Goal: Information Seeking & Learning: Learn about a topic

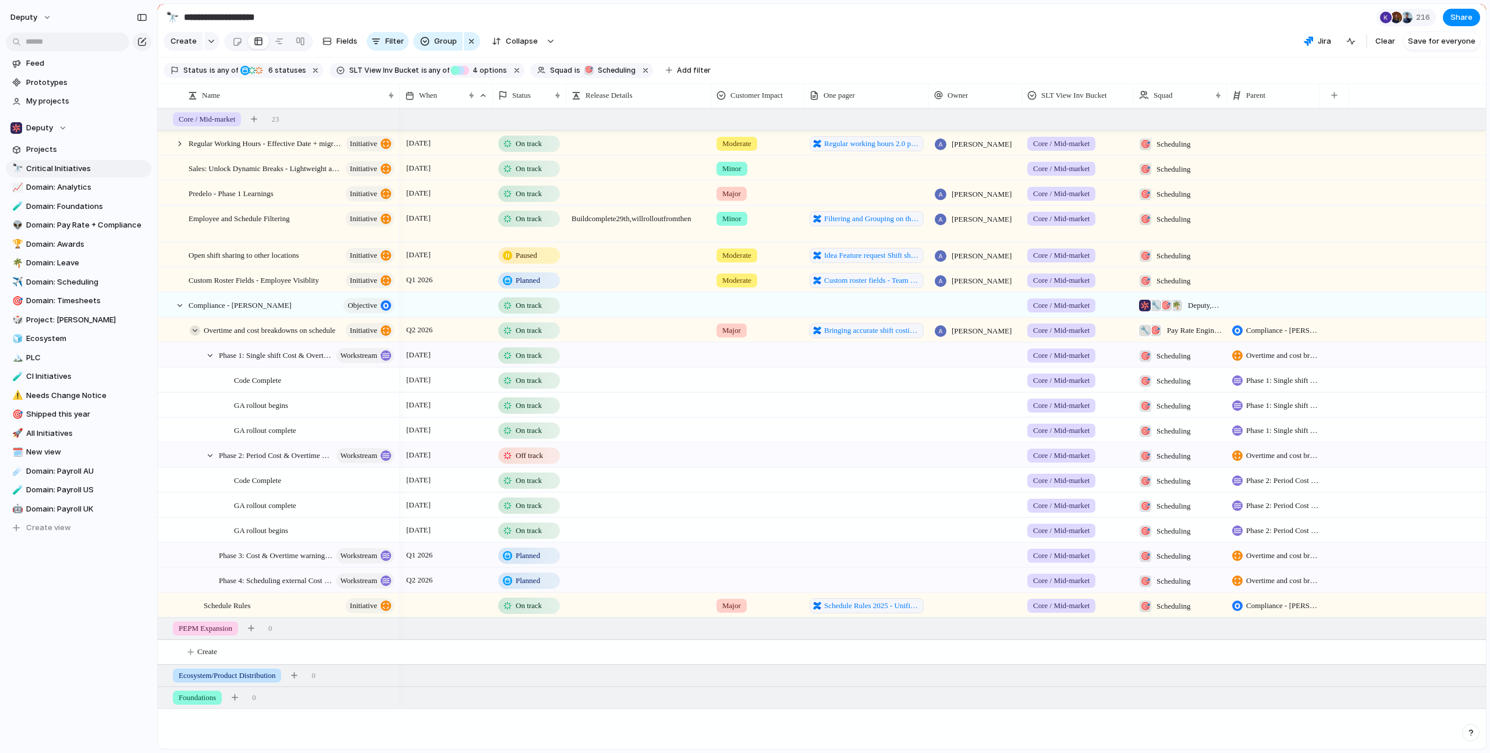
click at [196, 336] on div at bounding box center [195, 330] width 10 height 10
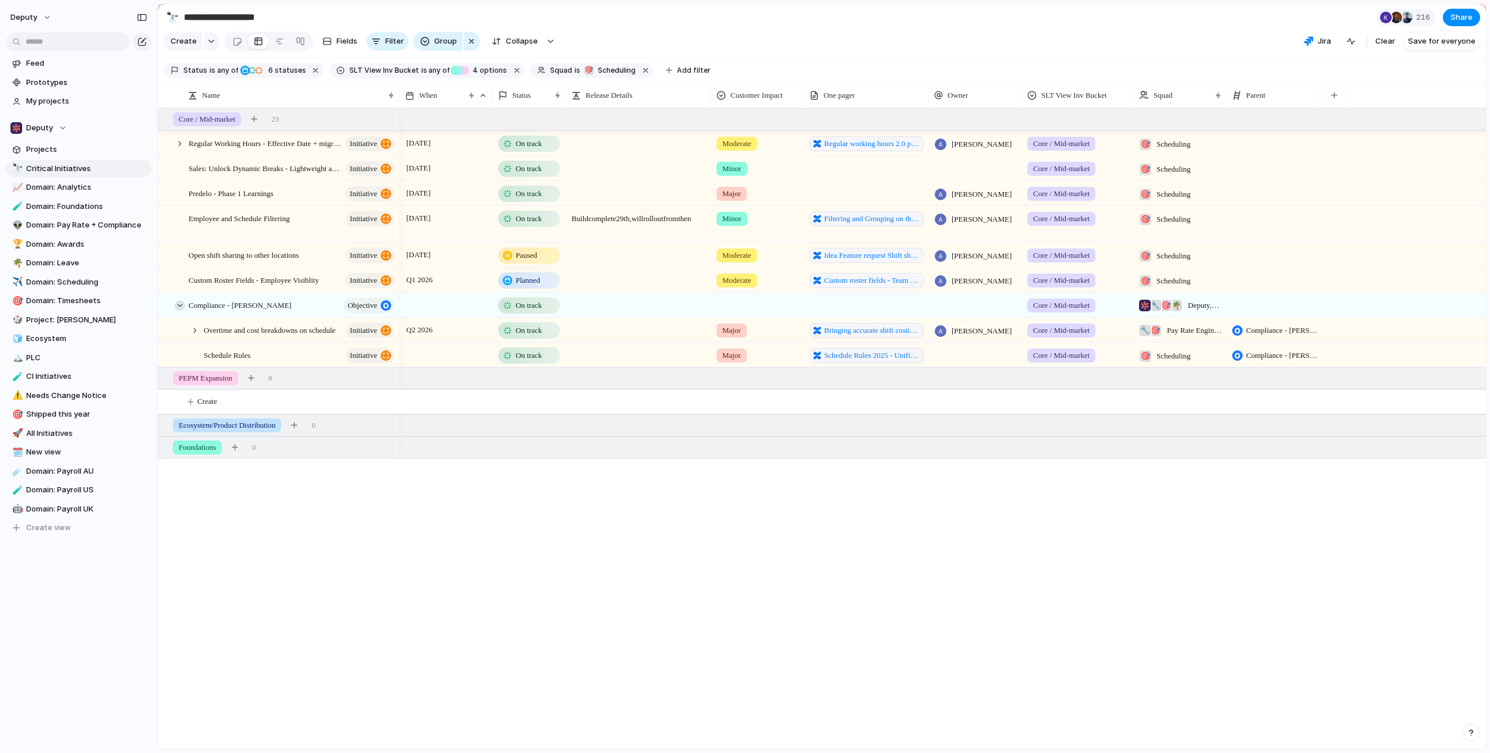
click at [179, 311] on div at bounding box center [180, 305] width 10 height 10
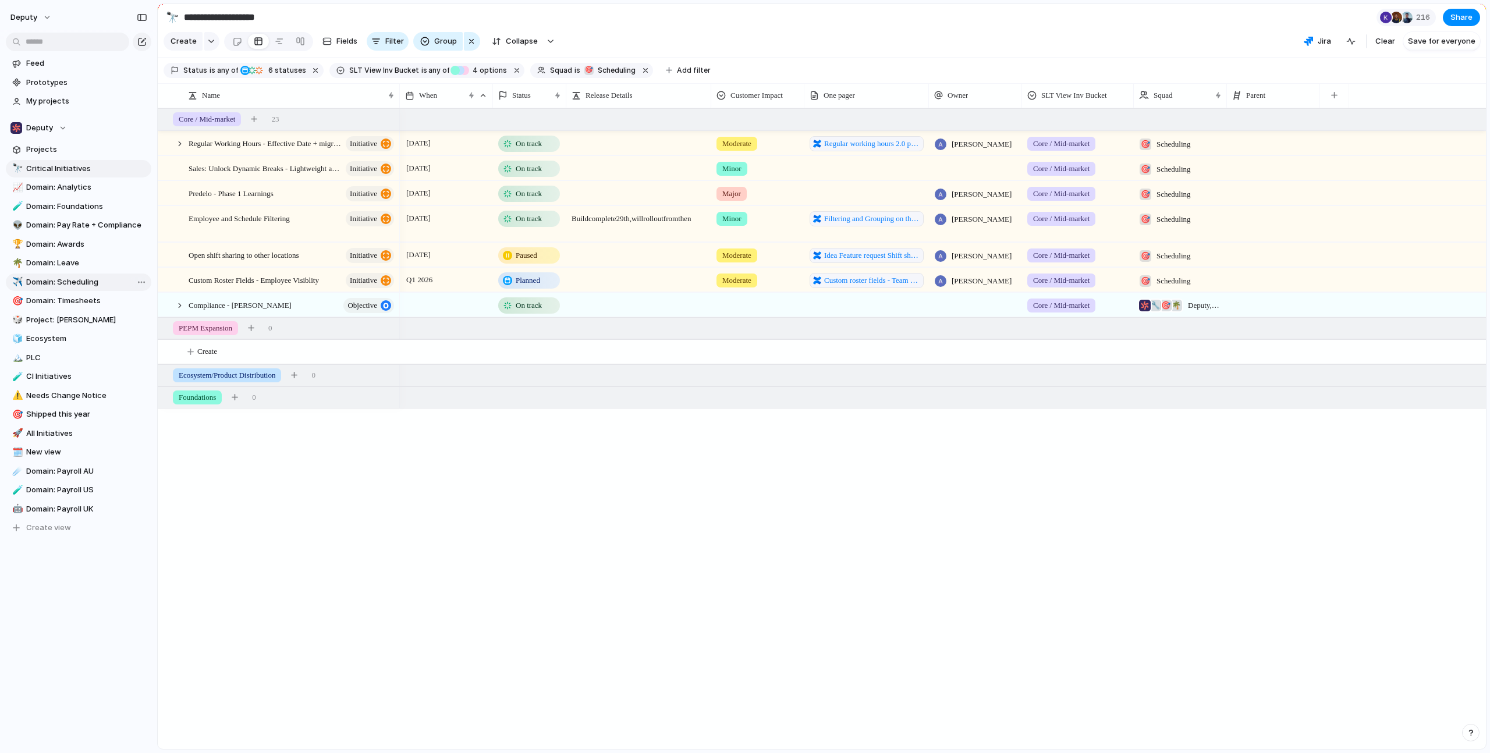
click at [82, 275] on link "✈️ Domain: Scheduling" at bounding box center [79, 282] width 146 height 17
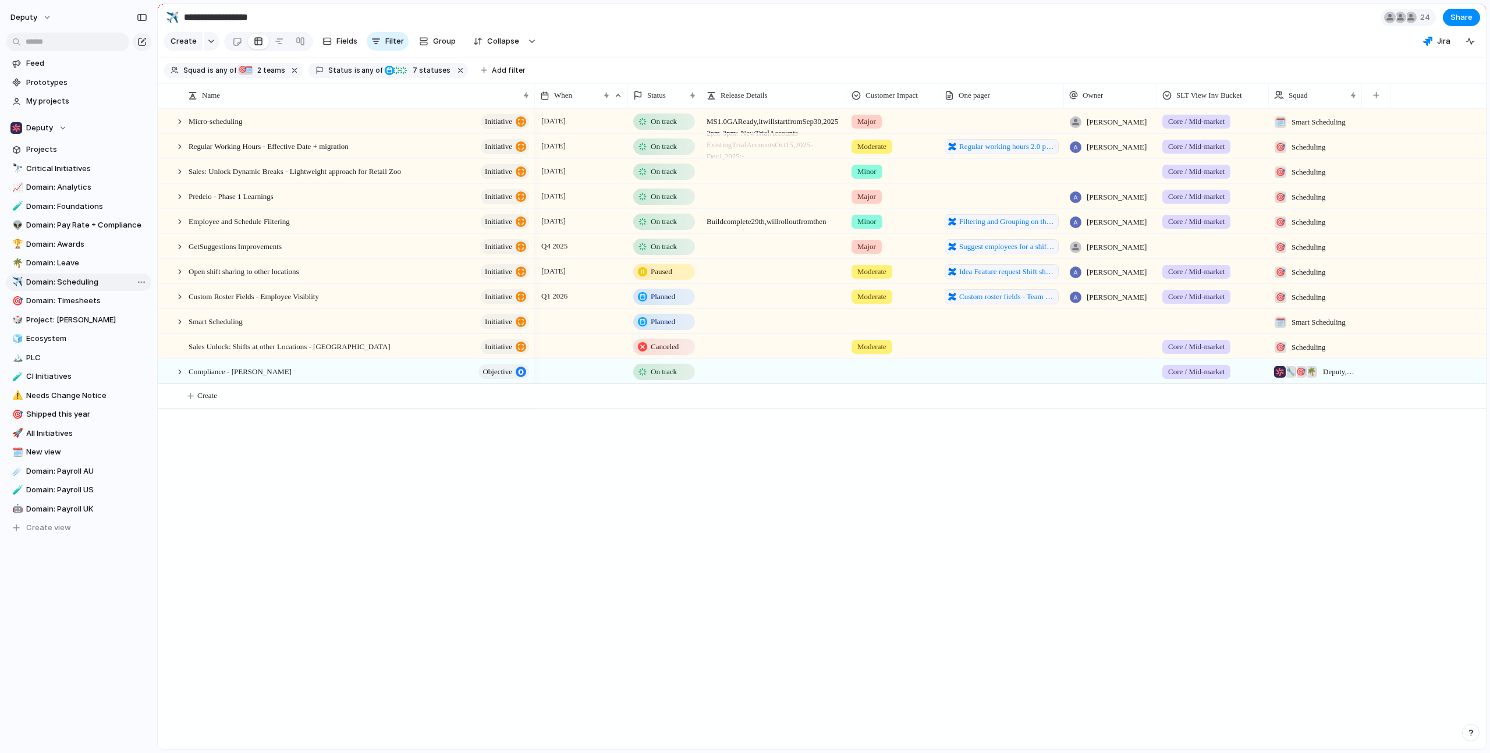
type input "**********"
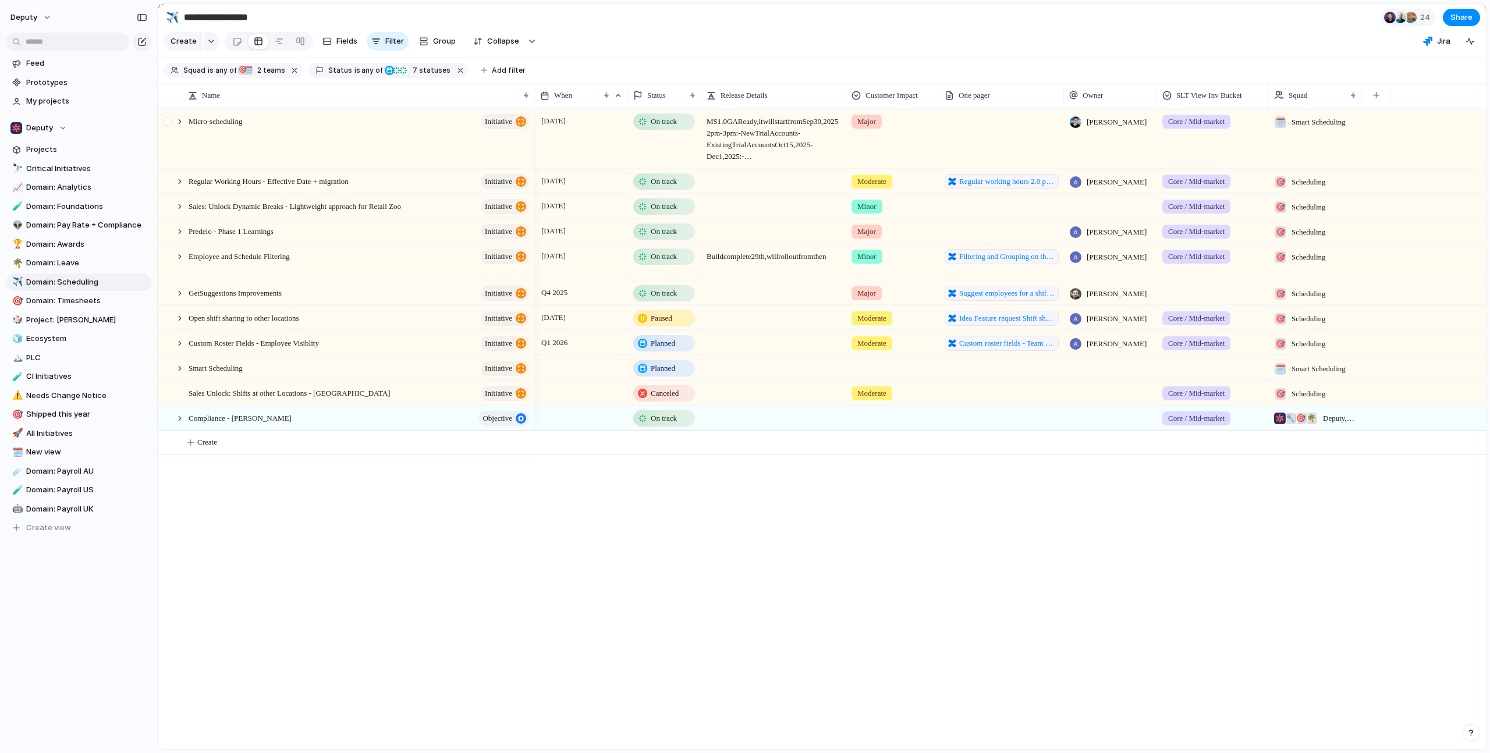
click at [173, 129] on div at bounding box center [168, 142] width 21 height 66
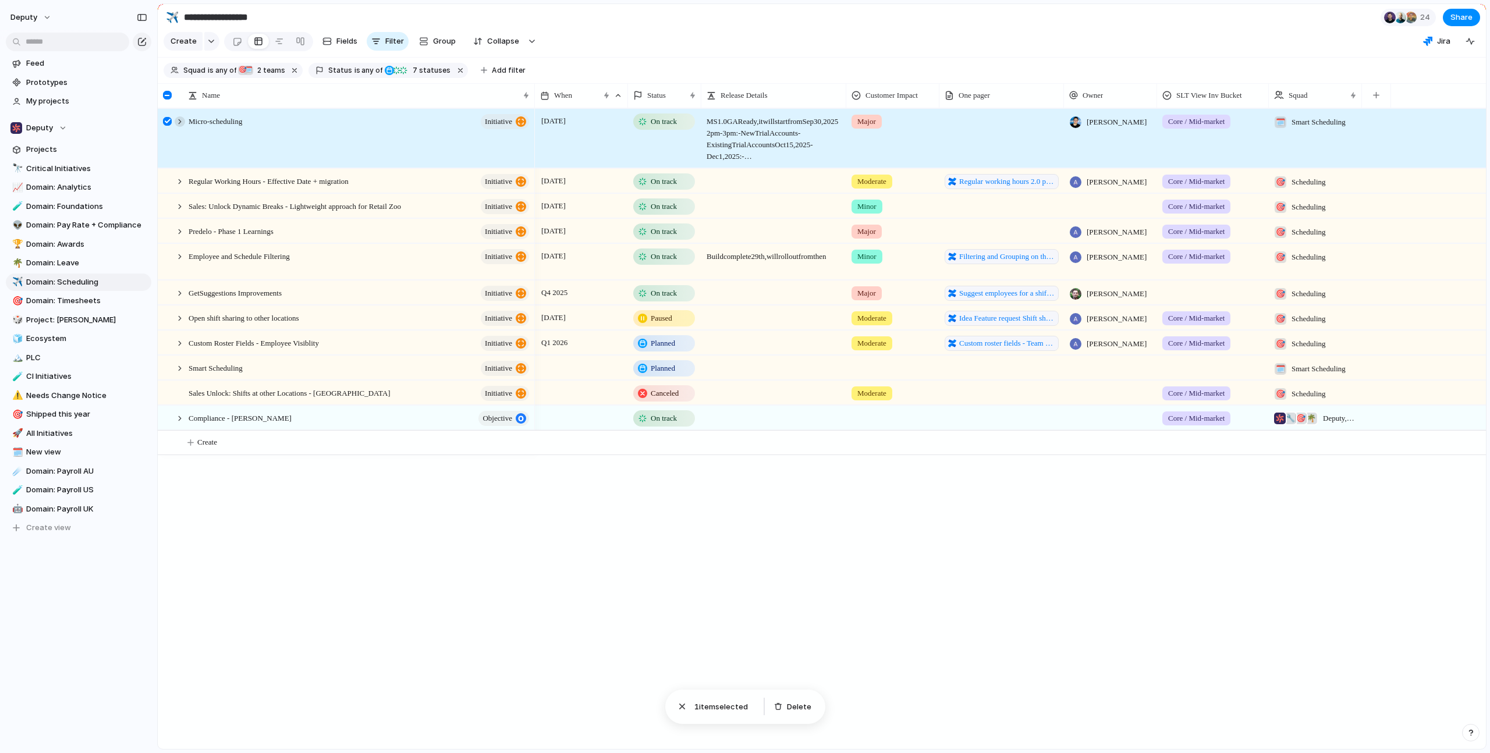
click at [181, 127] on div at bounding box center [180, 121] width 10 height 10
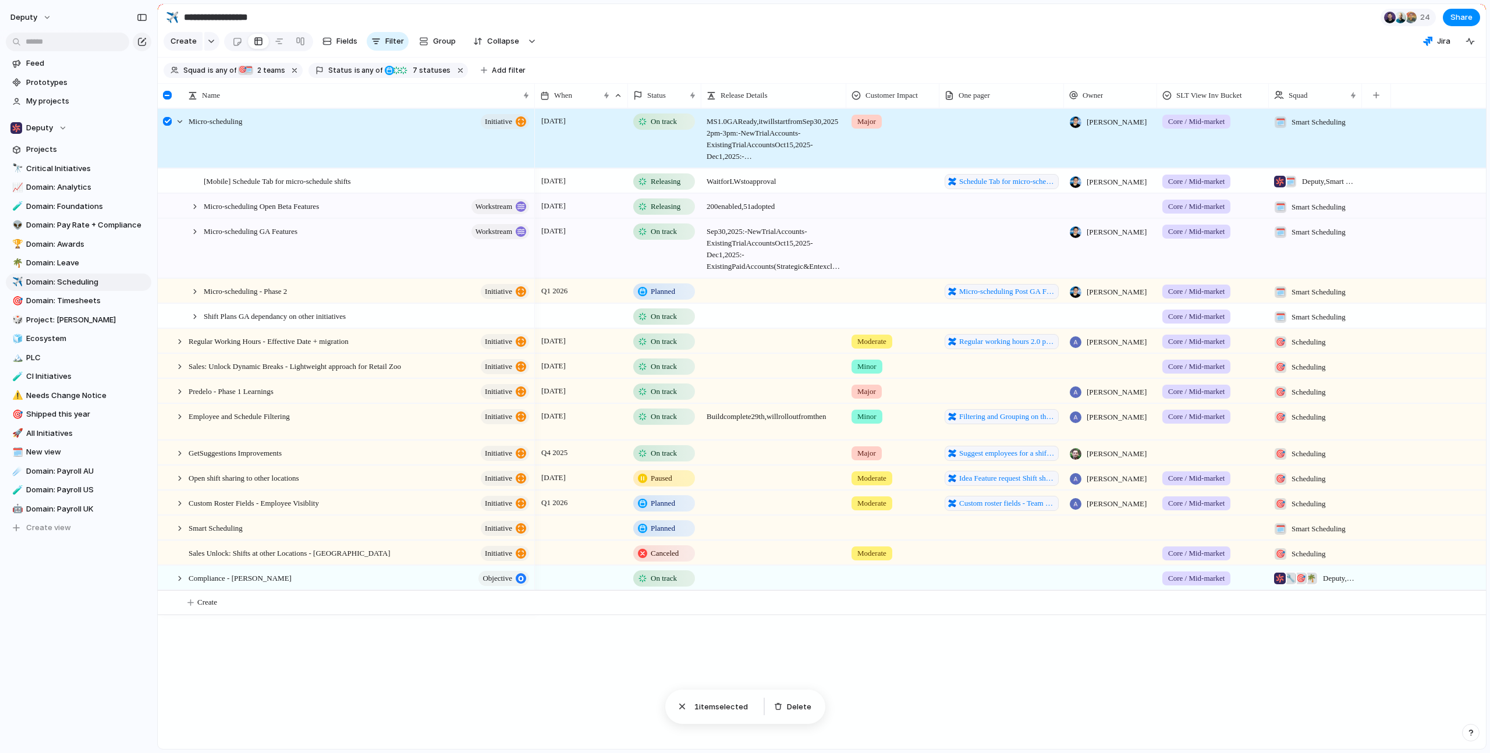
click at [163, 126] on div at bounding box center [167, 121] width 9 height 9
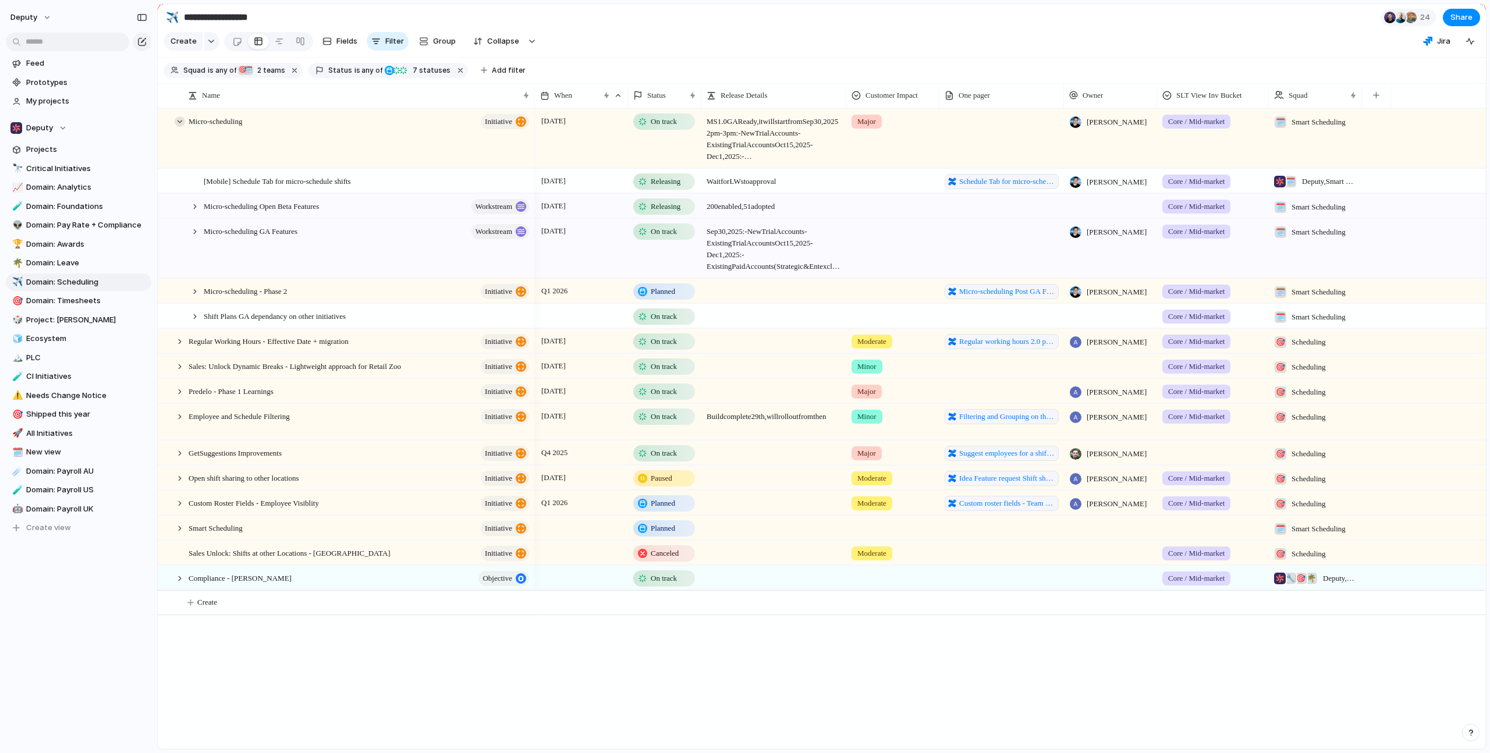
click at [176, 127] on div at bounding box center [180, 121] width 10 height 10
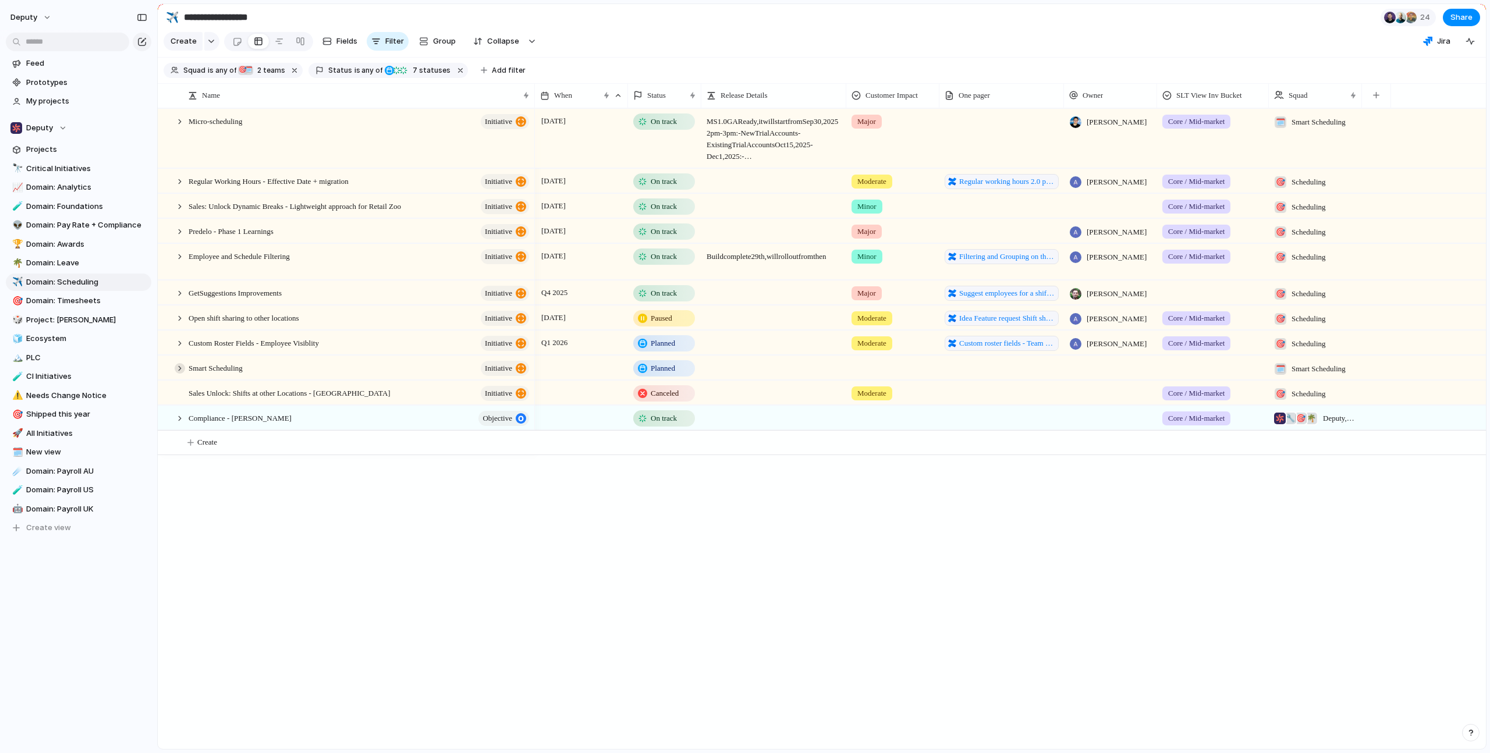
click at [175, 374] on div at bounding box center [180, 368] width 10 height 10
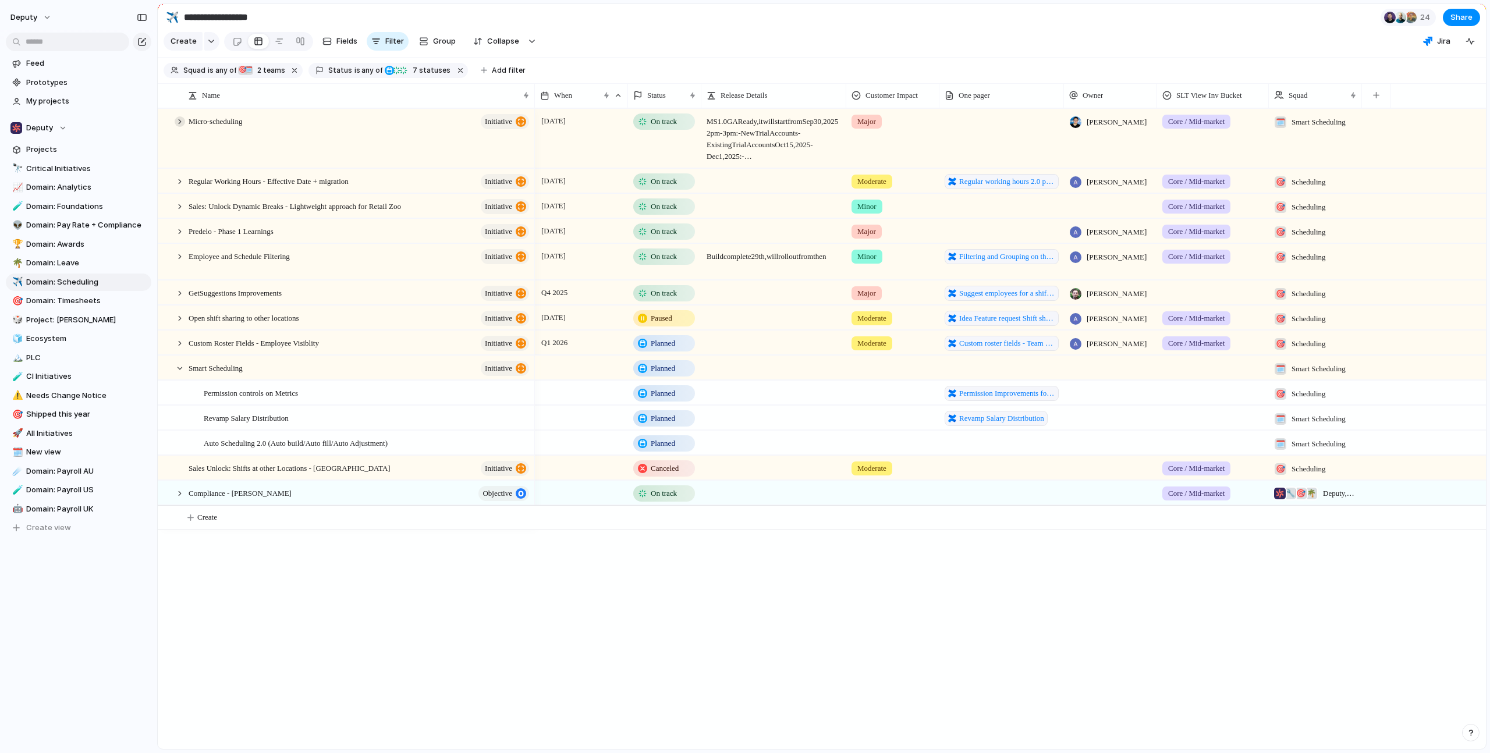
click at [175, 127] on div at bounding box center [180, 121] width 10 height 10
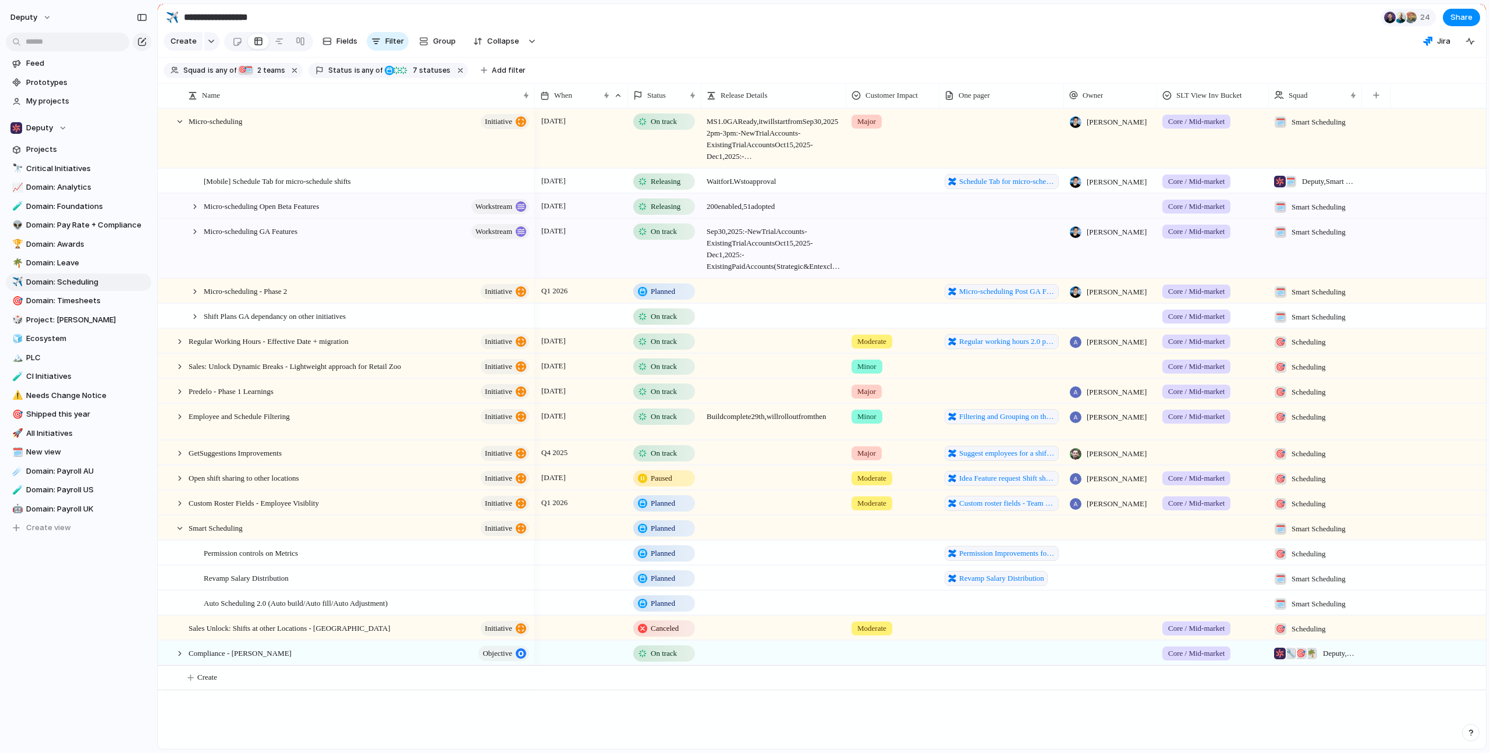
drag, startPoint x: 193, startPoint y: 302, endPoint x: 205, endPoint y: 309, distance: 13.8
click at [193, 297] on div at bounding box center [195, 291] width 10 height 10
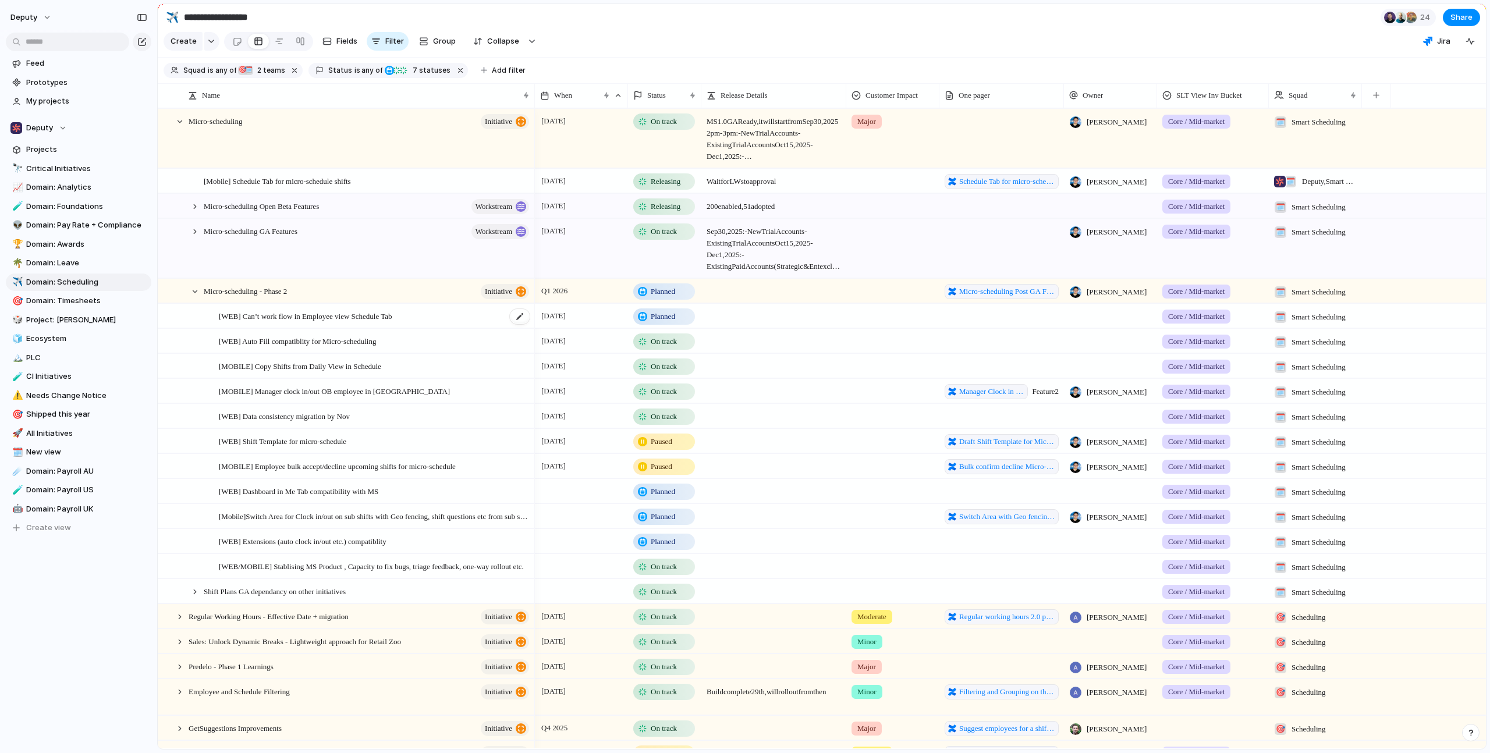
click at [305, 323] on span "[WEB] Can’t work flow in Employee view Schedule Tab" at bounding box center [305, 315] width 173 height 13
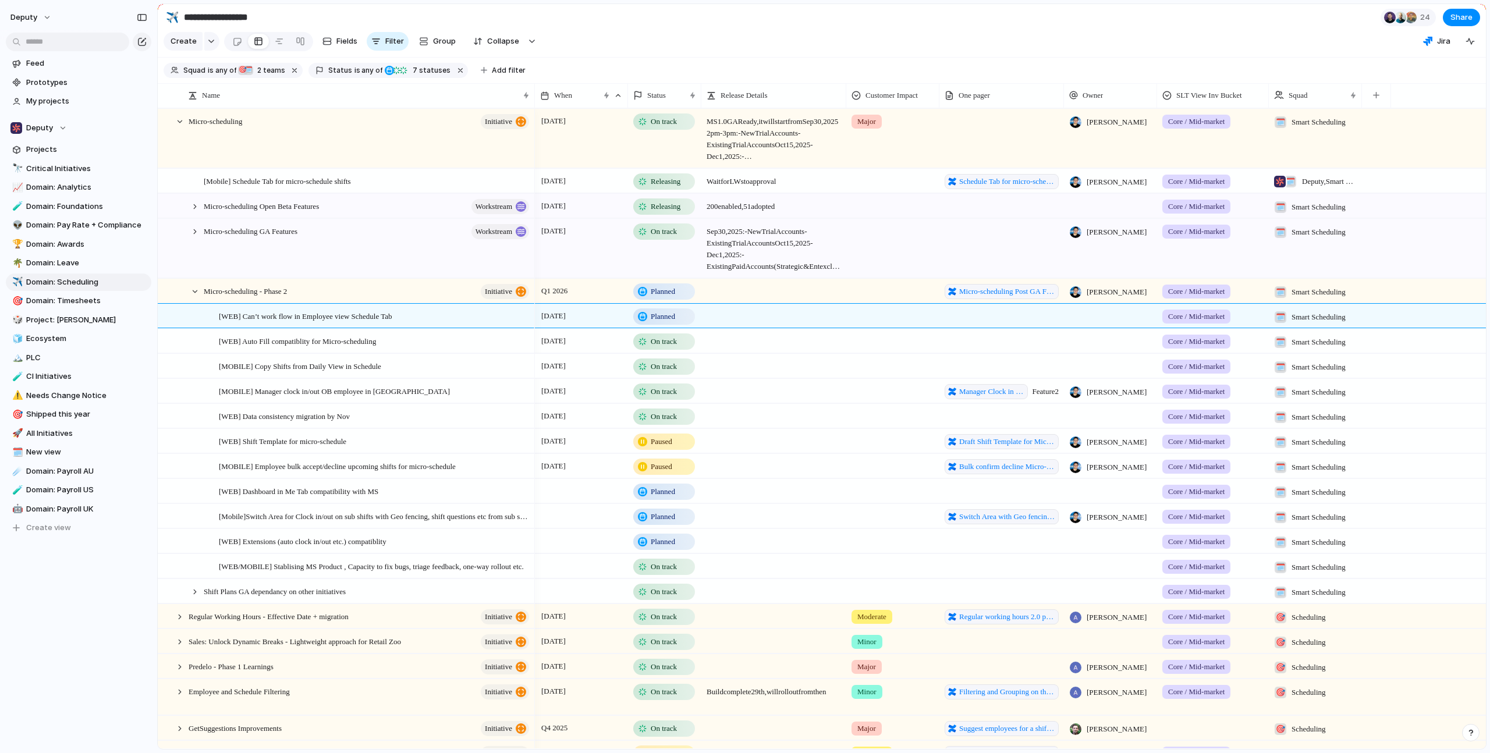
drag, startPoint x: 203, startPoint y: 373, endPoint x: 264, endPoint y: 207, distance: 176.8
click at [203, 373] on div "[MOBILE] Copy Shifts from Daily View in Schedule" at bounding box center [346, 367] width 376 height 24
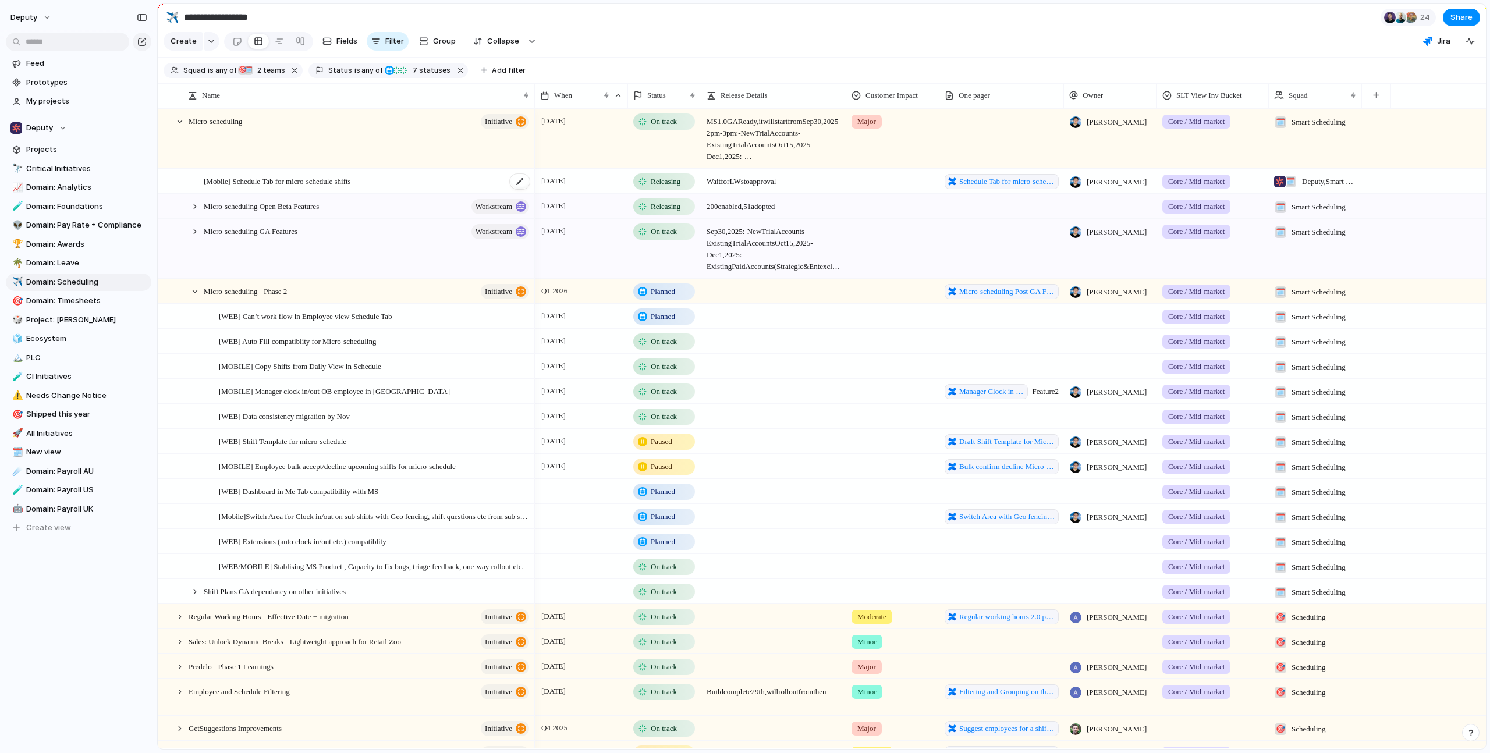
click at [267, 193] on div "[Mobile] Schedule Tab for micro-schedule shifts" at bounding box center [367, 181] width 327 height 24
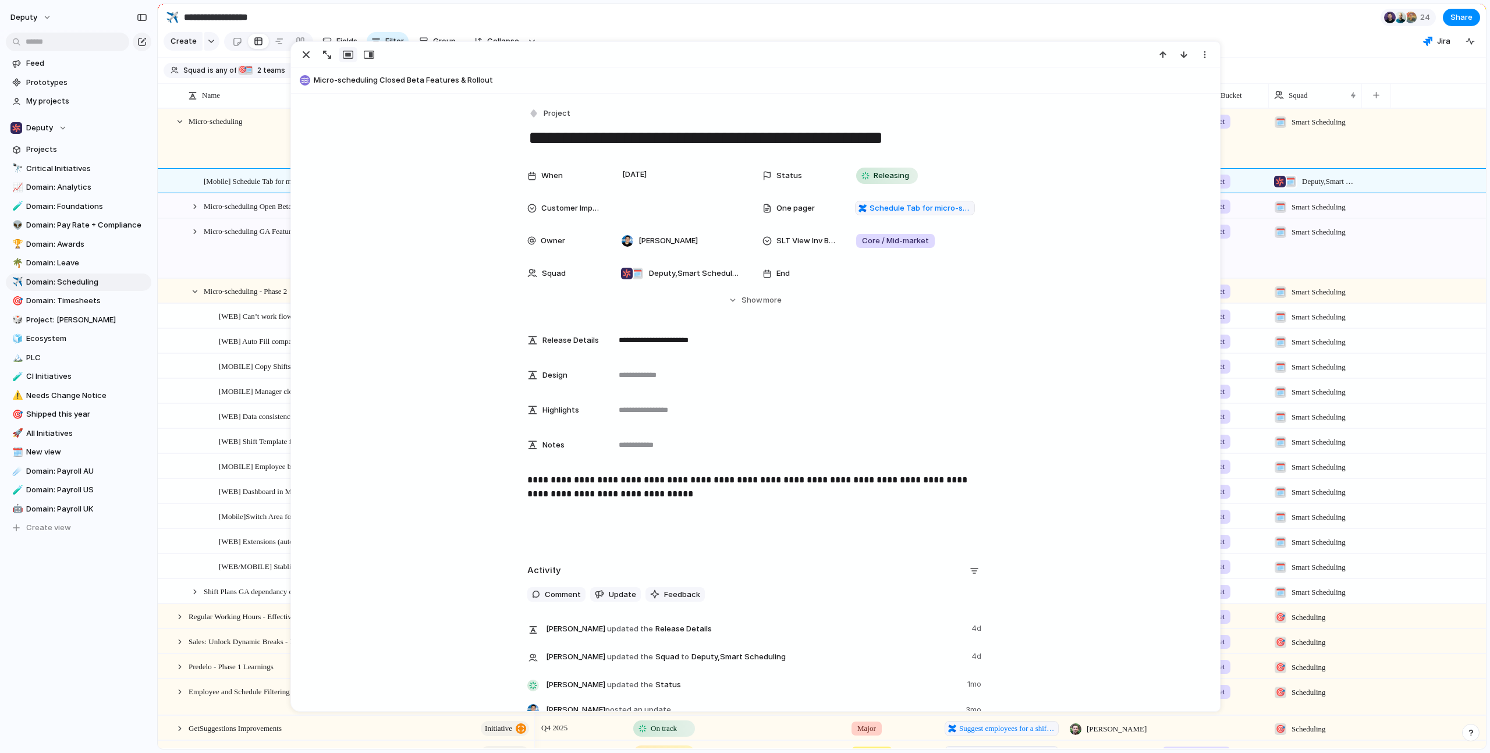
click at [219, 442] on span "[WEB] Shift Template for micro-schedule" at bounding box center [283, 440] width 128 height 13
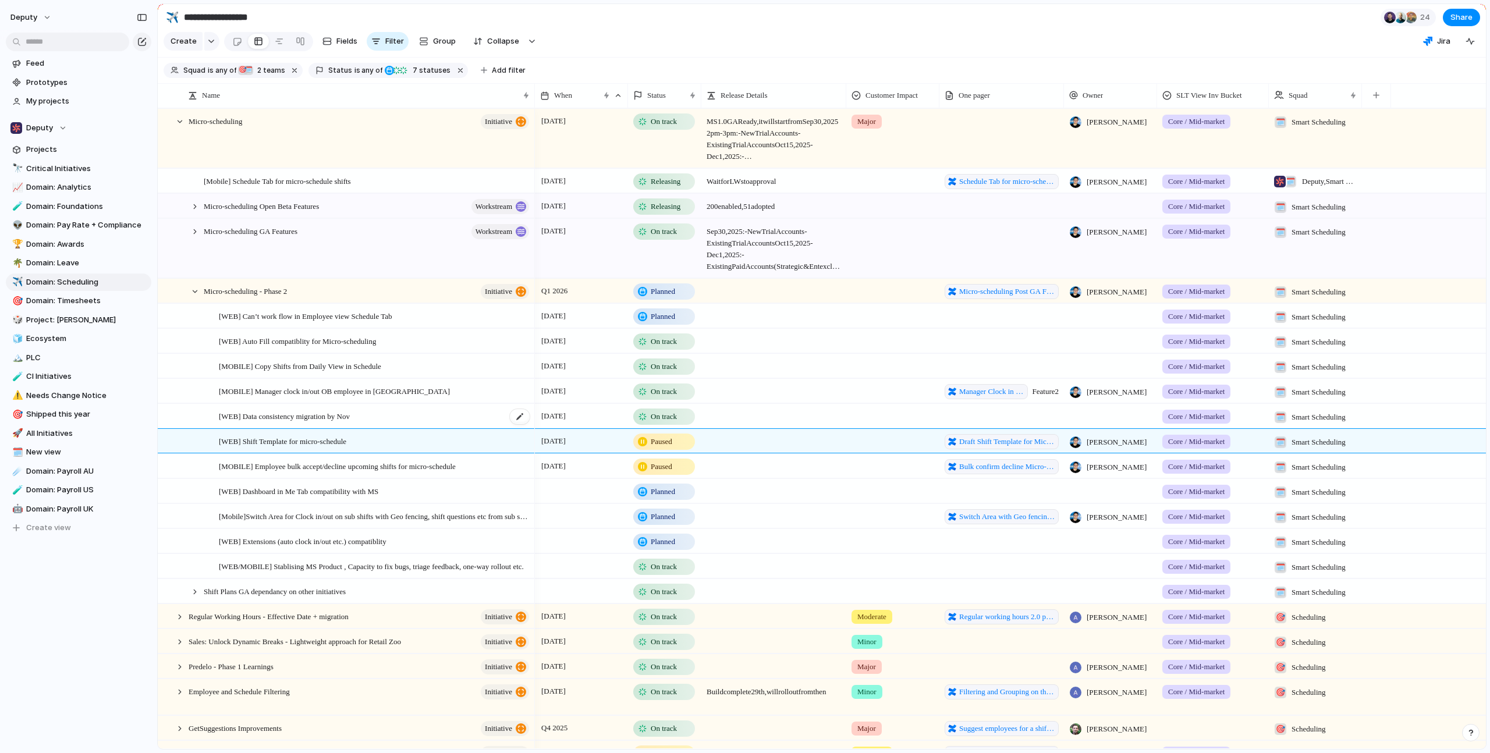
type textarea "**********"
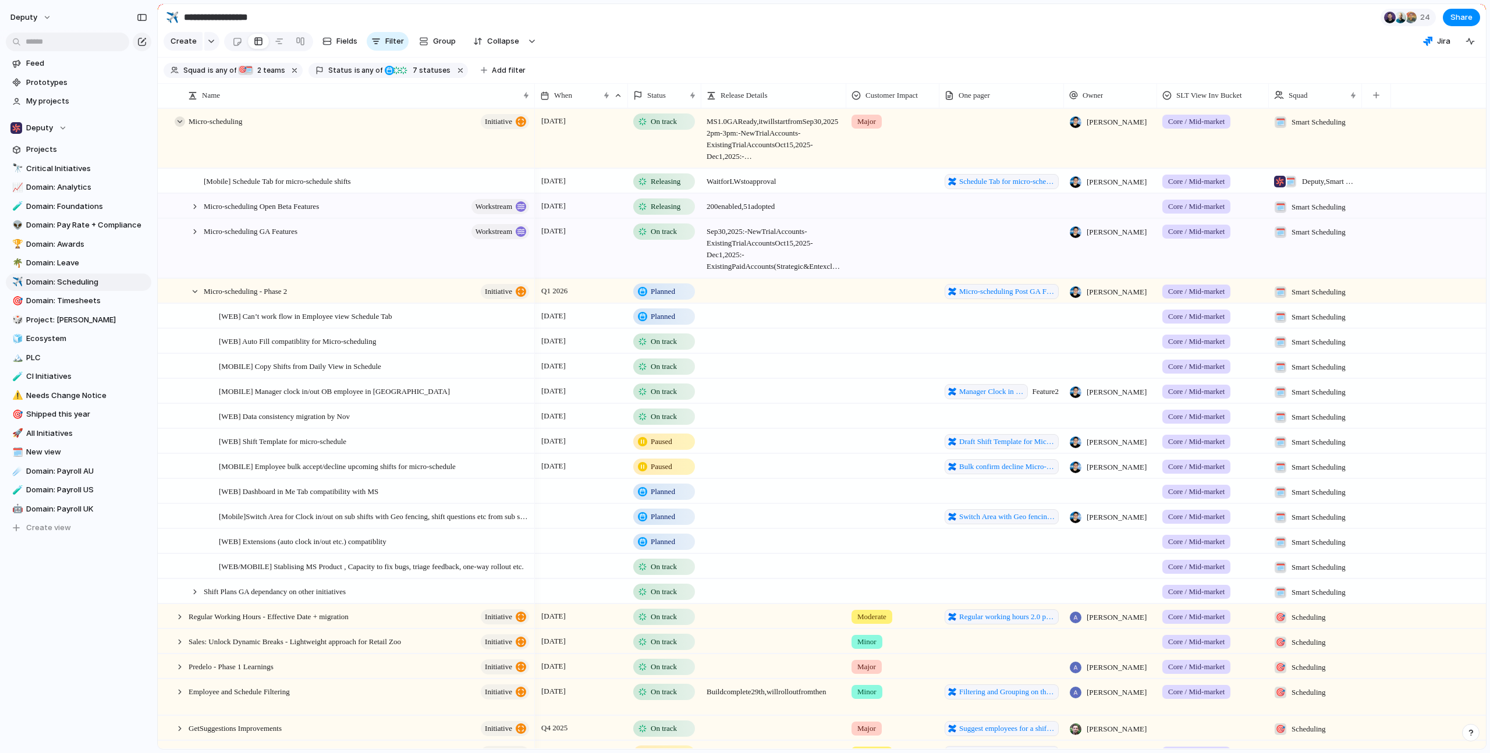
click at [179, 127] on div at bounding box center [180, 121] width 10 height 10
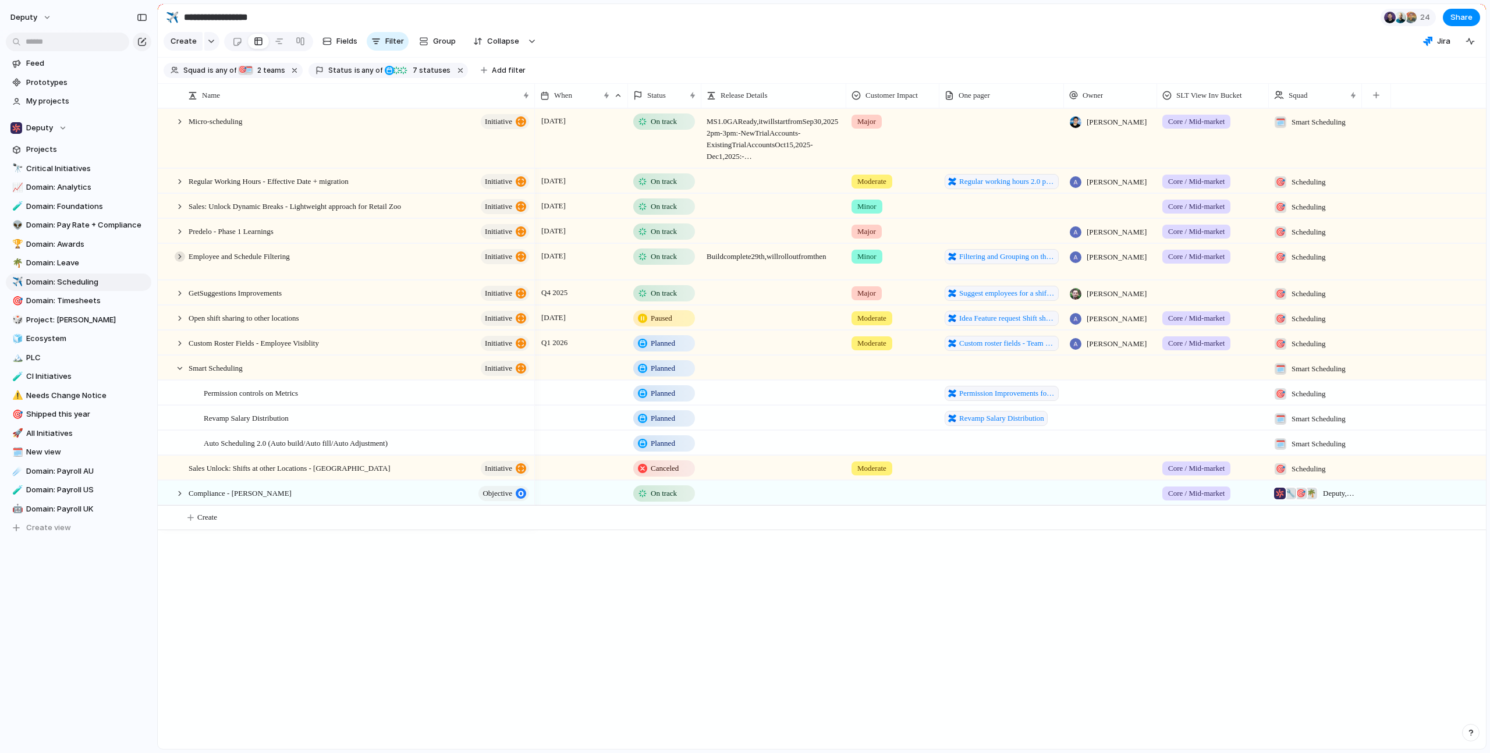
click at [175, 262] on div at bounding box center [180, 257] width 10 height 10
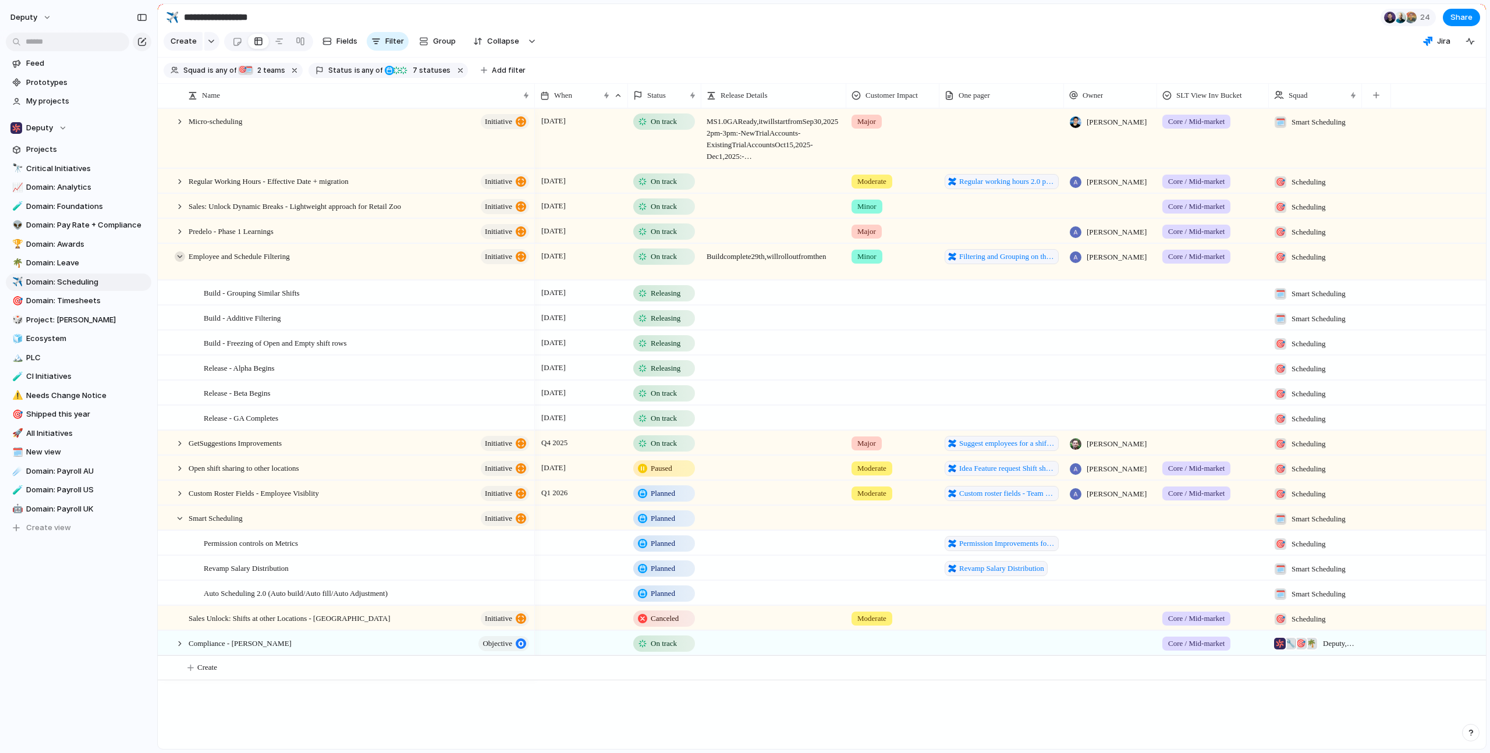
click at [180, 260] on div at bounding box center [180, 257] width 10 height 10
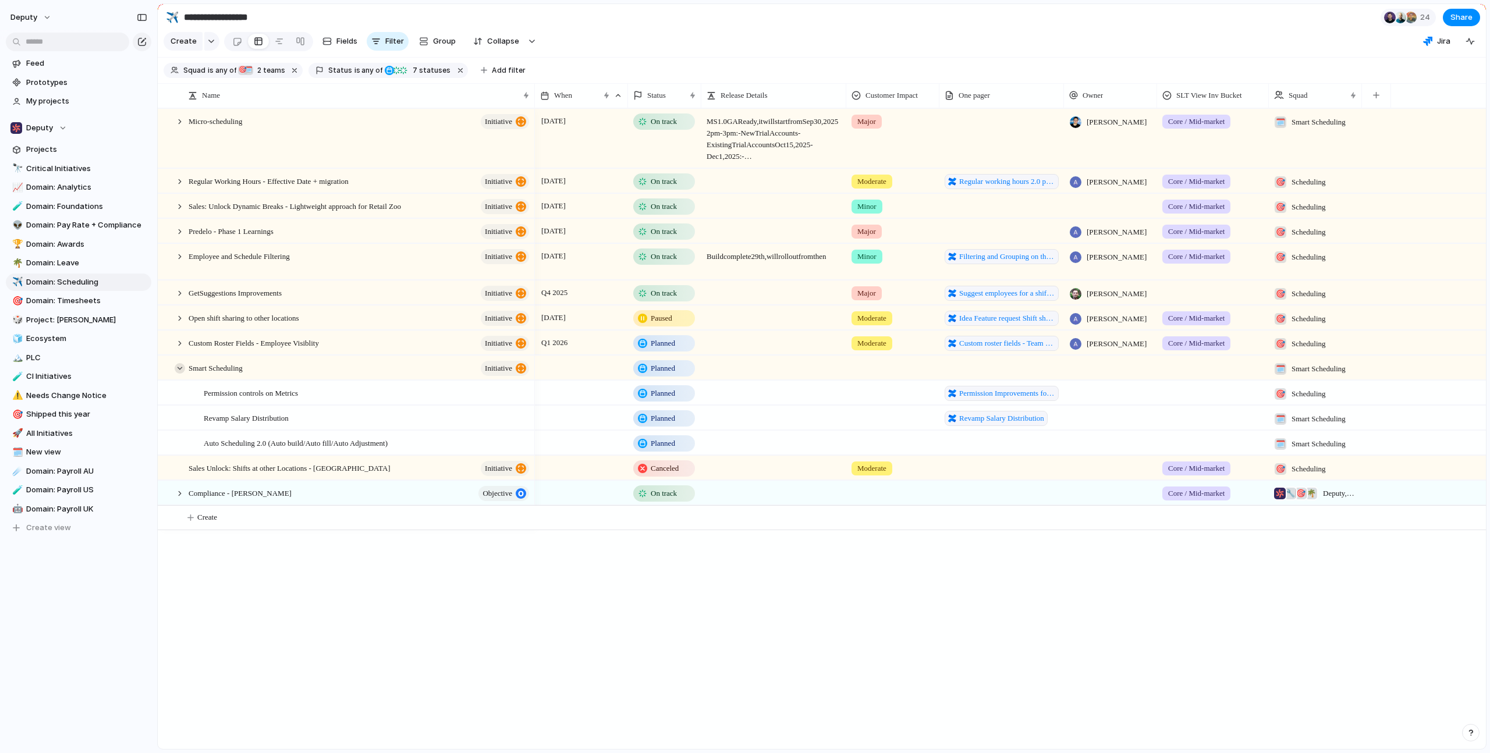
click at [175, 374] on div at bounding box center [180, 368] width 10 height 10
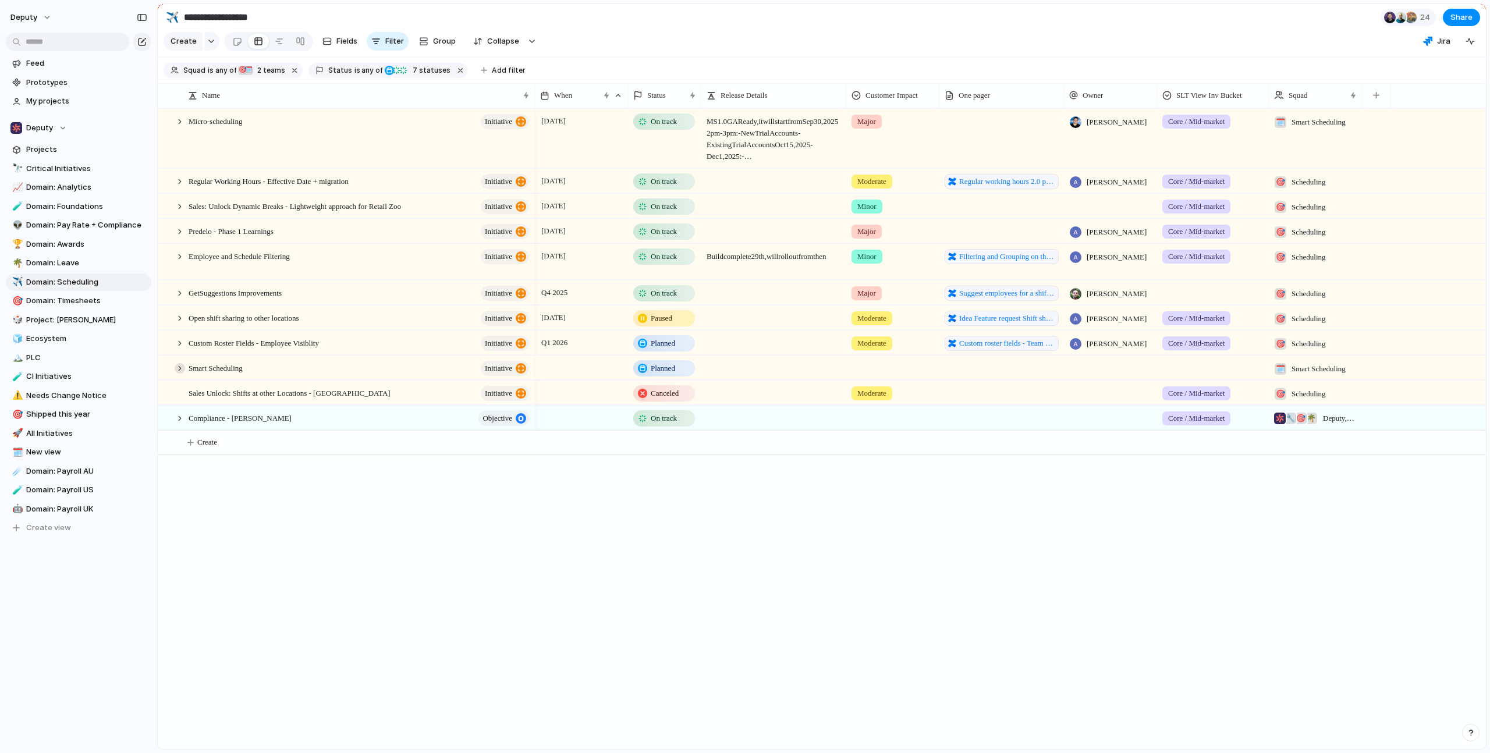
click at [182, 373] on div at bounding box center [180, 368] width 10 height 10
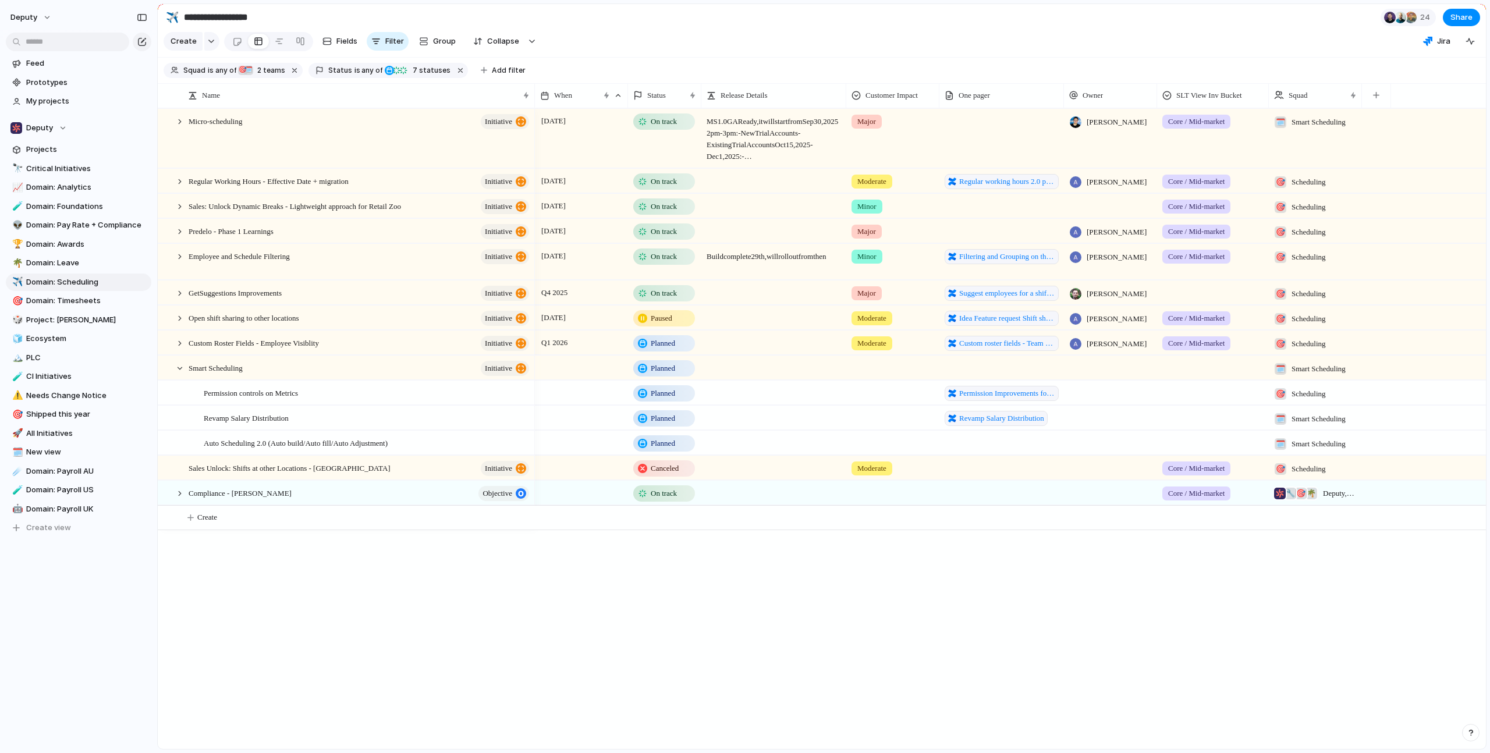
click at [650, 706] on div "[DATE] On track MS 1.0 GA Ready, it will start from [DATE] 2pm-3pm: - New Trial…" at bounding box center [1010, 428] width 951 height 641
drag, startPoint x: 1422, startPoint y: 636, endPoint x: 669, endPoint y: 221, distance: 859.9
click at [669, 221] on div "[DATE] On track MS 1.0 GA Ready, it will start from [DATE] 2pm-3pm: - New Trial…" at bounding box center [1010, 428] width 951 height 641
drag, startPoint x: 1354, startPoint y: 606, endPoint x: 512, endPoint y: 55, distance: 1005.9
click at [516, 56] on main "**********" at bounding box center [822, 376] width 1330 height 746
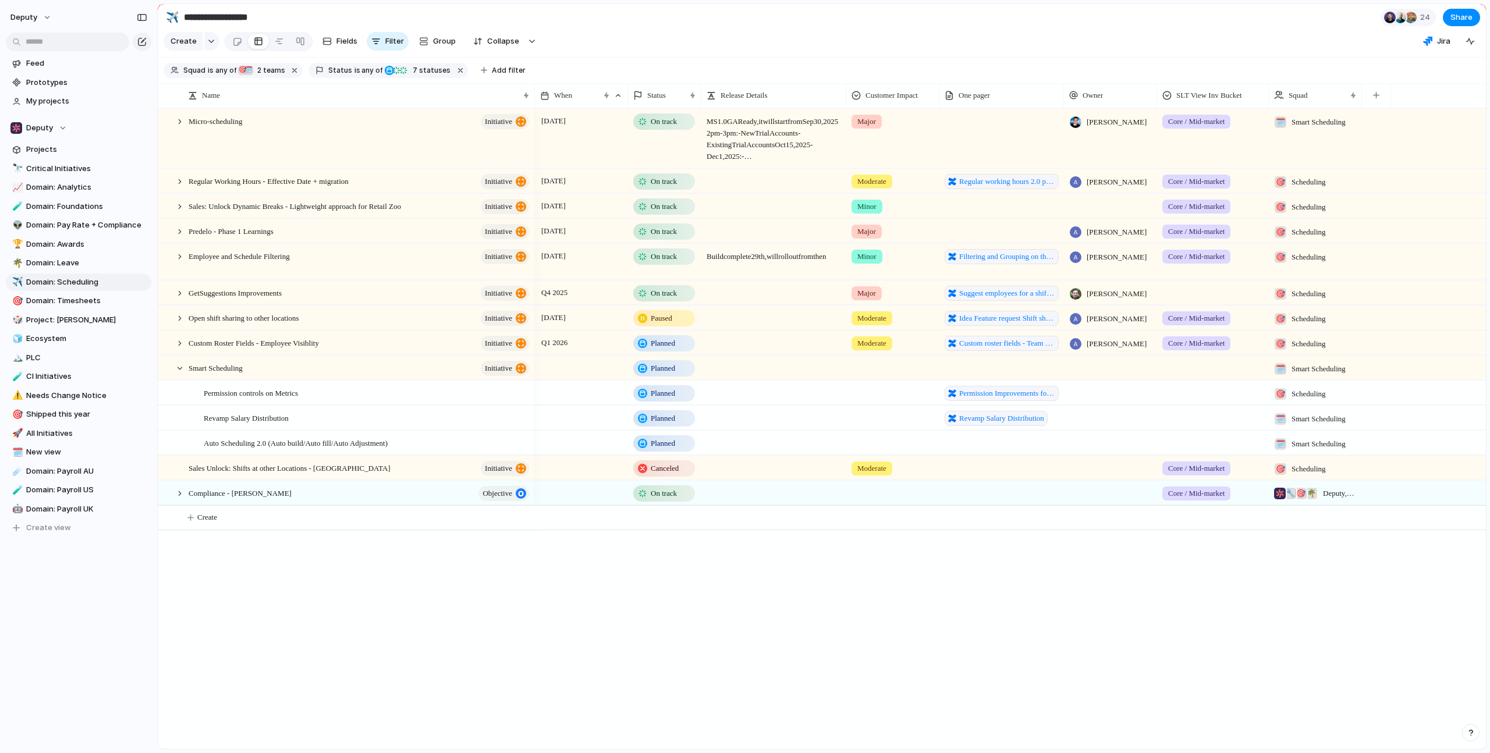
click at [416, 624] on div "Micro-scheduling initiative Regular Working Hours - Effective Date + migration …" at bounding box center [822, 428] width 1329 height 641
drag, startPoint x: 405, startPoint y: 617, endPoint x: 259, endPoint y: 309, distance: 341.2
click at [217, 369] on div "Micro-scheduling initiative Regular Working Hours - Effective Date + migration …" at bounding box center [822, 428] width 1329 height 641
drag, startPoint x: 255, startPoint y: 708, endPoint x: 898, endPoint y: 478, distance: 683.2
click at [803, 472] on div "Micro-scheduling initiative Regular Working Hours - Effective Date + migration …" at bounding box center [822, 428] width 1329 height 641
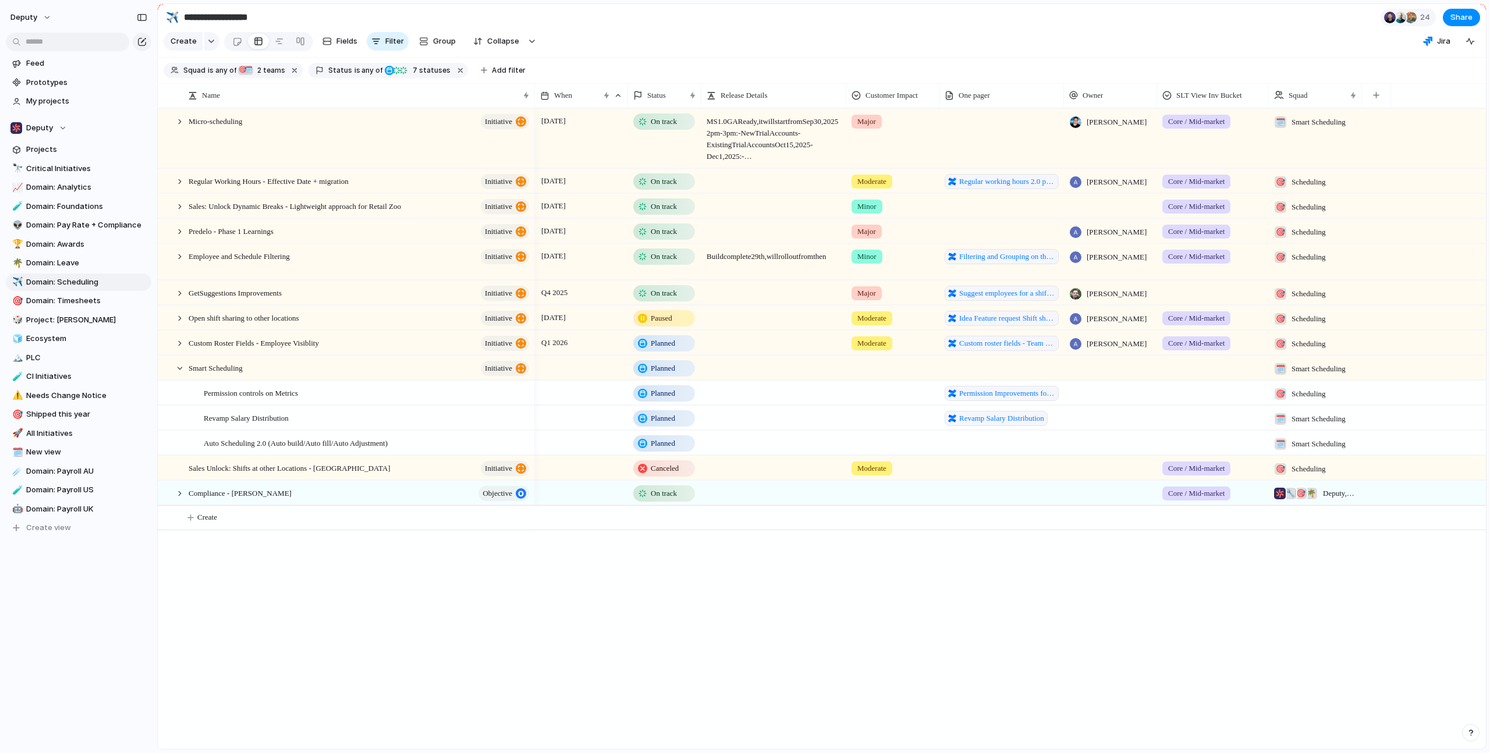
drag, startPoint x: 1408, startPoint y: 576, endPoint x: 603, endPoint y: 276, distance: 860.0
click at [603, 276] on div "[DATE] On track MS 1.0 GA Ready, it will start from [DATE] 2pm-3pm: - New Trial…" at bounding box center [1010, 428] width 951 height 641
click at [176, 374] on div at bounding box center [180, 368] width 10 height 10
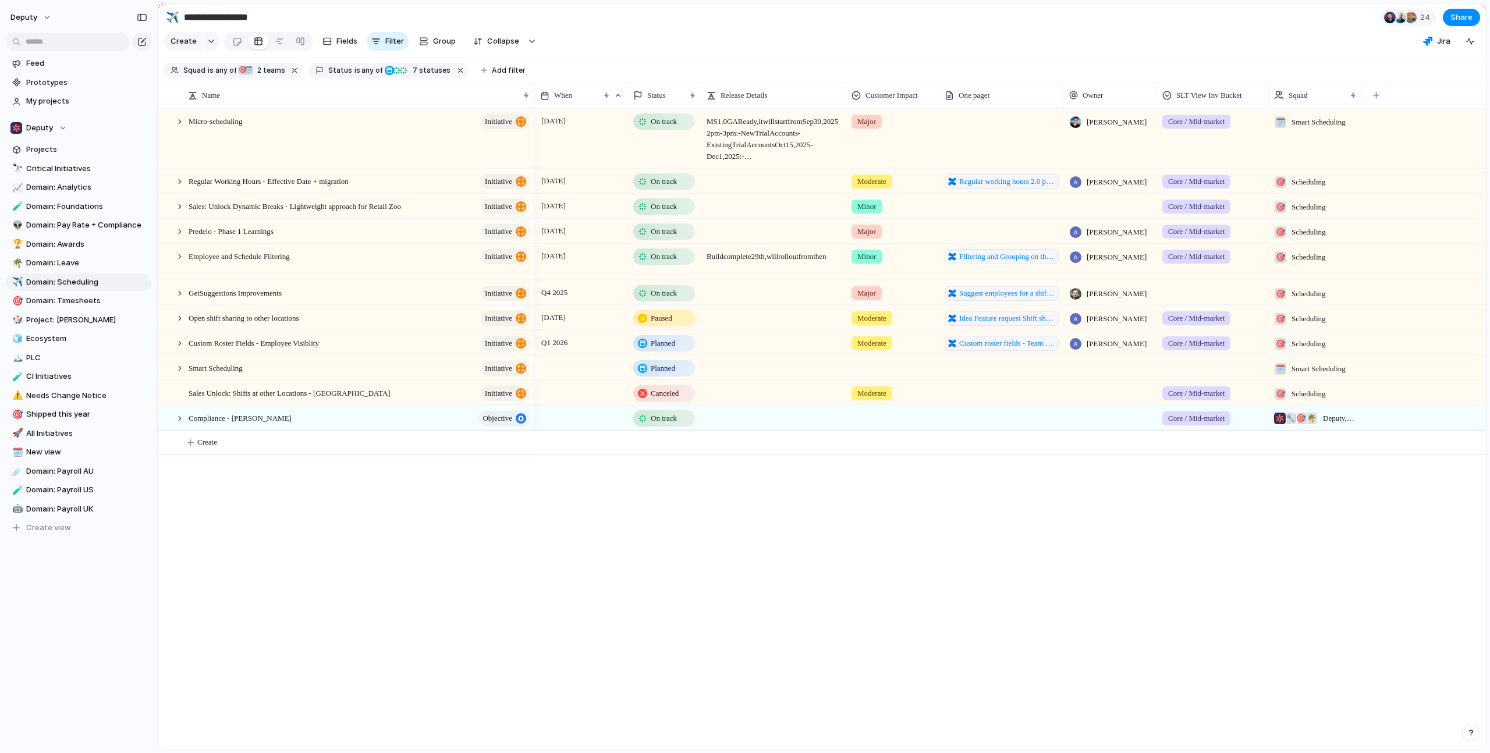
click at [402, 609] on div "Micro-scheduling initiative Regular Working Hours - Effective Date + migration …" at bounding box center [822, 428] width 1329 height 641
click at [791, 582] on div "[DATE] On track MS 1.0 GA Ready, it will start from [DATE] 2pm-3pm: - New Trial…" at bounding box center [1010, 428] width 951 height 641
click at [177, 372] on div at bounding box center [180, 368] width 10 height 10
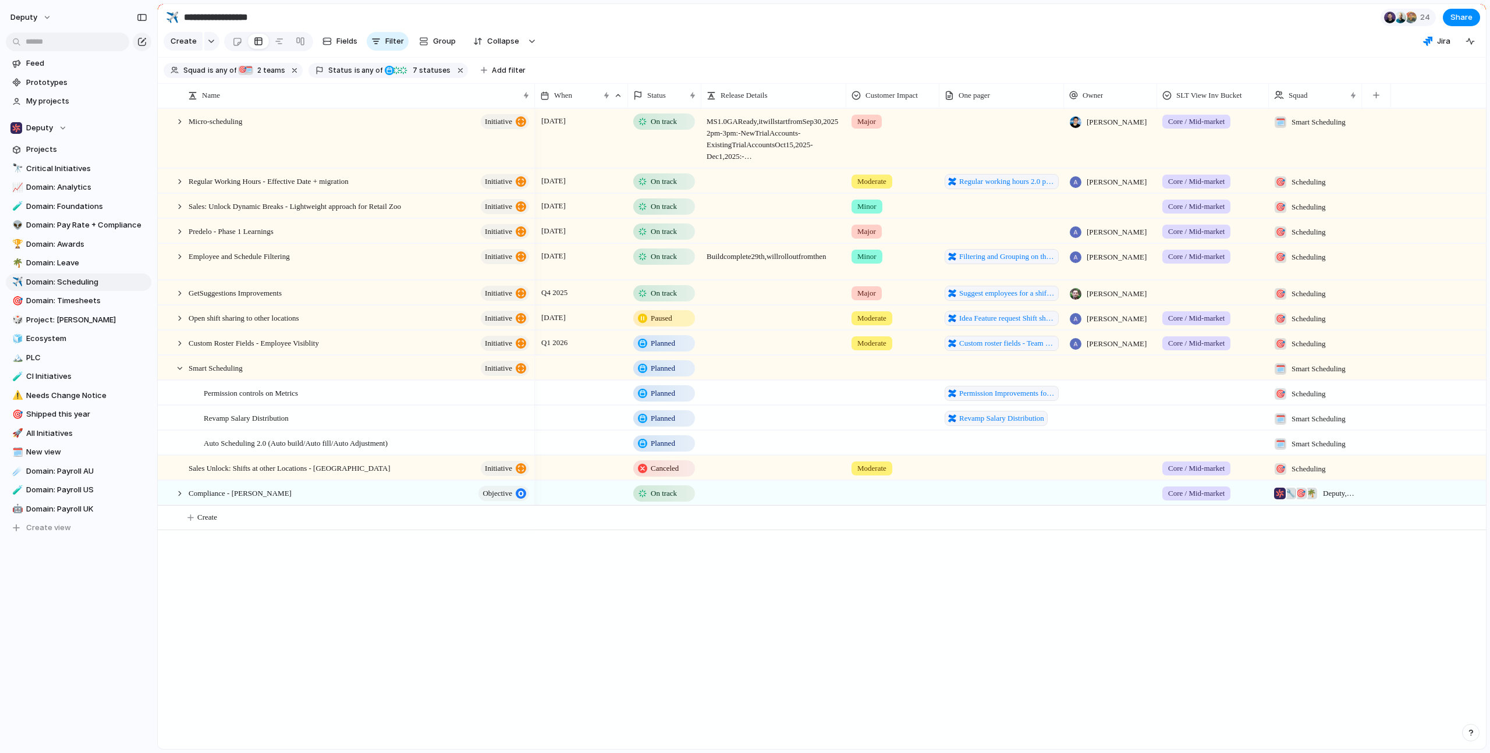
drag, startPoint x: 505, startPoint y: 623, endPoint x: 479, endPoint y: 621, distance: 26.3
click at [499, 625] on div "Micro-scheduling initiative Regular Working Hours - Effective Date + migration …" at bounding box center [822, 428] width 1329 height 641
click at [381, 558] on div "Micro-scheduling initiative Regular Working Hours - Effective Date + migration …" at bounding box center [822, 428] width 1329 height 641
click at [1347, 405] on div "🎯 Scheduling" at bounding box center [1315, 393] width 93 height 24
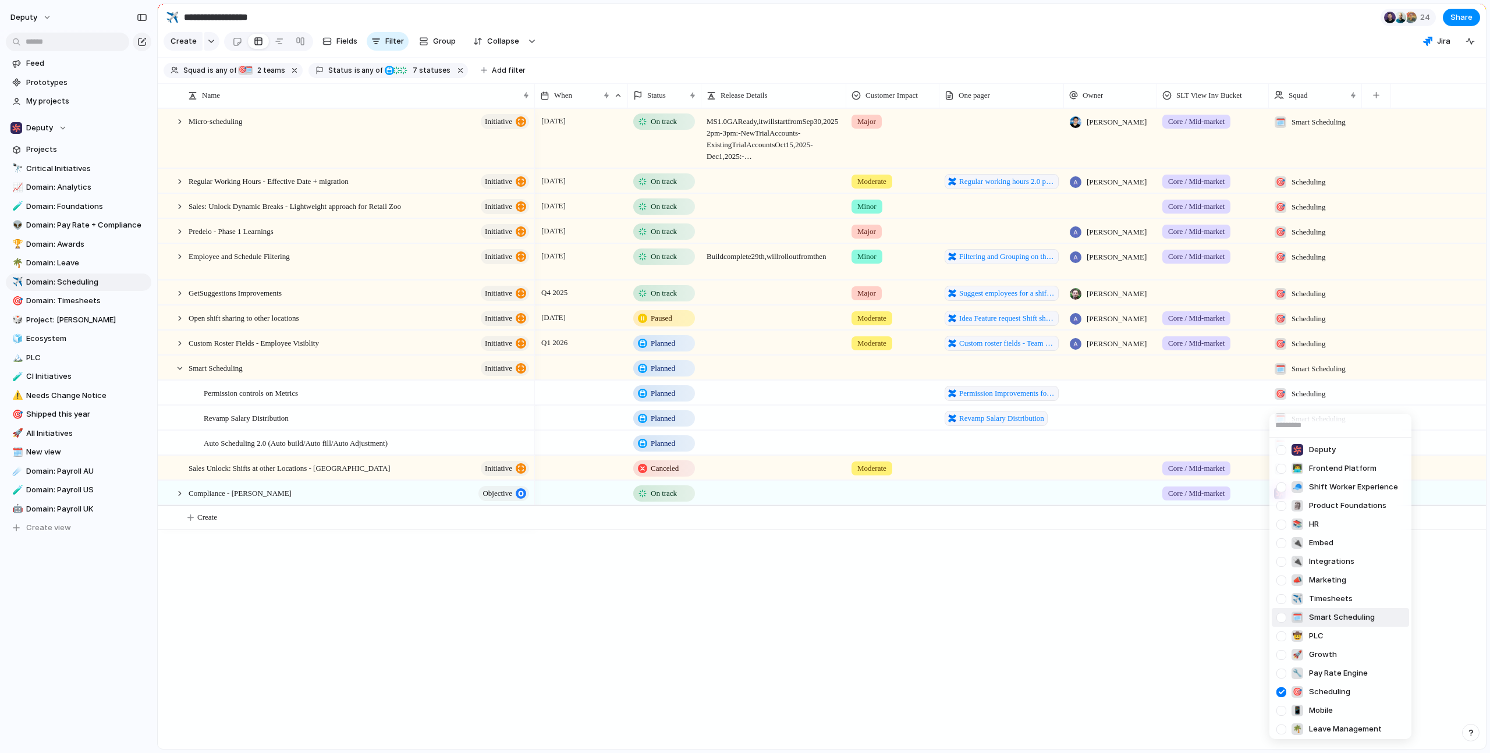
drag, startPoint x: 1279, startPoint y: 617, endPoint x: 1284, endPoint y: 621, distance: 6.6
click at [1279, 617] on div at bounding box center [1282, 618] width 20 height 20
drag, startPoint x: 994, startPoint y: 708, endPoint x: 985, endPoint y: 685, distance: 25.1
click at [994, 708] on div "Deputy 👨‍💻 Frontend Platform 🧢 Shift Worker Experience 🗿 Product Foundations 📚 …" at bounding box center [745, 376] width 1490 height 753
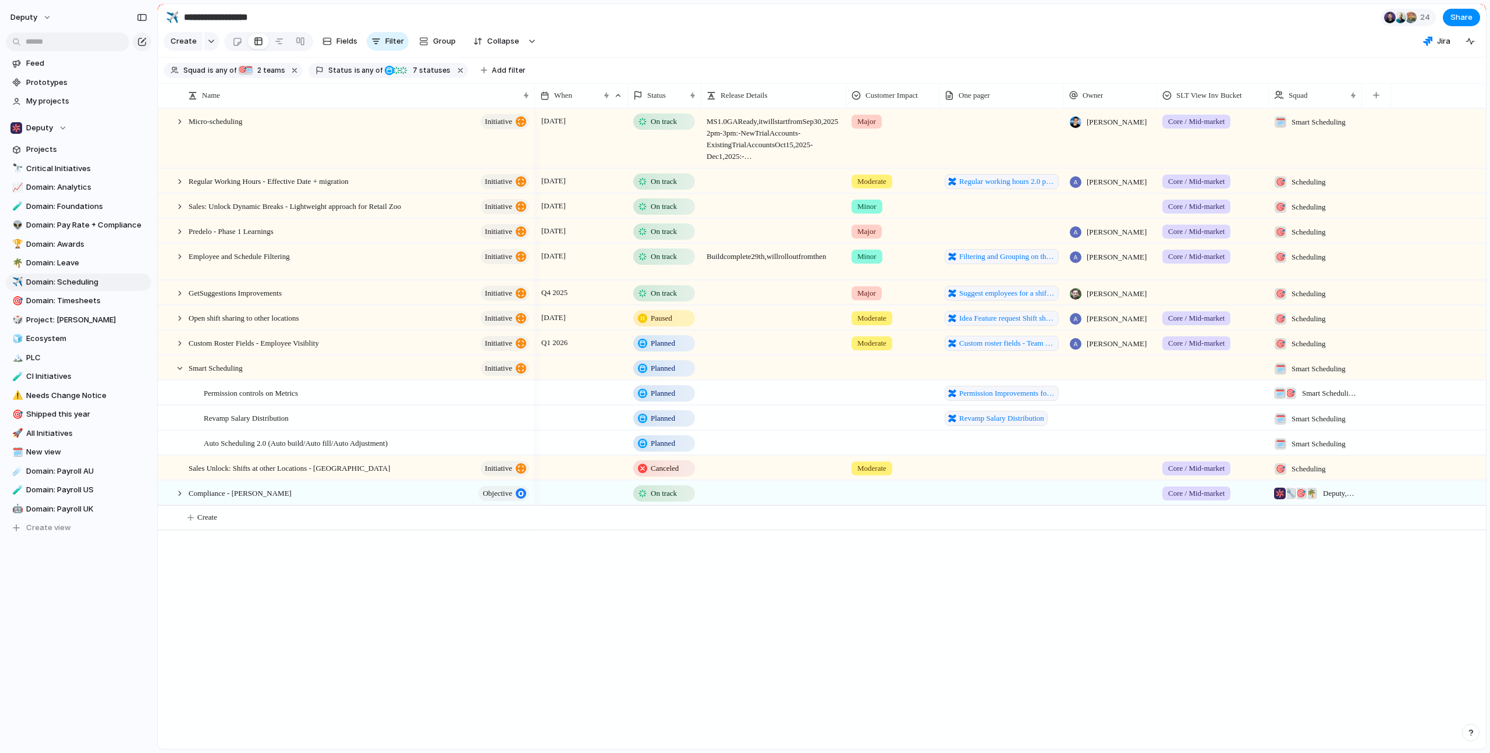
click at [1201, 681] on div "[DATE] On track MS 1.0 GA Ready, it will start from [DATE] 2pm-3pm: - New Trial…" at bounding box center [1010, 428] width 951 height 641
click at [180, 374] on div at bounding box center [180, 368] width 10 height 10
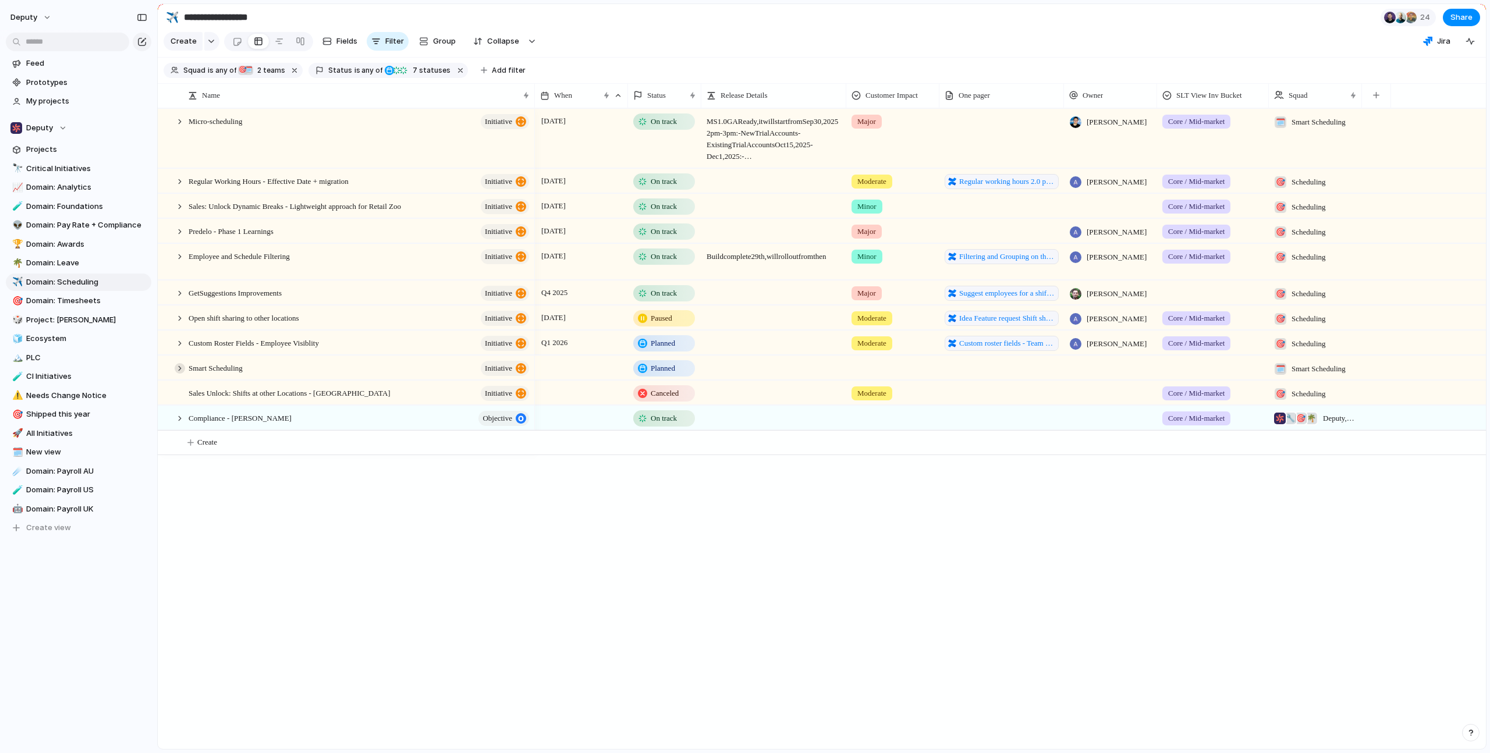
click at [180, 374] on div at bounding box center [180, 368] width 10 height 10
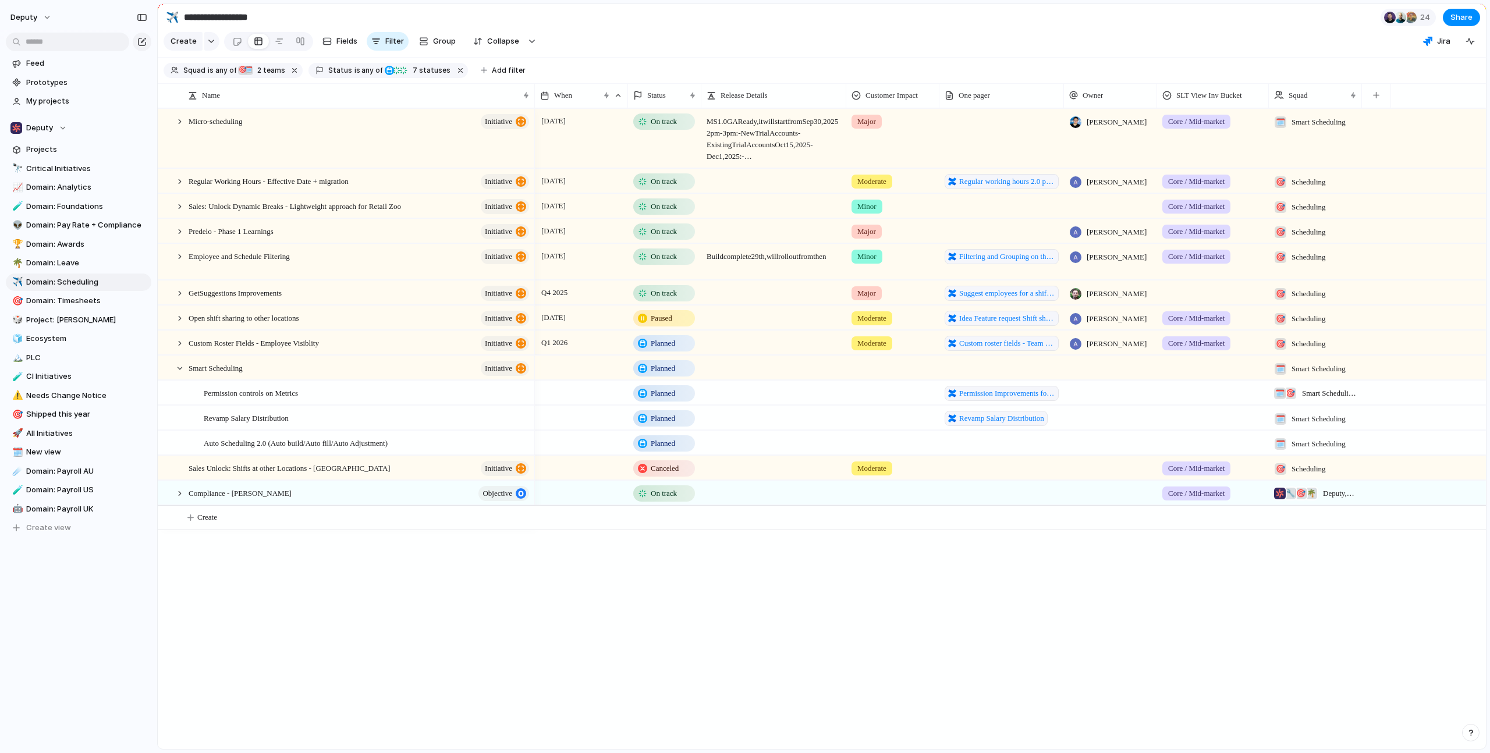
click at [422, 625] on div "Micro-scheduling initiative Regular Working Hours - Effective Date + migration …" at bounding box center [822, 428] width 1329 height 641
click at [178, 499] on div at bounding box center [180, 493] width 10 height 10
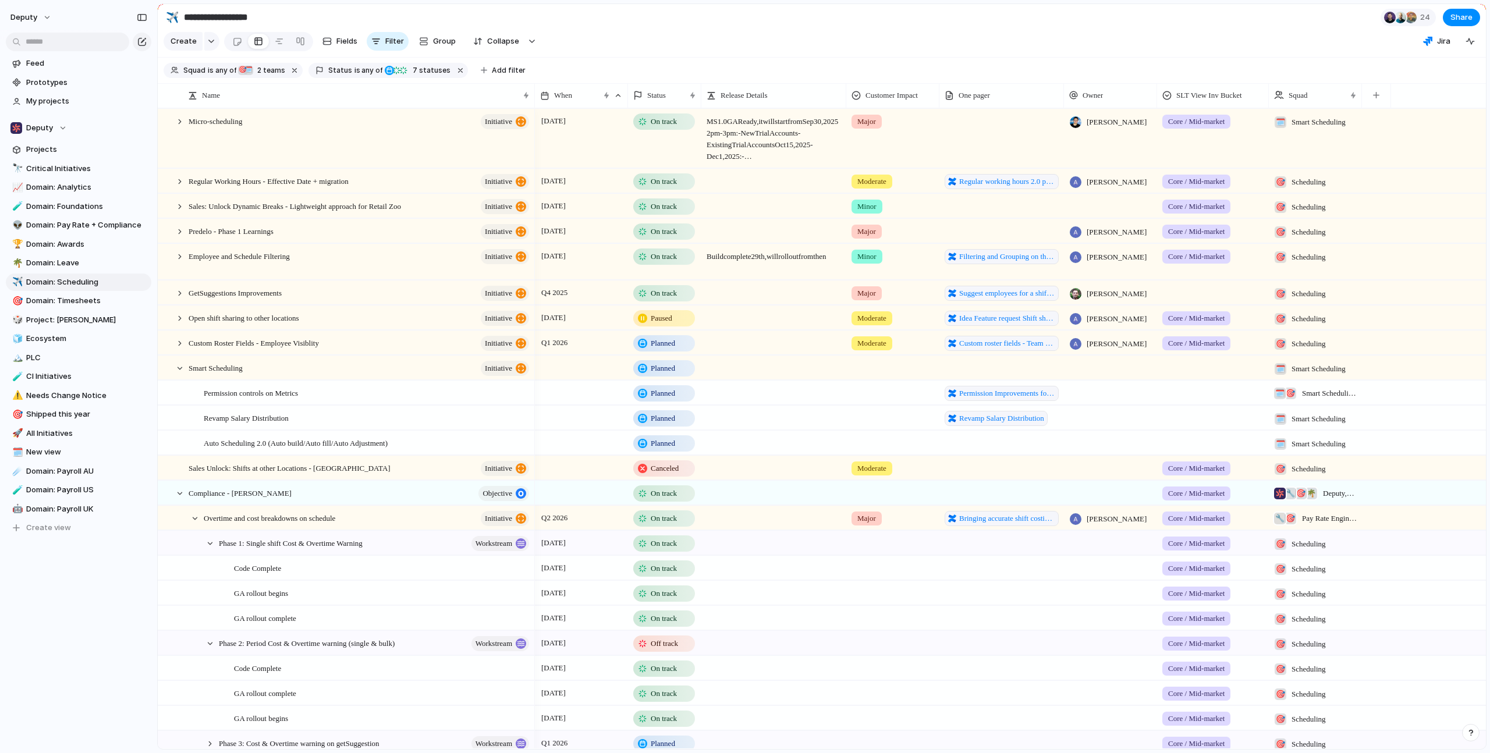
click at [211, 555] on div "Phase 1: Single shift Cost & Overtime Warning workstream" at bounding box center [369, 544] width 331 height 24
click at [210, 549] on div at bounding box center [210, 544] width 10 height 10
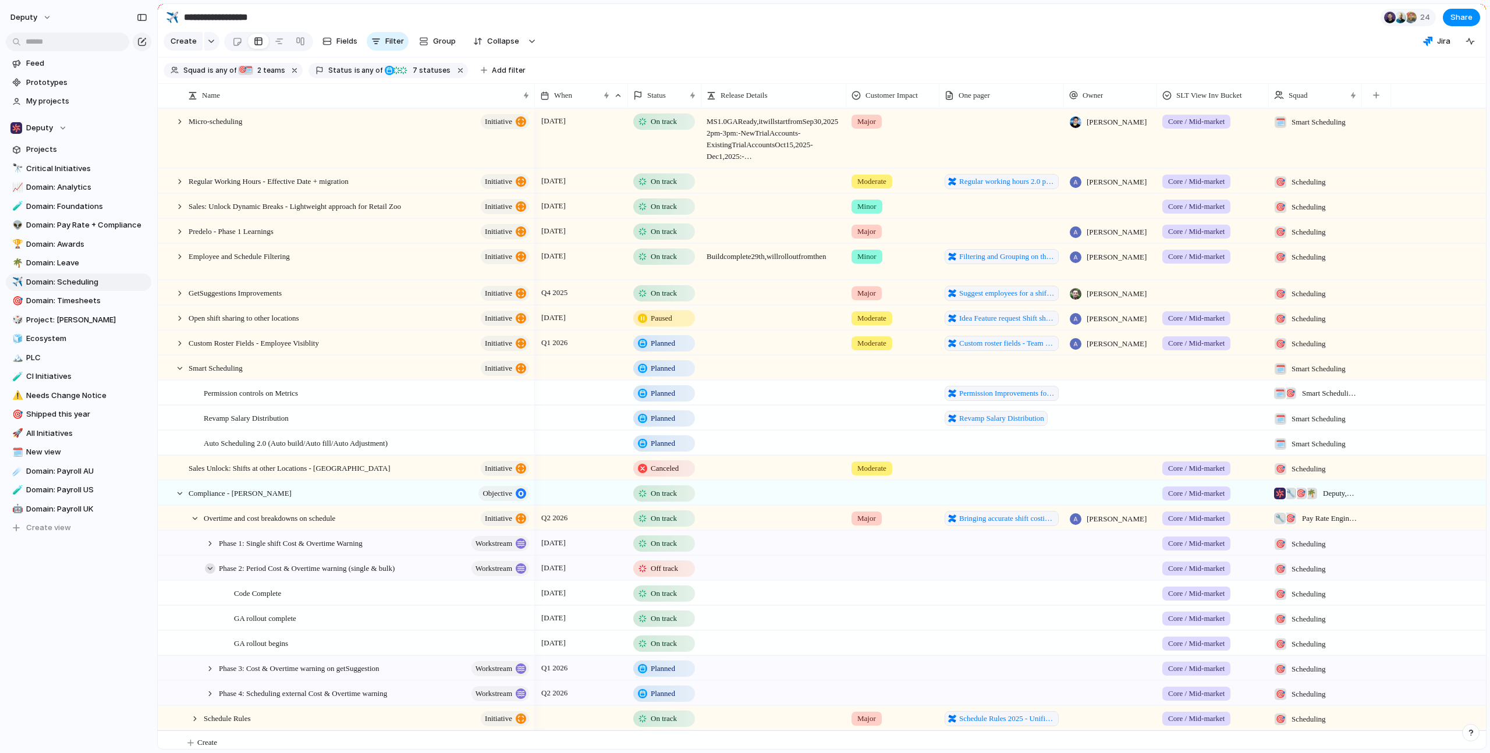
click at [210, 574] on div at bounding box center [210, 569] width 10 height 10
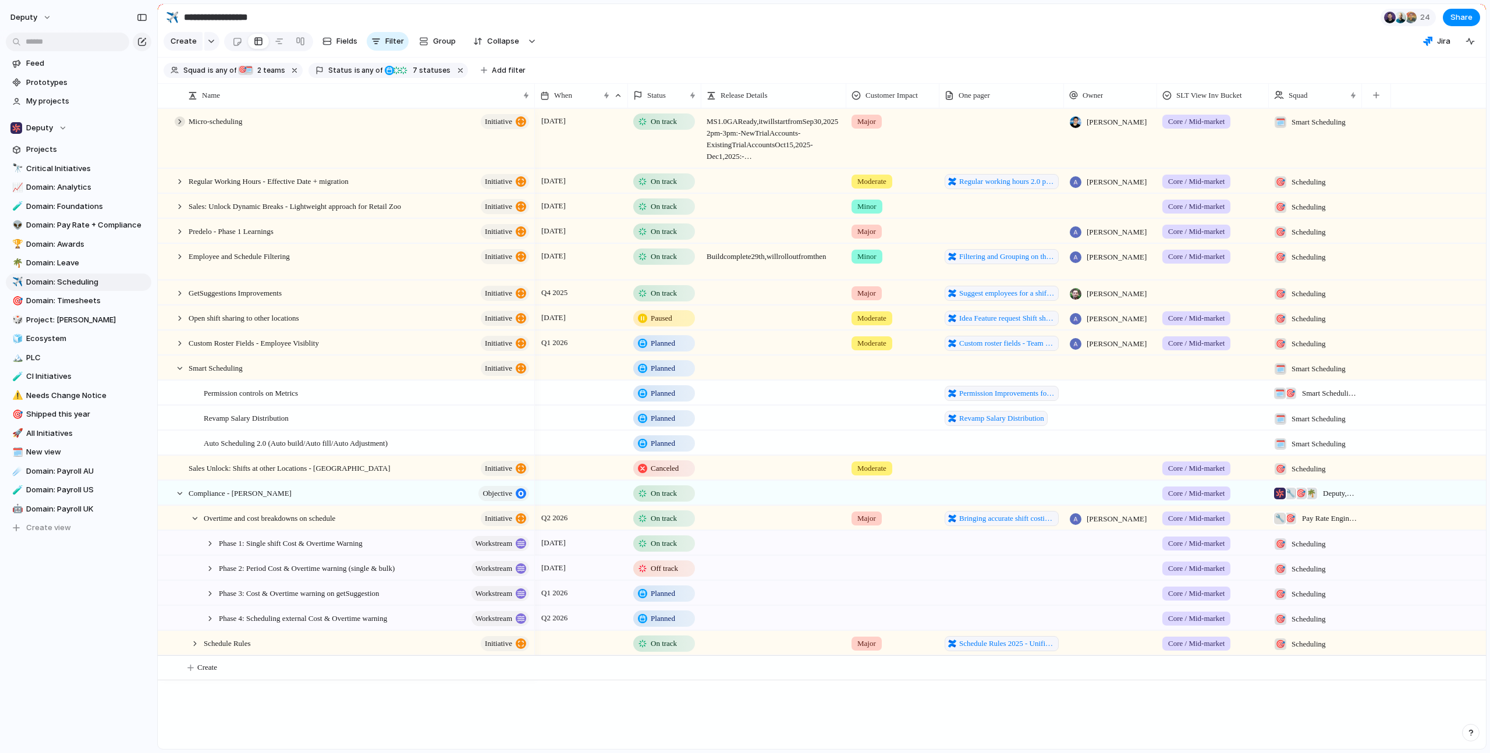
click at [181, 127] on div at bounding box center [180, 121] width 10 height 10
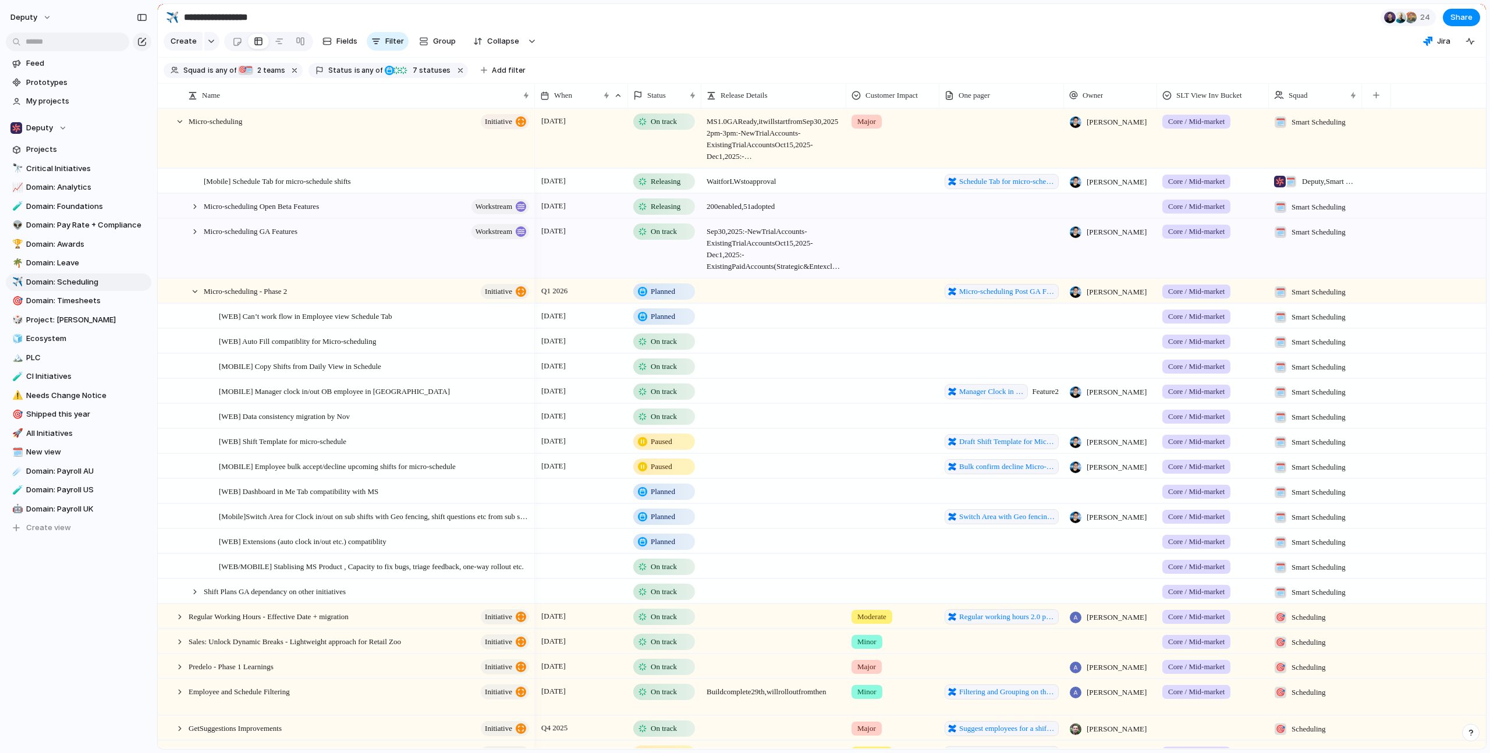
scroll to position [2, 0]
click at [194, 235] on div at bounding box center [195, 229] width 10 height 10
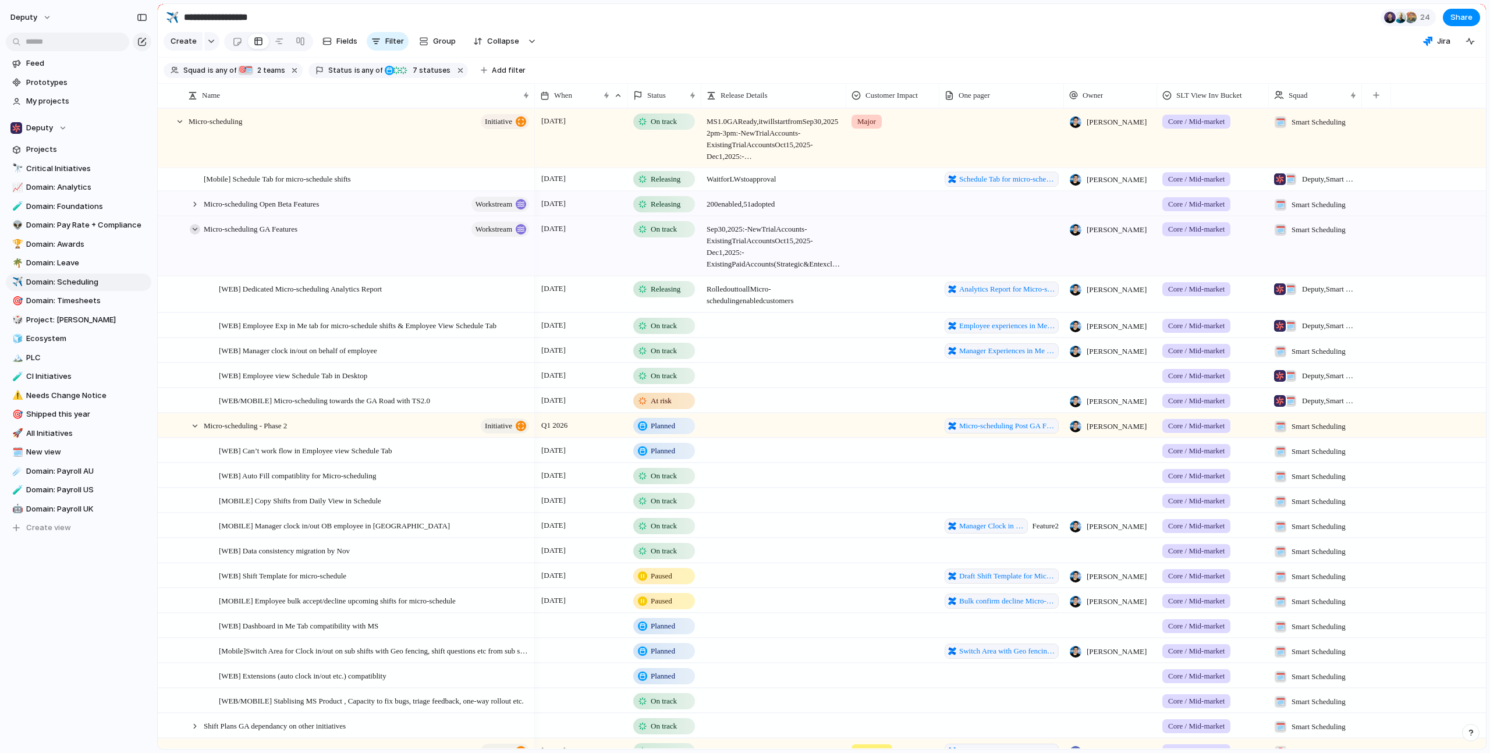
click at [194, 235] on div at bounding box center [195, 229] width 10 height 10
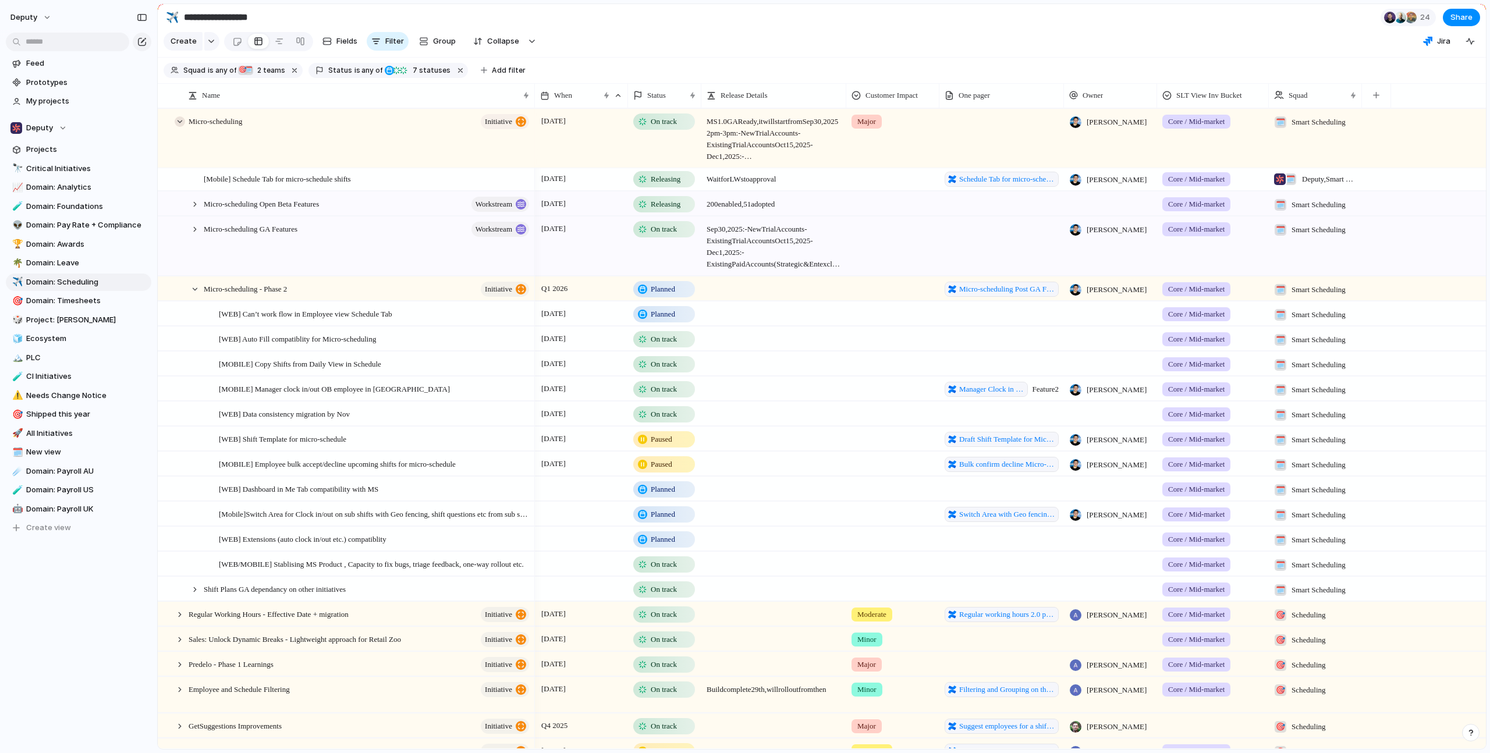
click at [180, 127] on div at bounding box center [180, 121] width 10 height 10
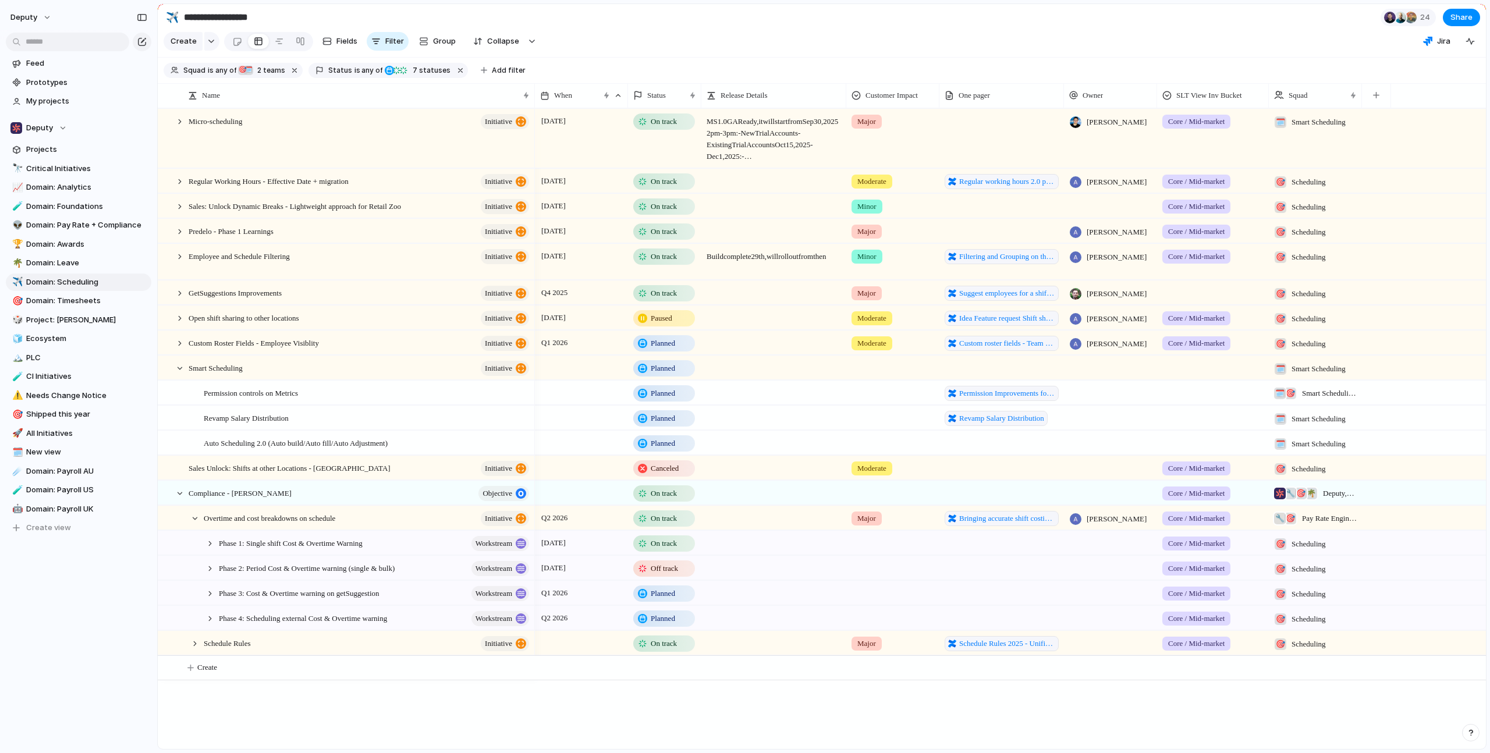
click at [180, 127] on div at bounding box center [180, 121] width 10 height 10
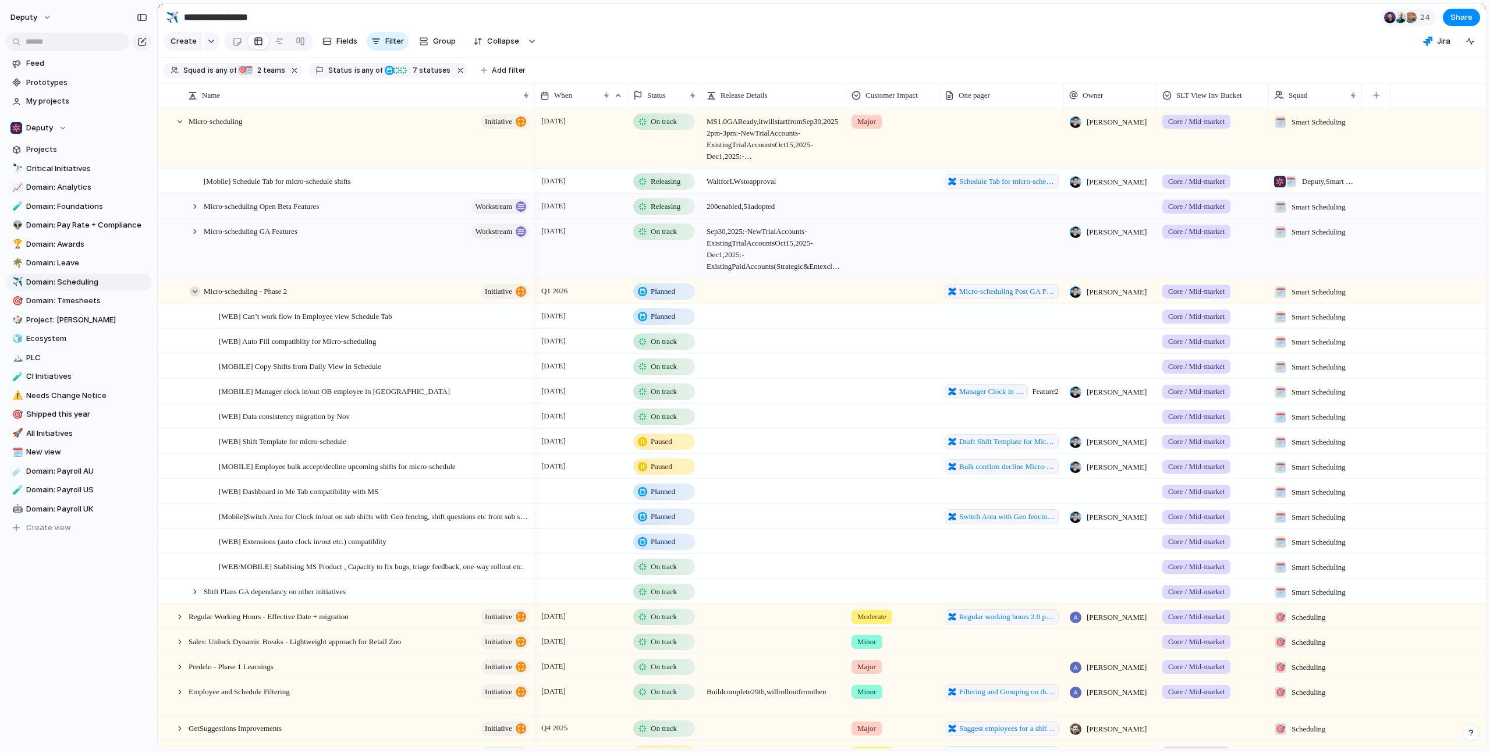
click at [196, 297] on div at bounding box center [195, 291] width 10 height 10
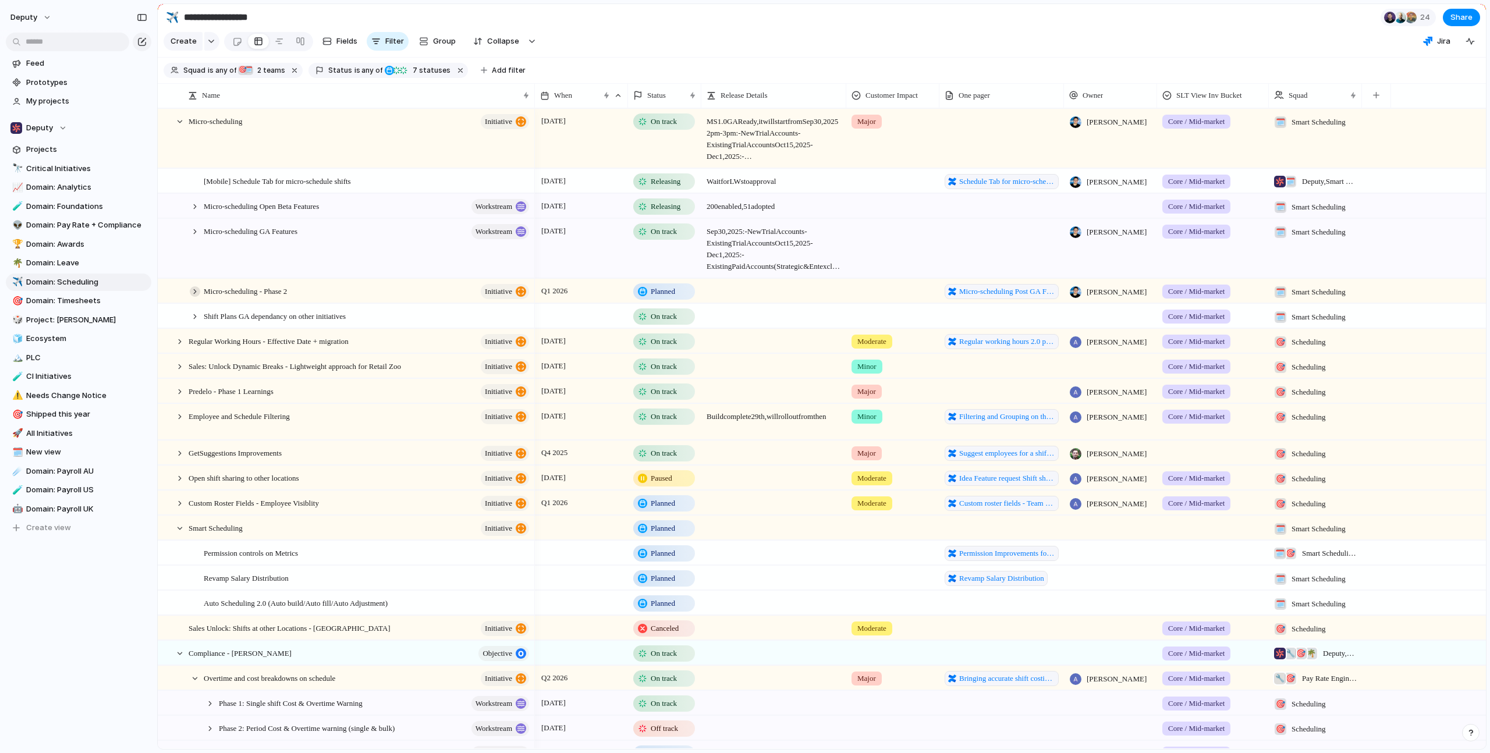
click at [197, 297] on div at bounding box center [195, 291] width 10 height 10
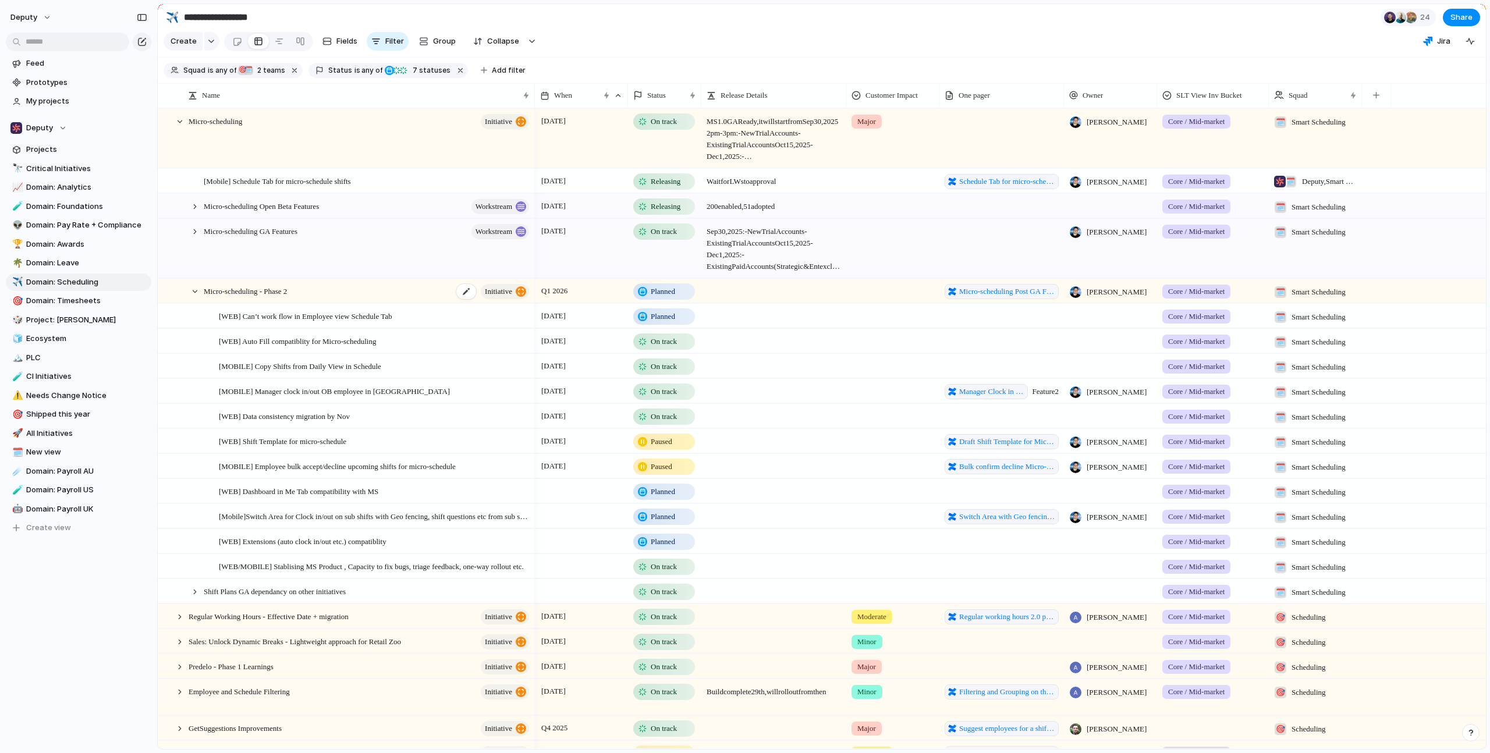
click at [387, 302] on div "Micro-scheduling - Phase 2 initiative" at bounding box center [367, 291] width 327 height 24
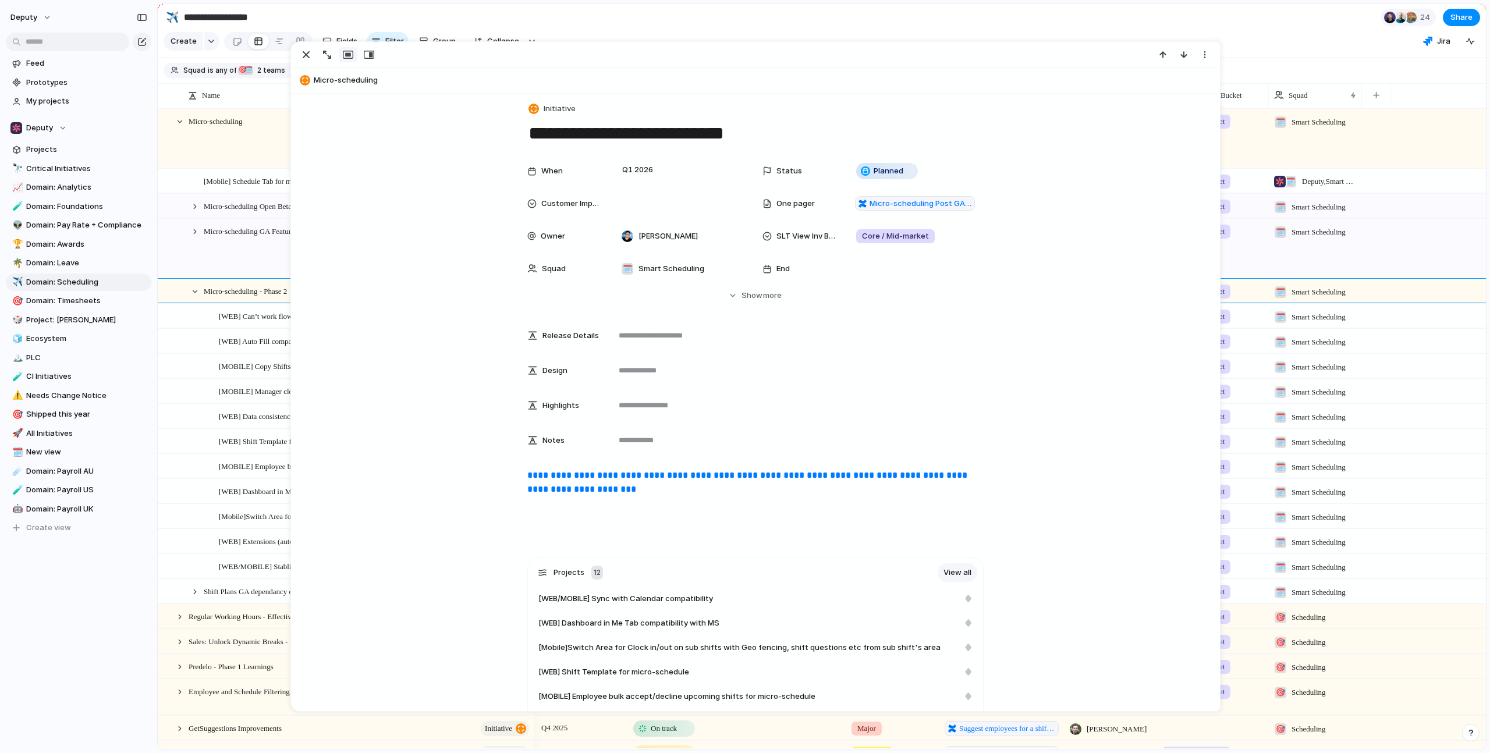
scroll to position [15, 0]
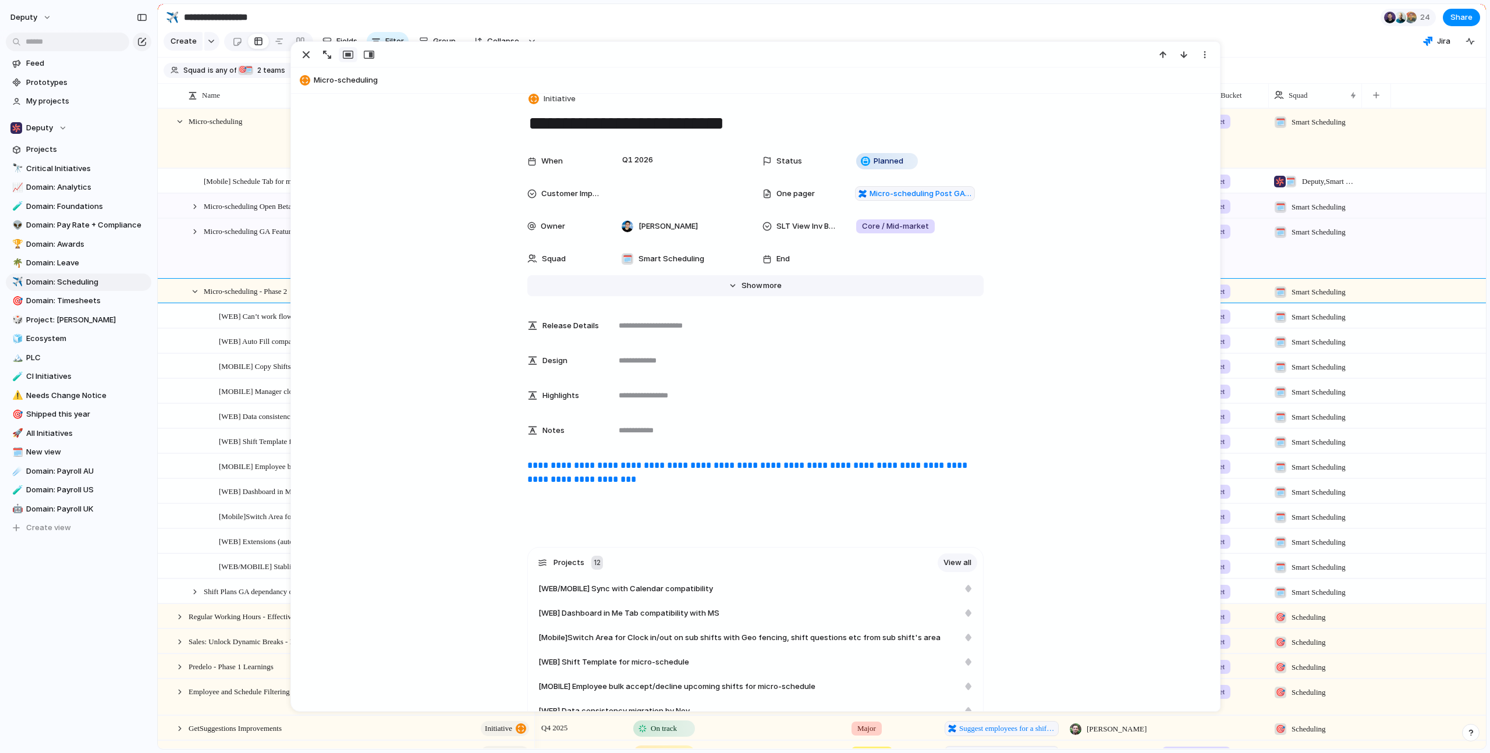
click at [754, 279] on button "Hide Show more" at bounding box center [755, 285] width 456 height 21
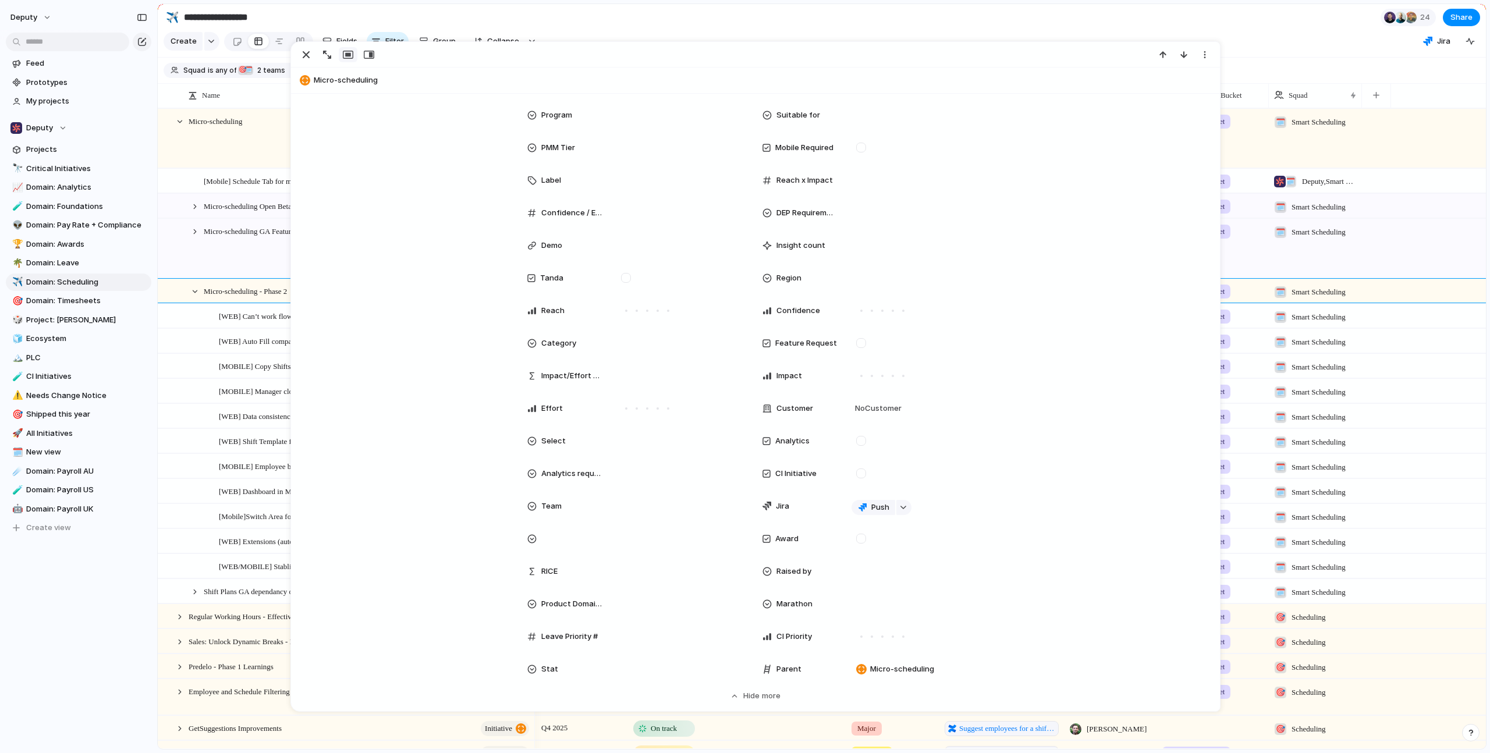
scroll to position [487, 0]
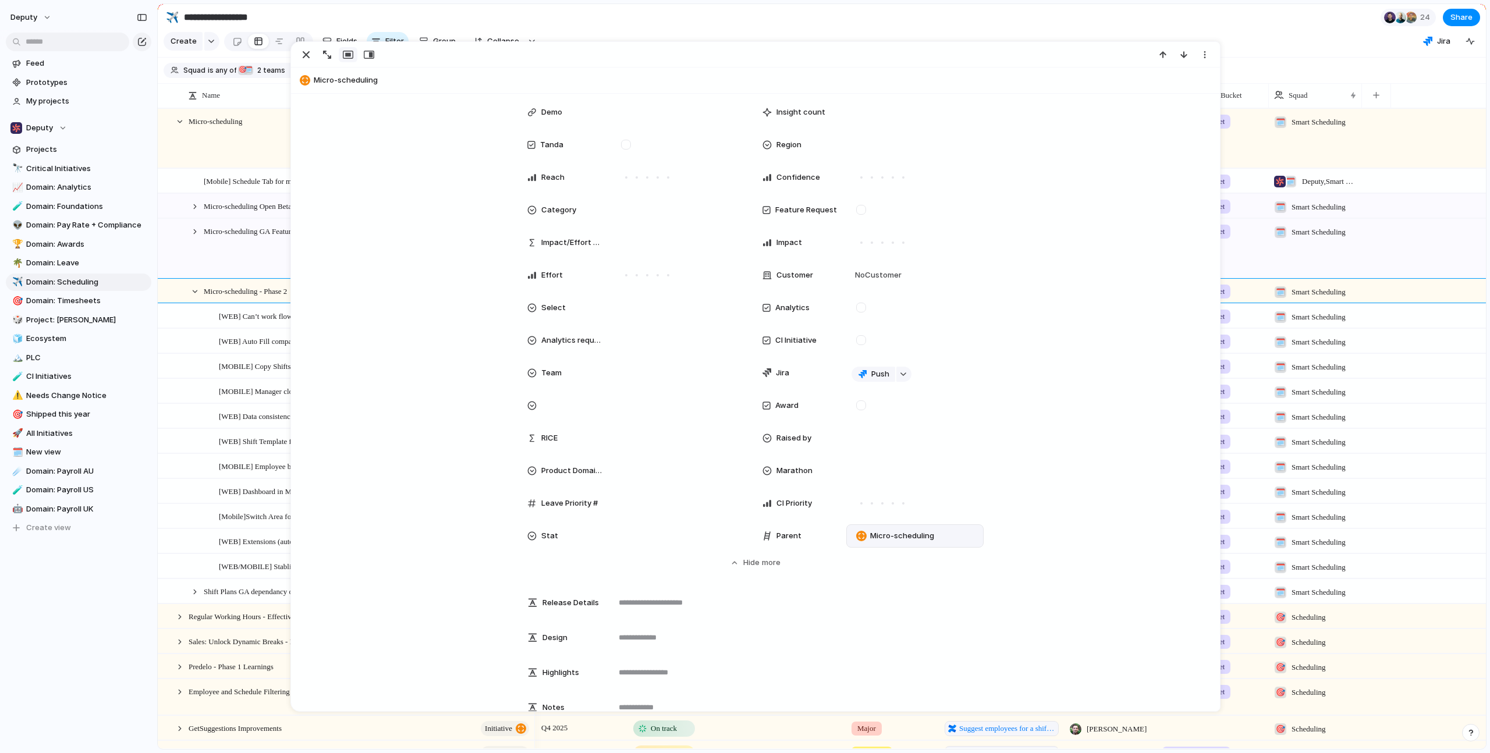
click at [961, 530] on div "Micro-scheduling" at bounding box center [915, 536] width 127 height 13
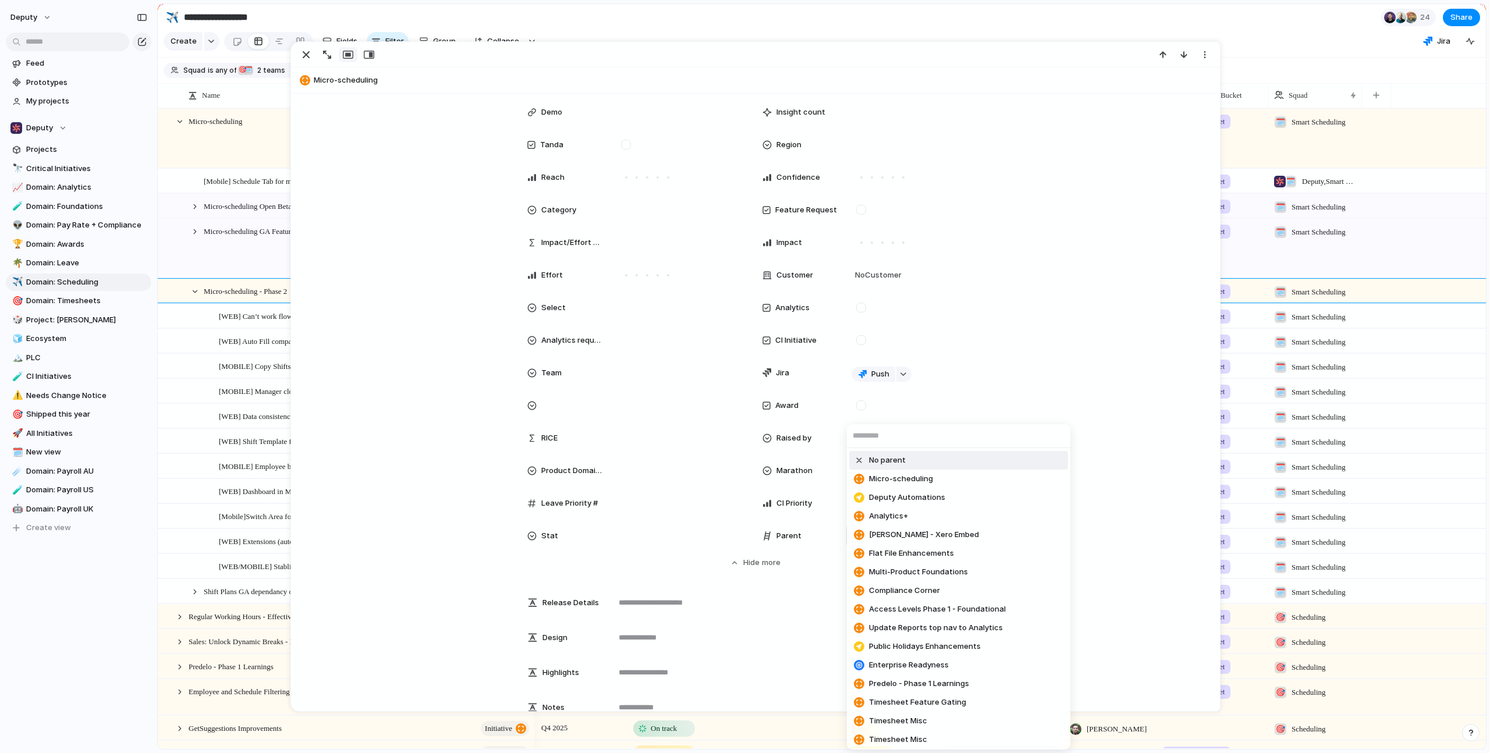
click at [877, 461] on span "No parent" at bounding box center [887, 461] width 37 height 12
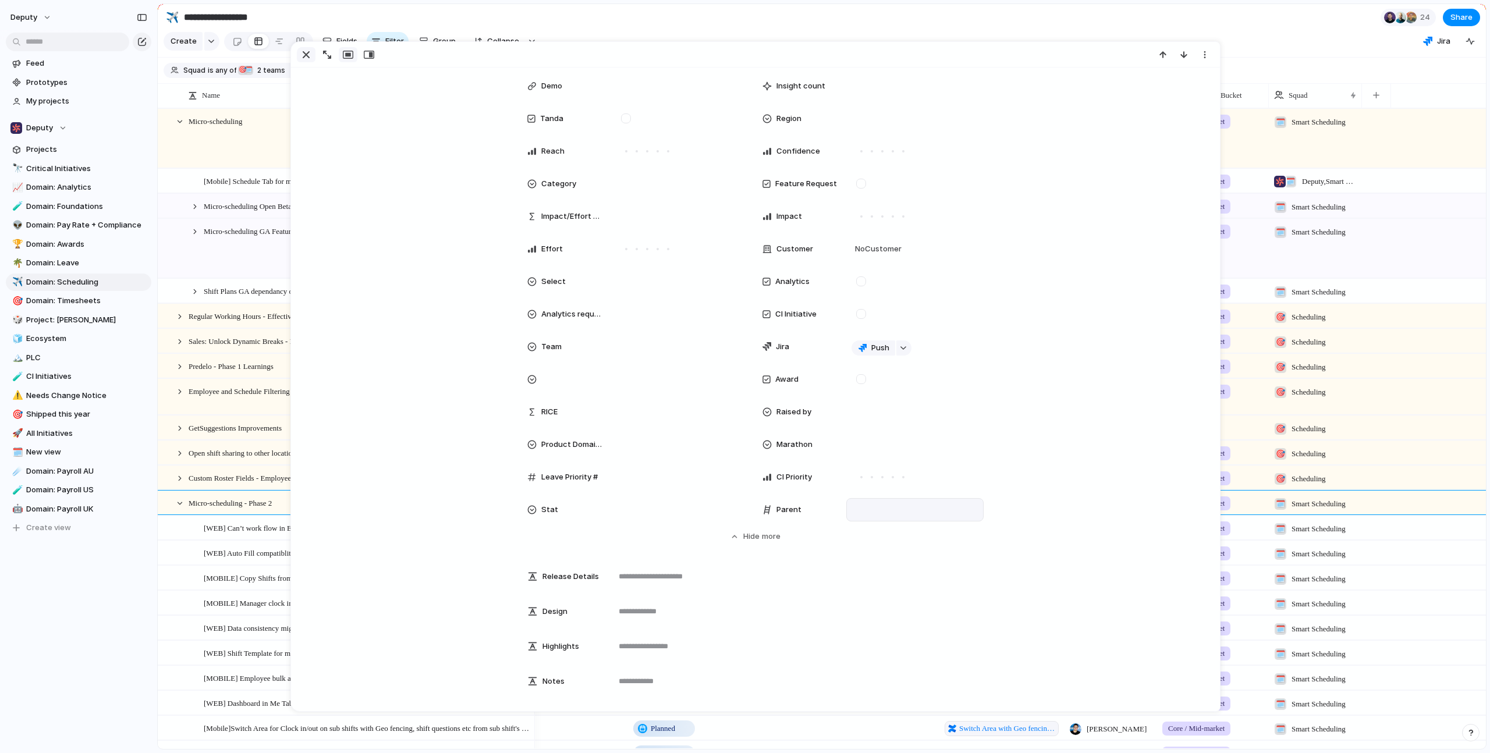
click at [305, 50] on div "button" at bounding box center [306, 55] width 14 height 14
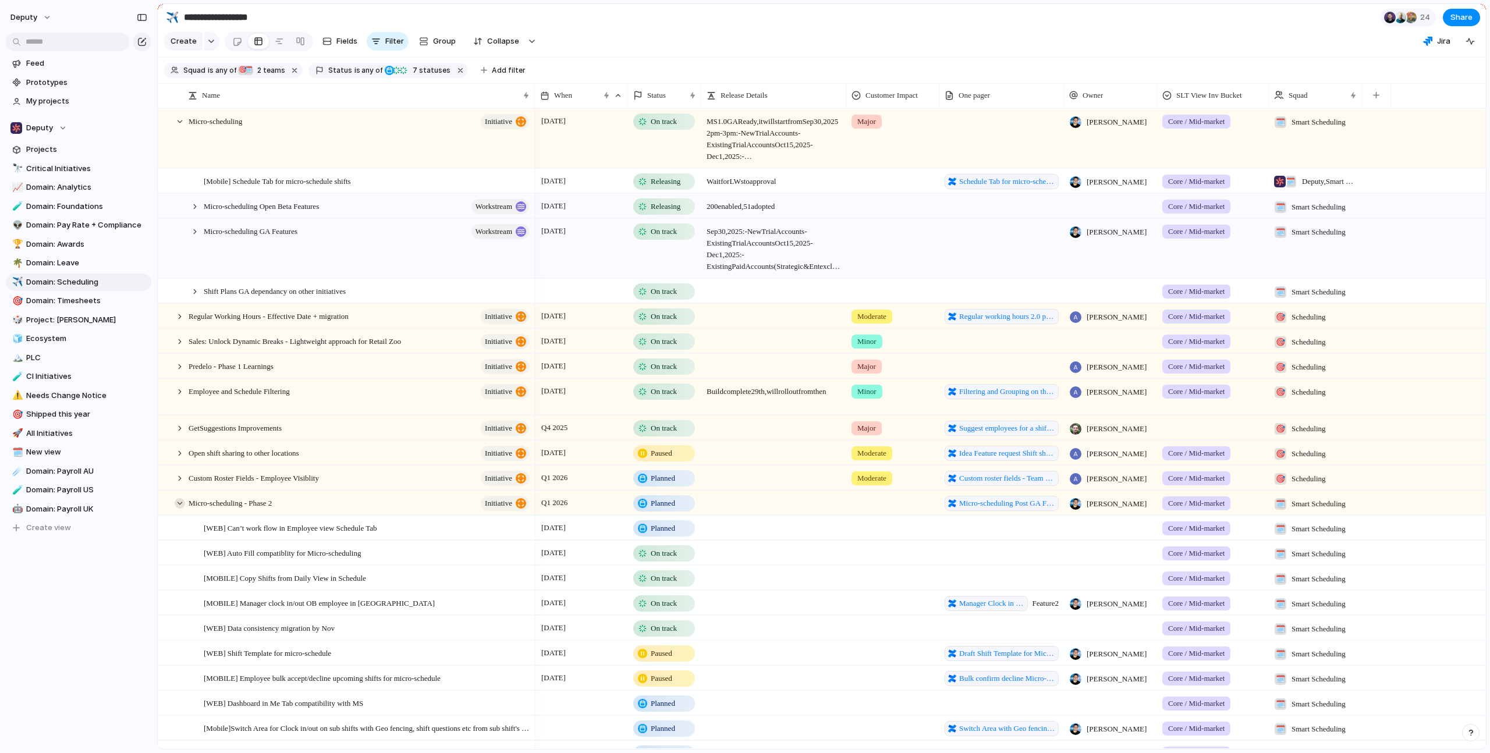
click at [178, 509] on div at bounding box center [180, 503] width 10 height 10
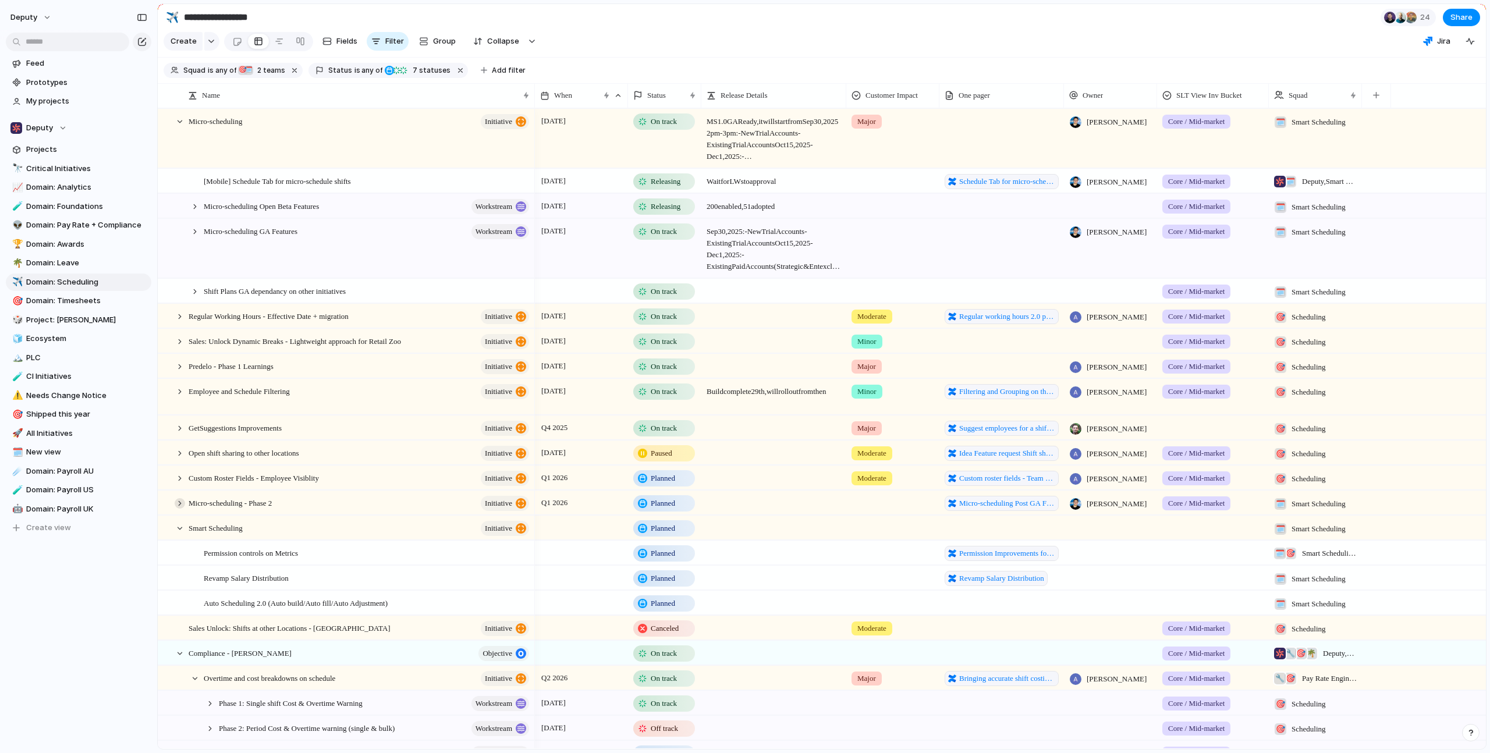
click at [183, 509] on div at bounding box center [180, 503] width 10 height 10
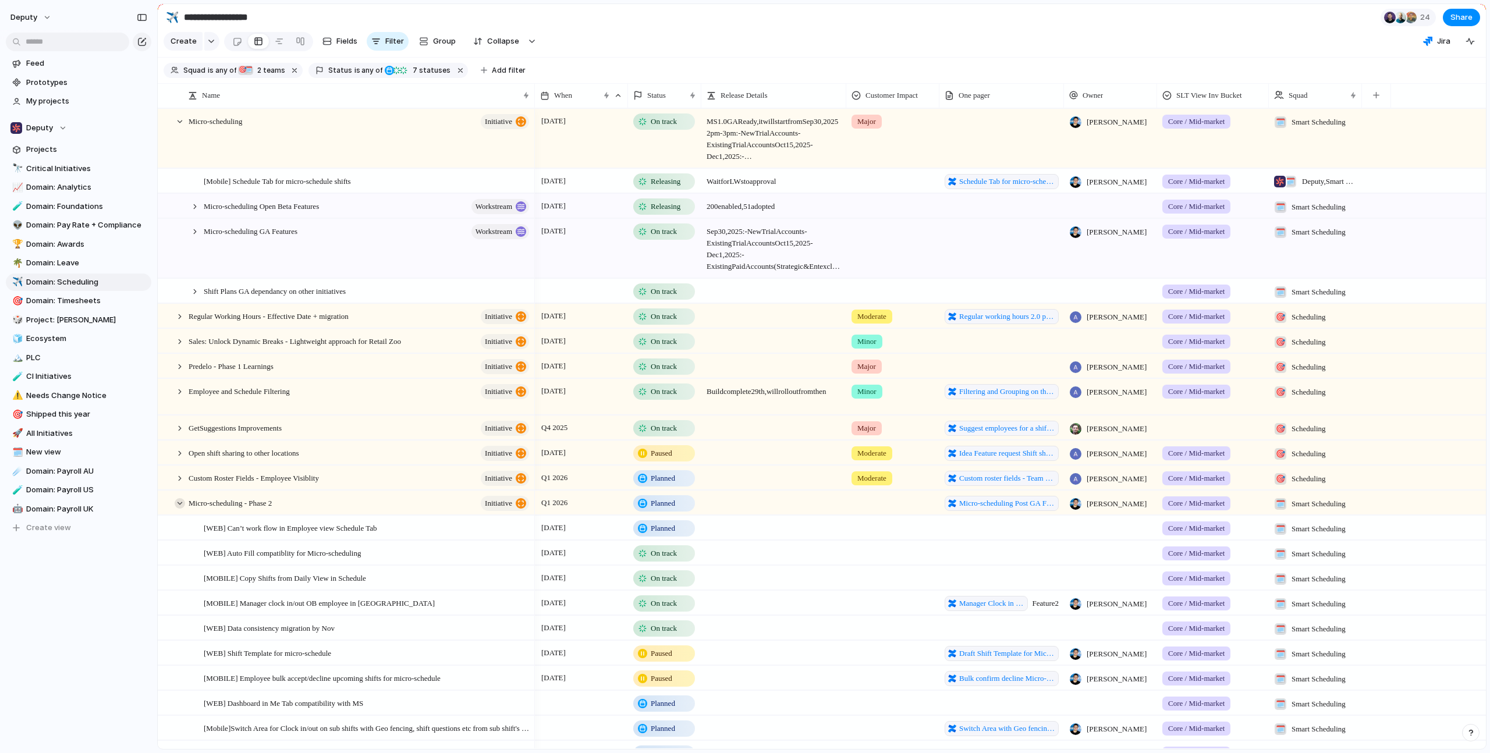
click at [180, 509] on div at bounding box center [180, 503] width 10 height 10
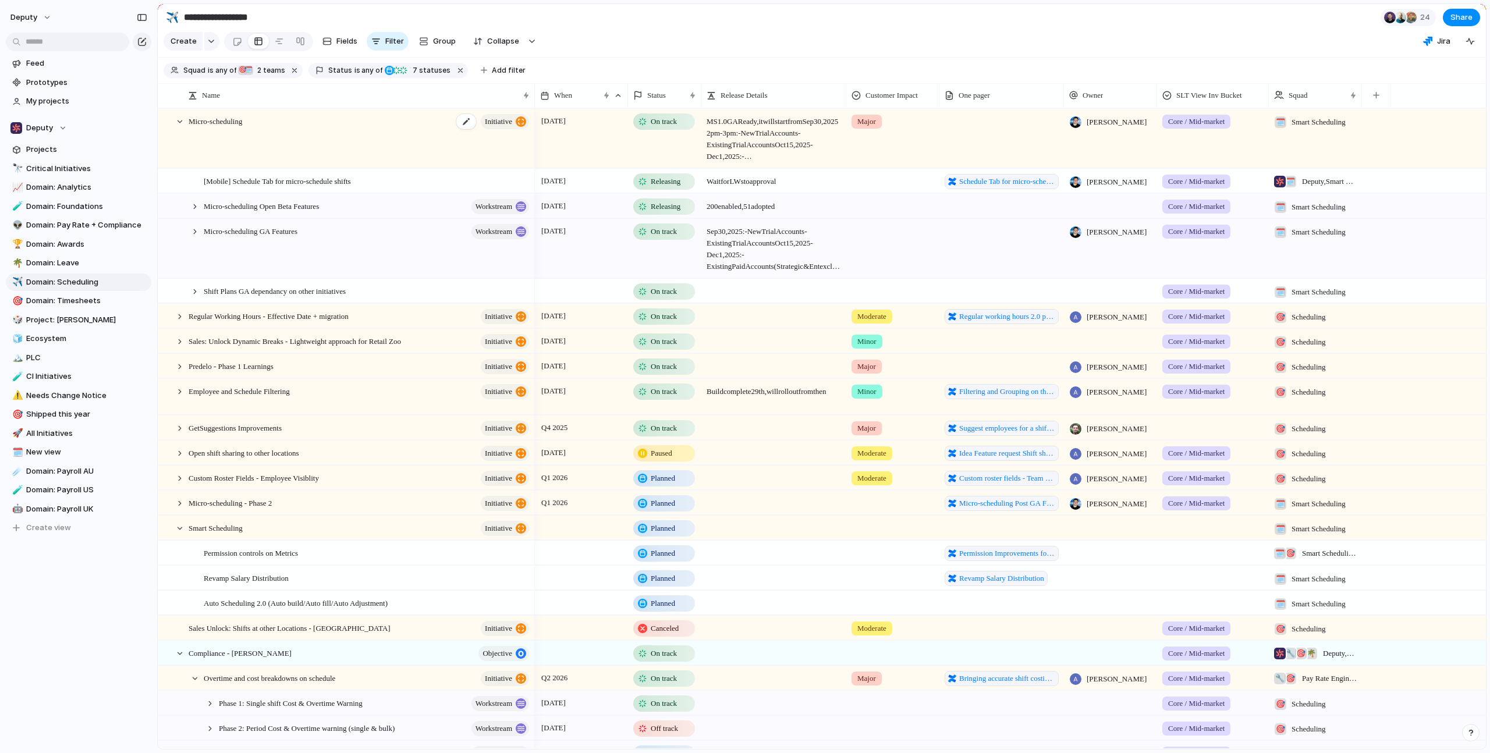
click at [260, 137] on div "Micro-scheduling initiative" at bounding box center [360, 138] width 342 height 59
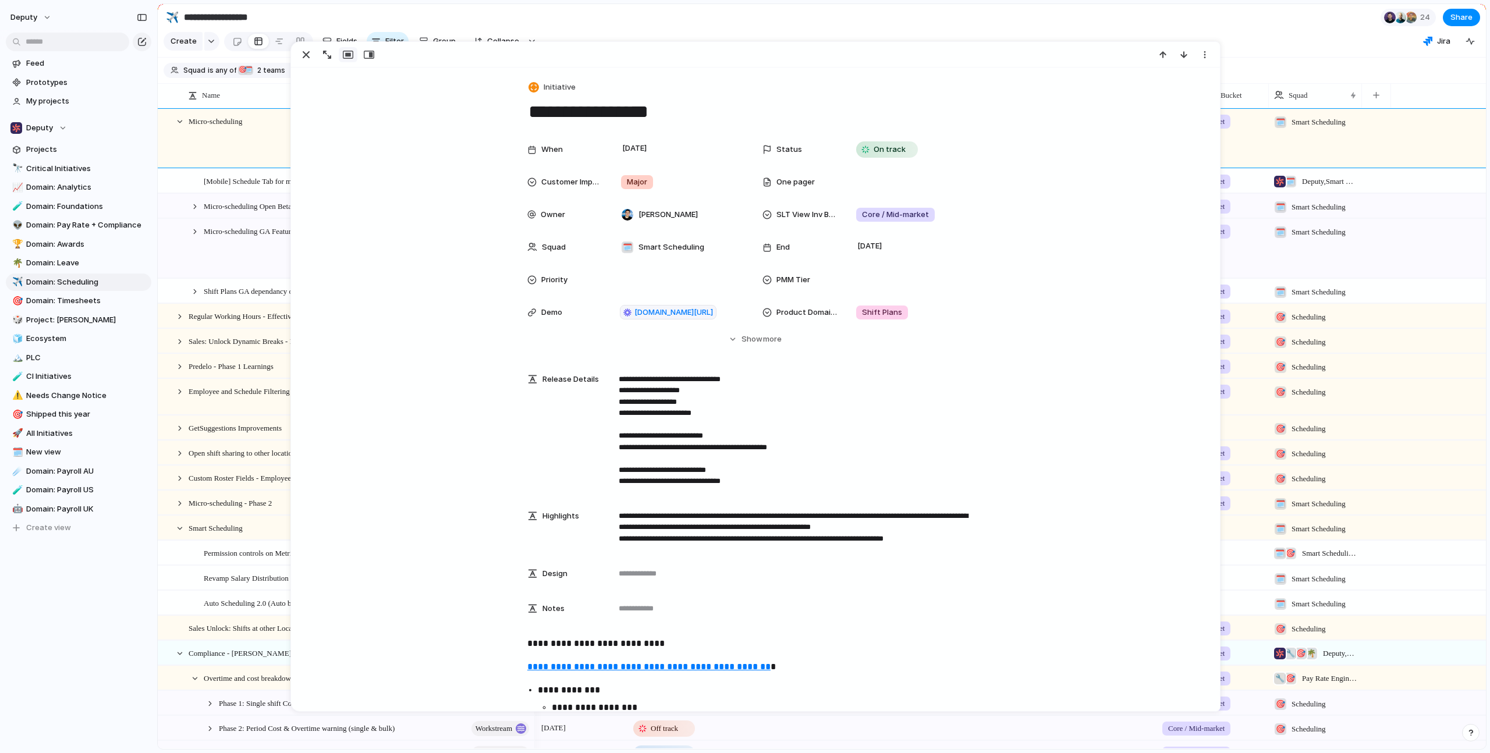
click at [675, 107] on textarea "**********" at bounding box center [755, 112] width 456 height 24
type textarea "**********"
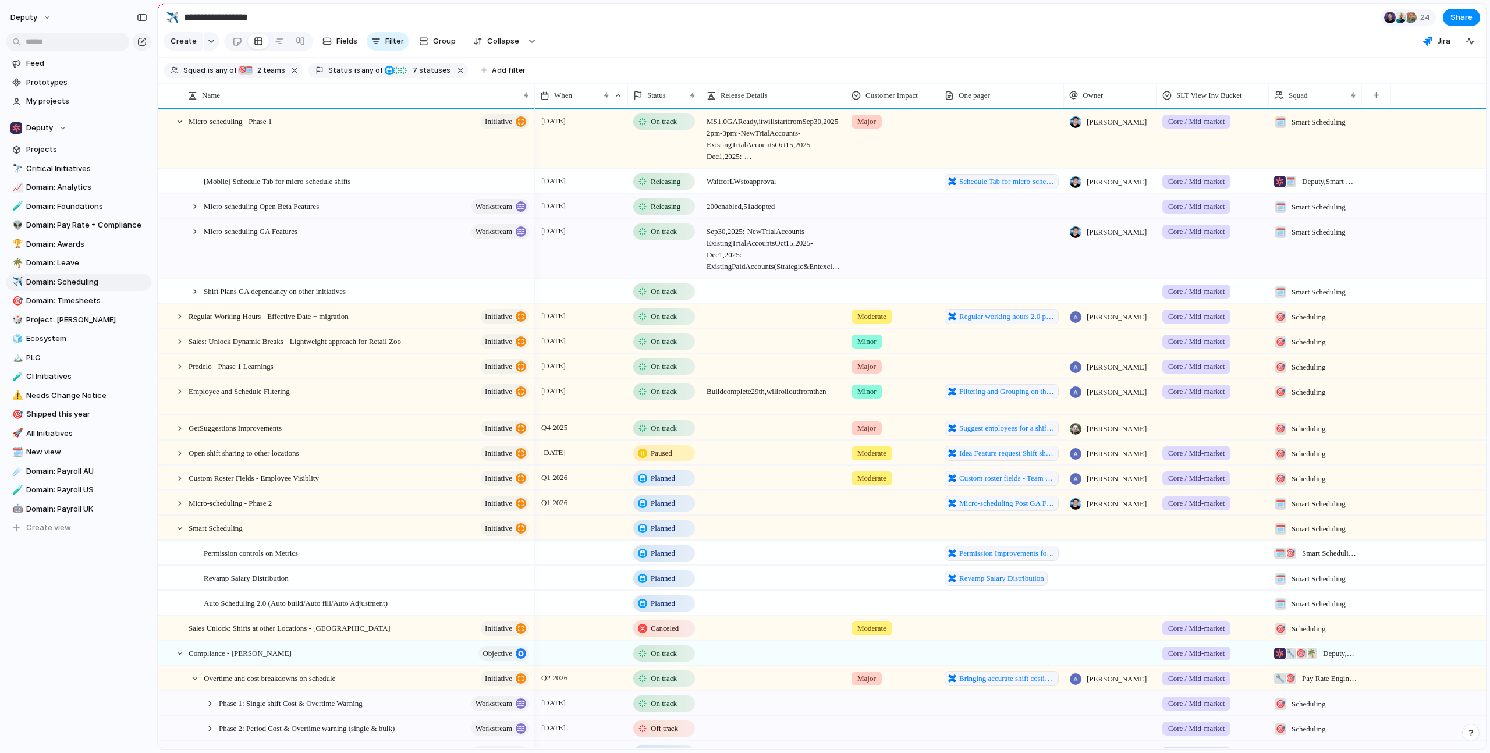
click at [1258, 36] on section "Create Fields Filter Group Zoom Collapse Jira Clear Save for everyone" at bounding box center [822, 44] width 1329 height 28
click at [193, 297] on div at bounding box center [195, 291] width 10 height 10
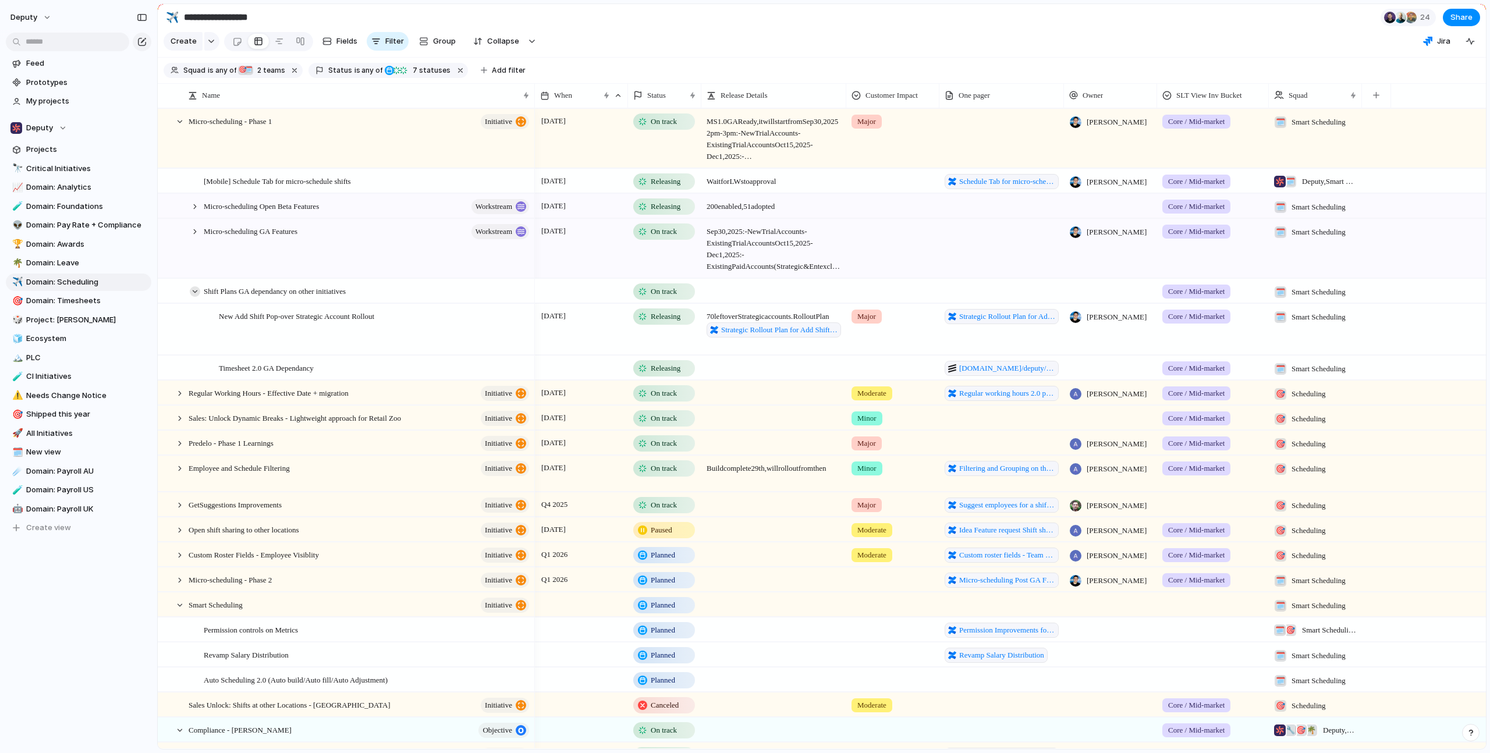
click at [196, 297] on div at bounding box center [195, 291] width 10 height 10
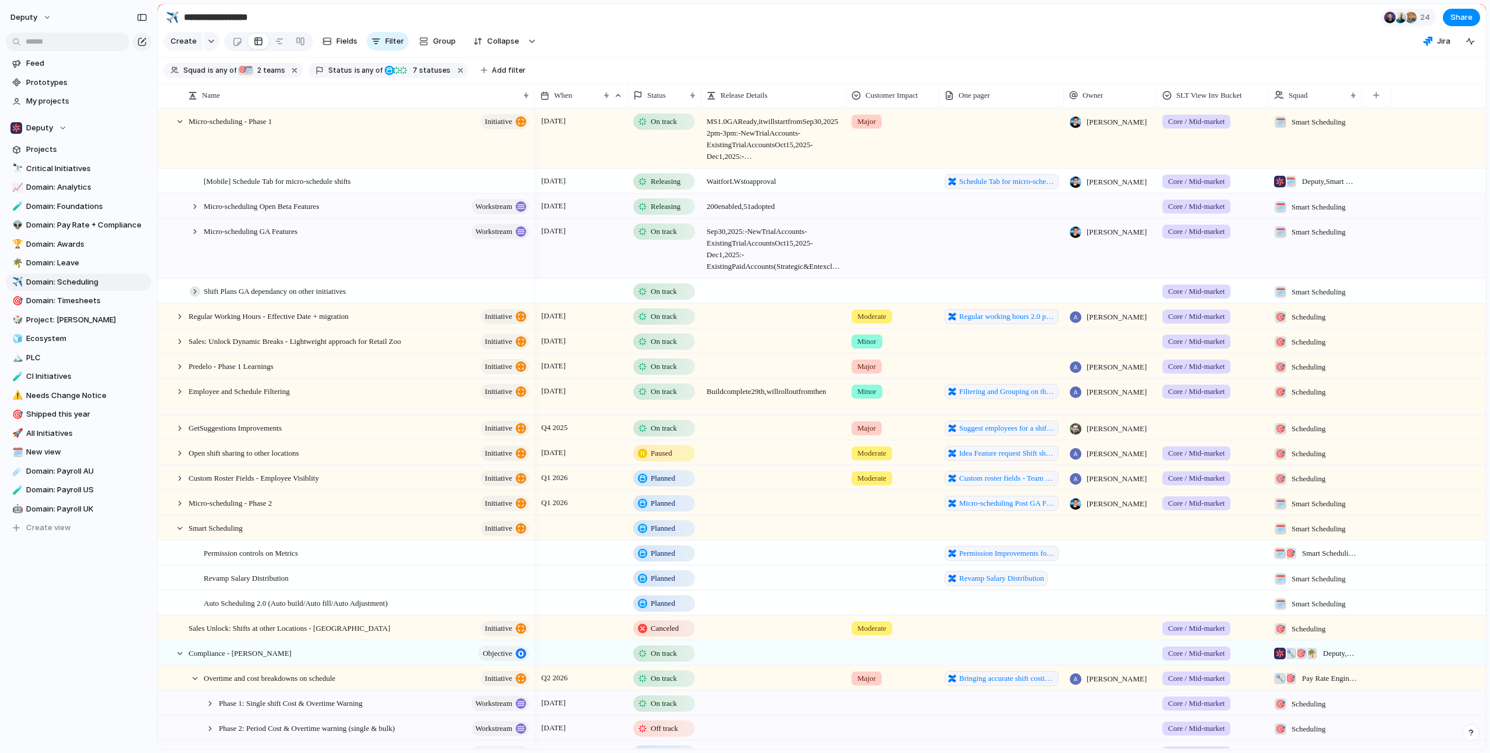
click at [194, 297] on div at bounding box center [195, 291] width 10 height 10
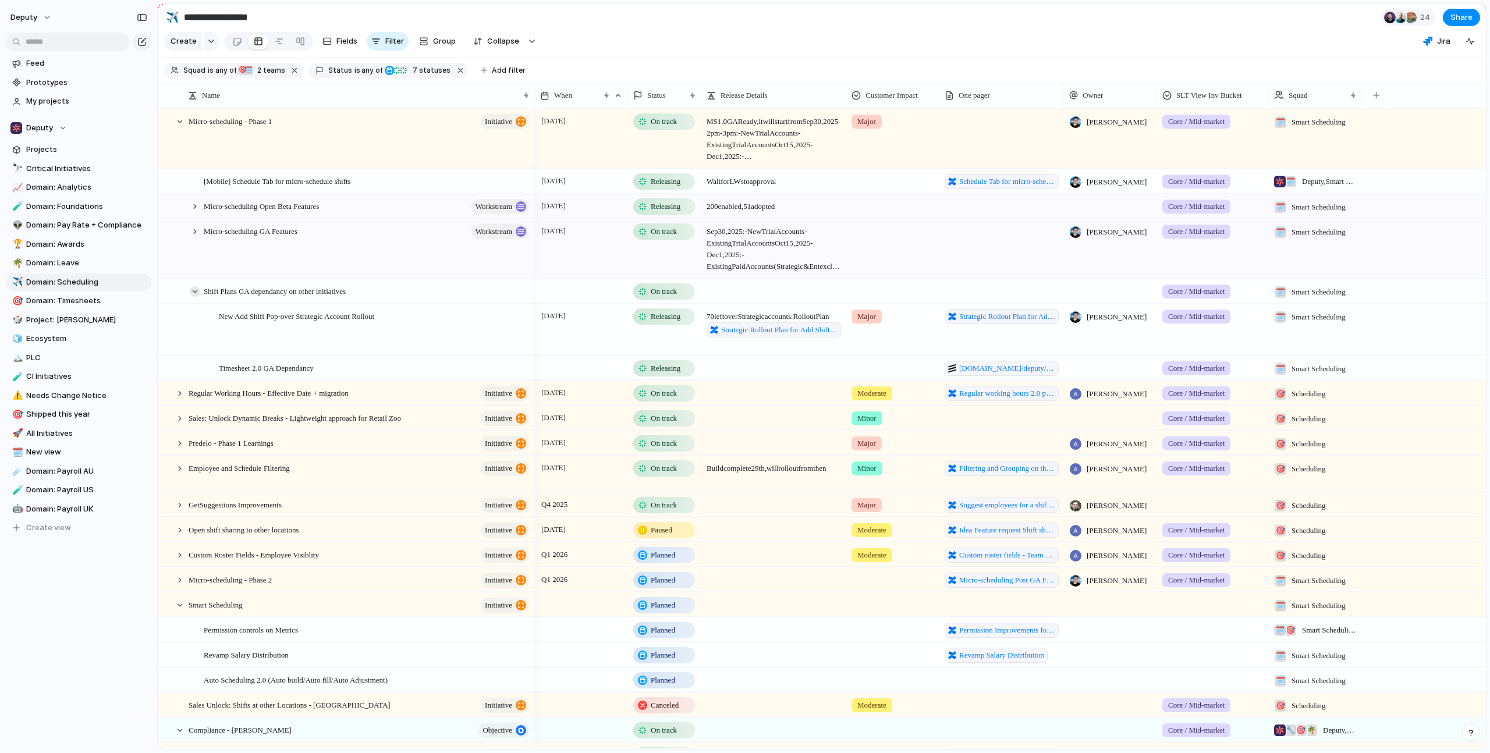
click at [194, 297] on div at bounding box center [195, 291] width 10 height 10
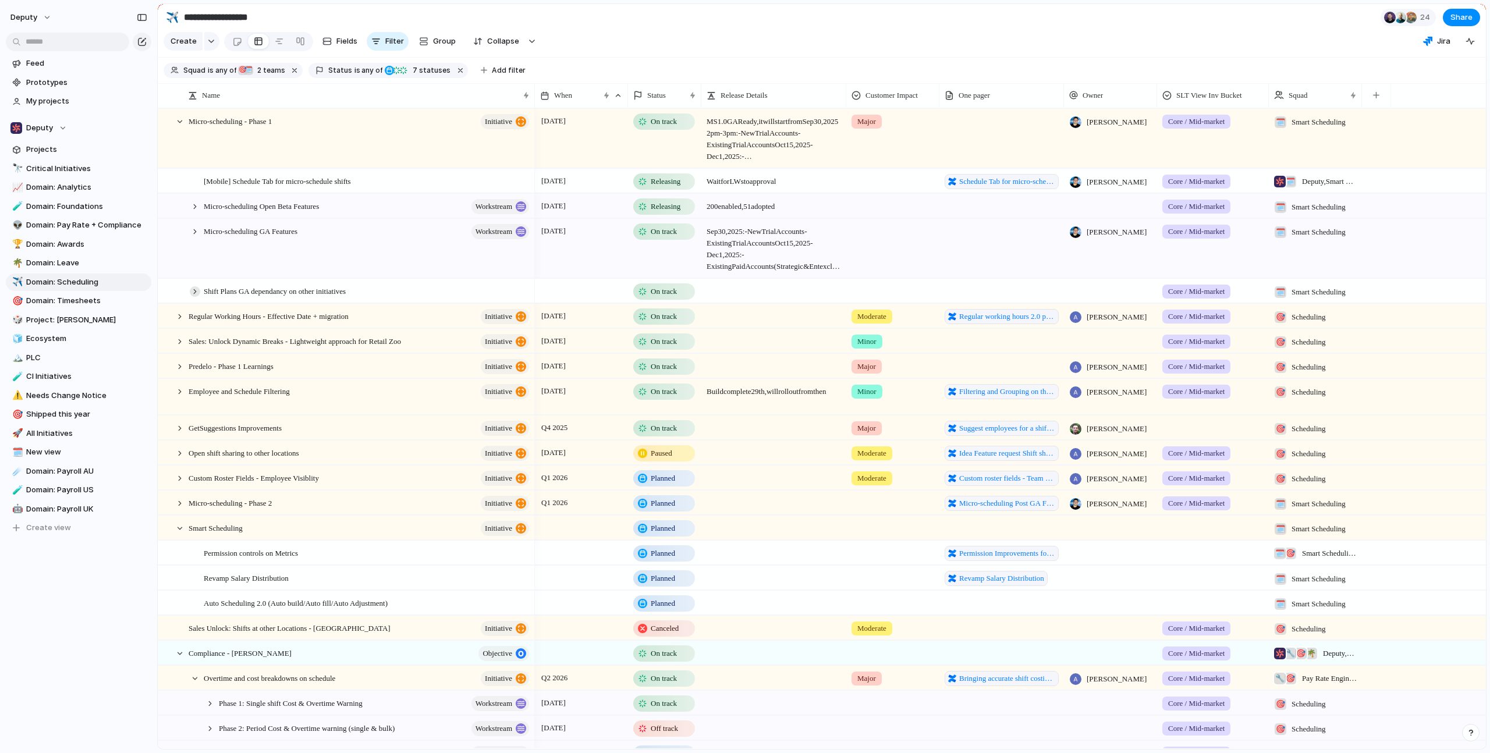
click at [194, 297] on div at bounding box center [195, 291] width 10 height 10
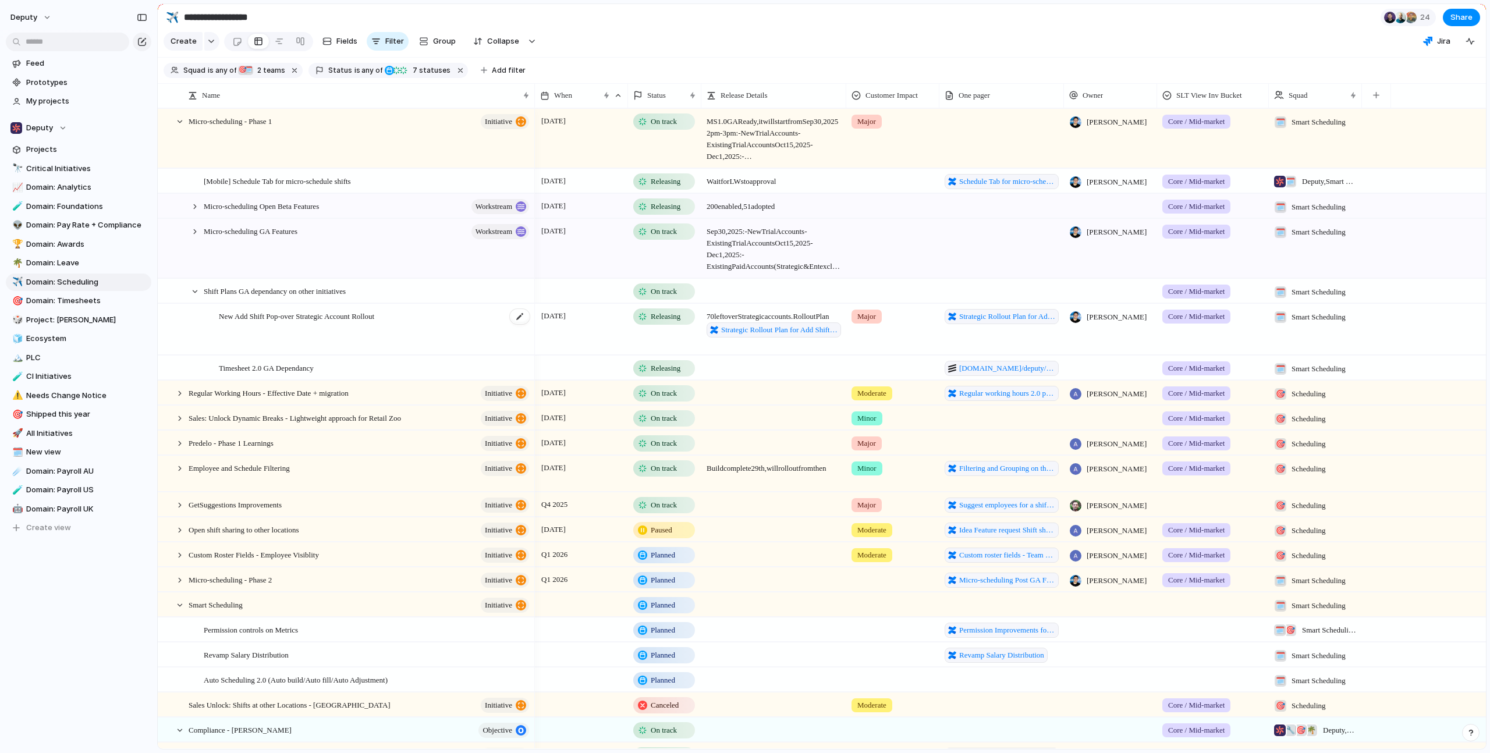
click at [422, 347] on div "New Add Shift Pop-over Strategic Account Rollout" at bounding box center [375, 329] width 312 height 51
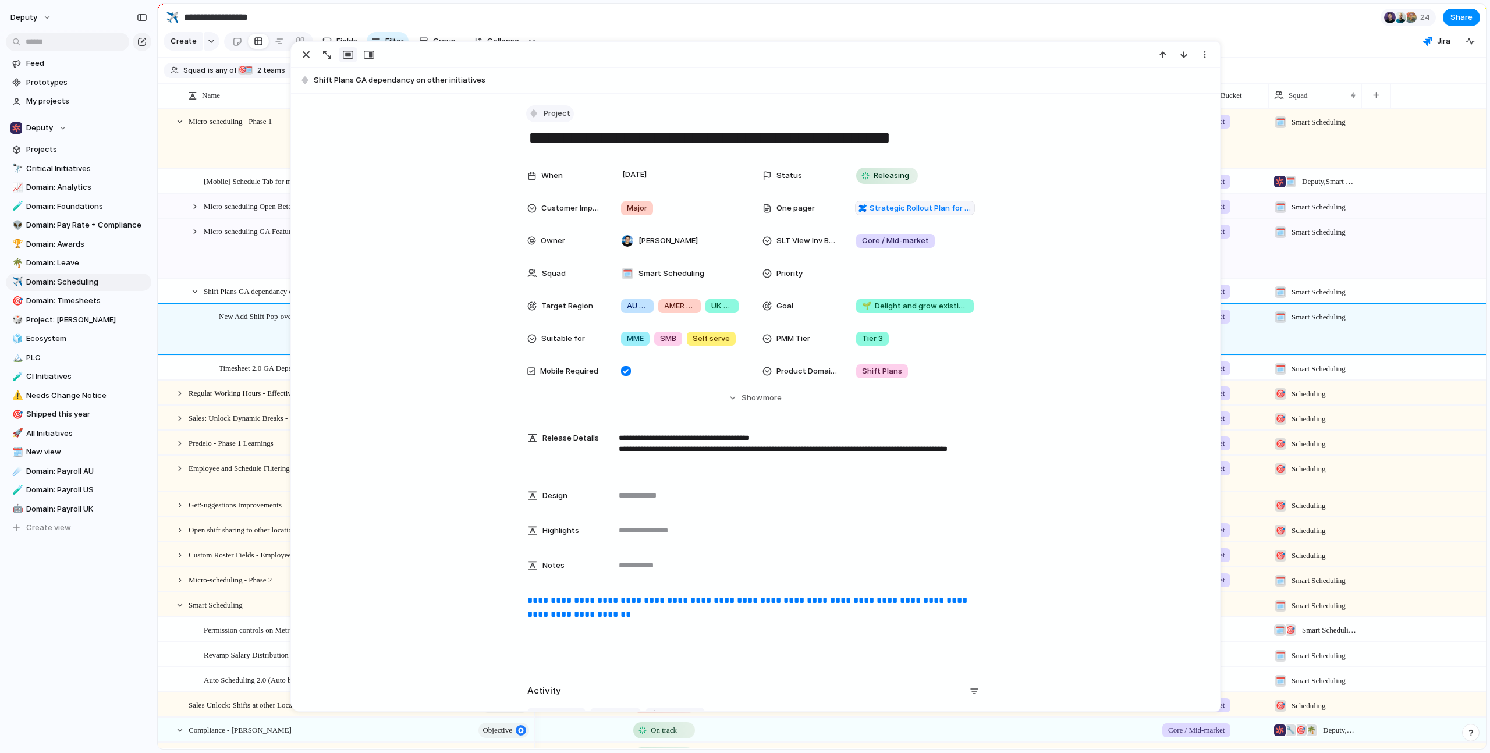
click at [566, 114] on button "Project" at bounding box center [550, 113] width 48 height 17
click at [589, 257] on li "Initiative" at bounding box center [572, 256] width 95 height 19
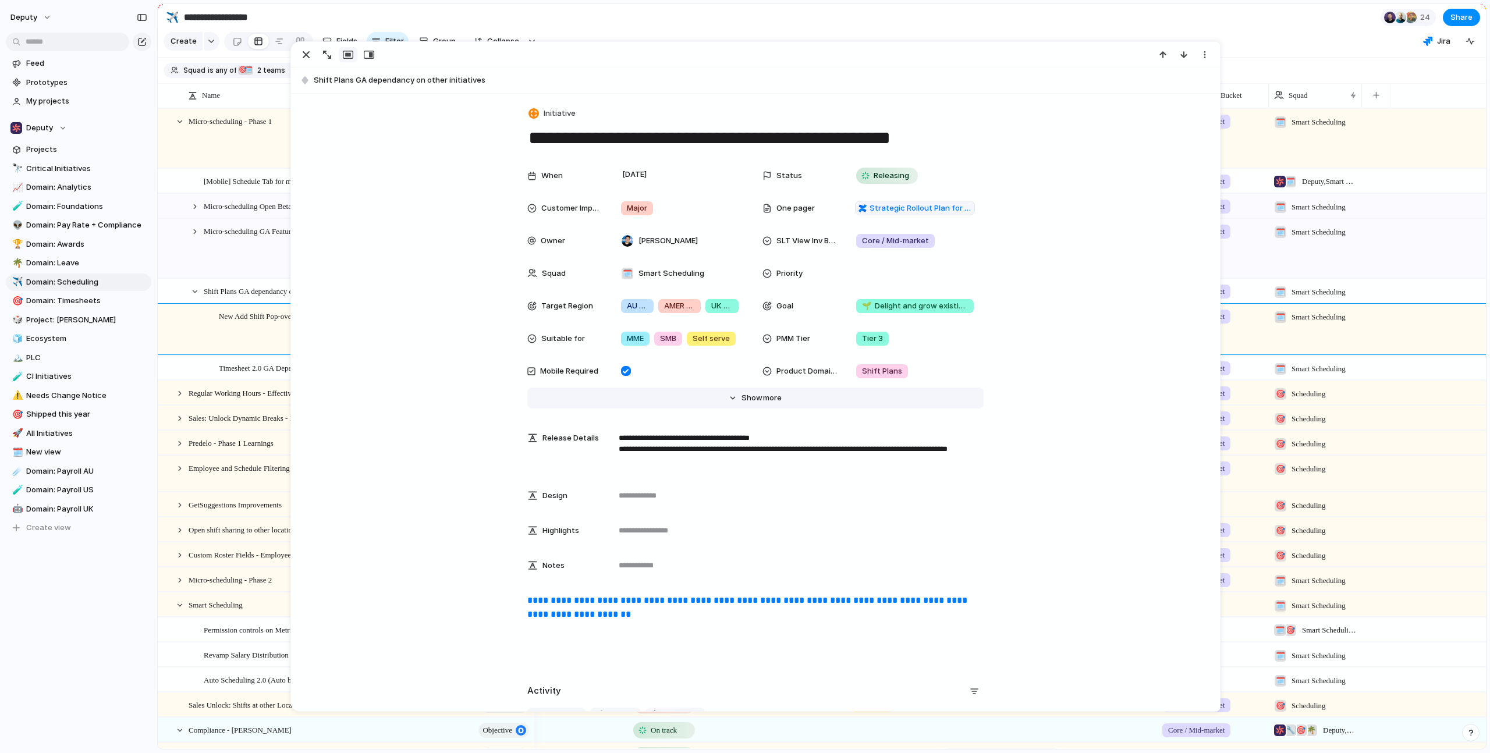
click at [763, 401] on span "more" at bounding box center [772, 398] width 19 height 12
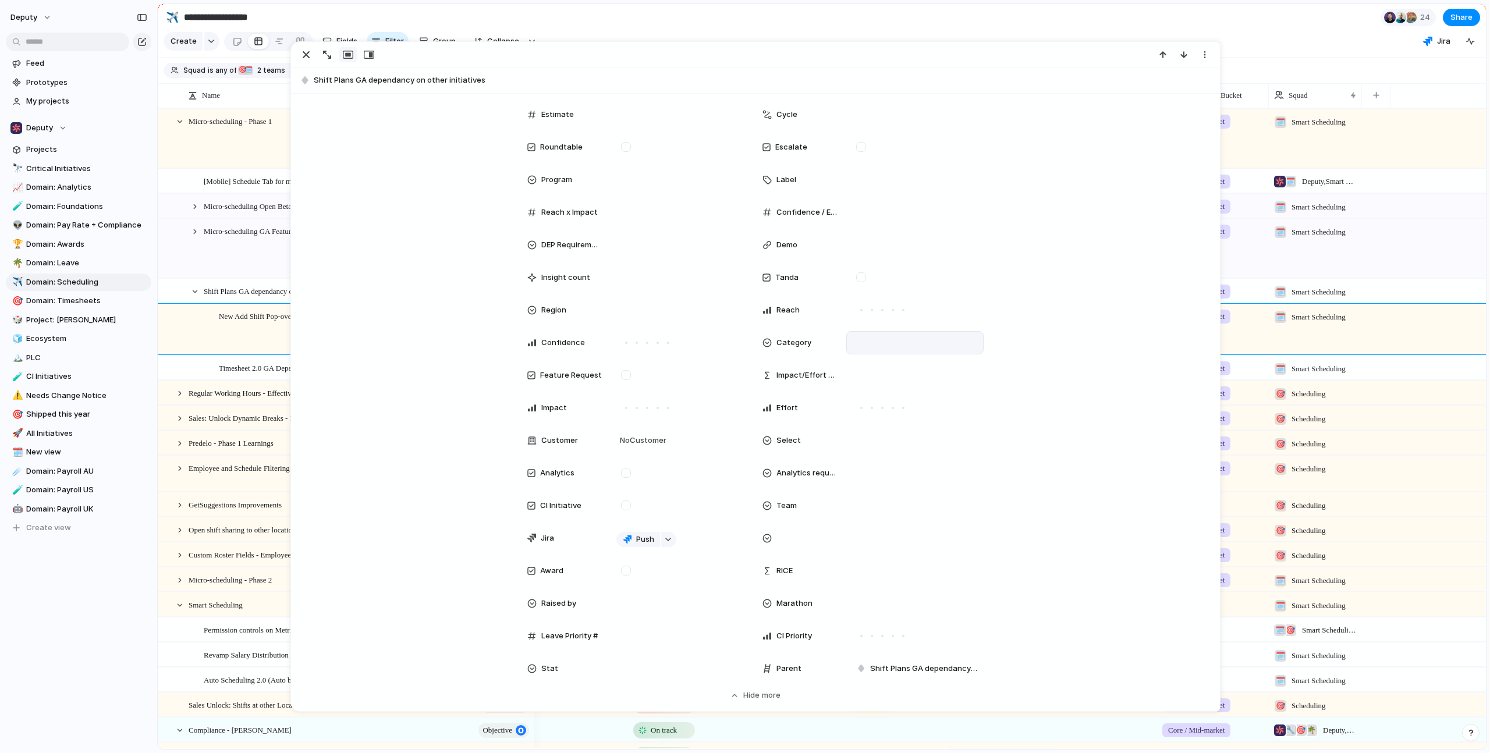
scroll to position [366, 0]
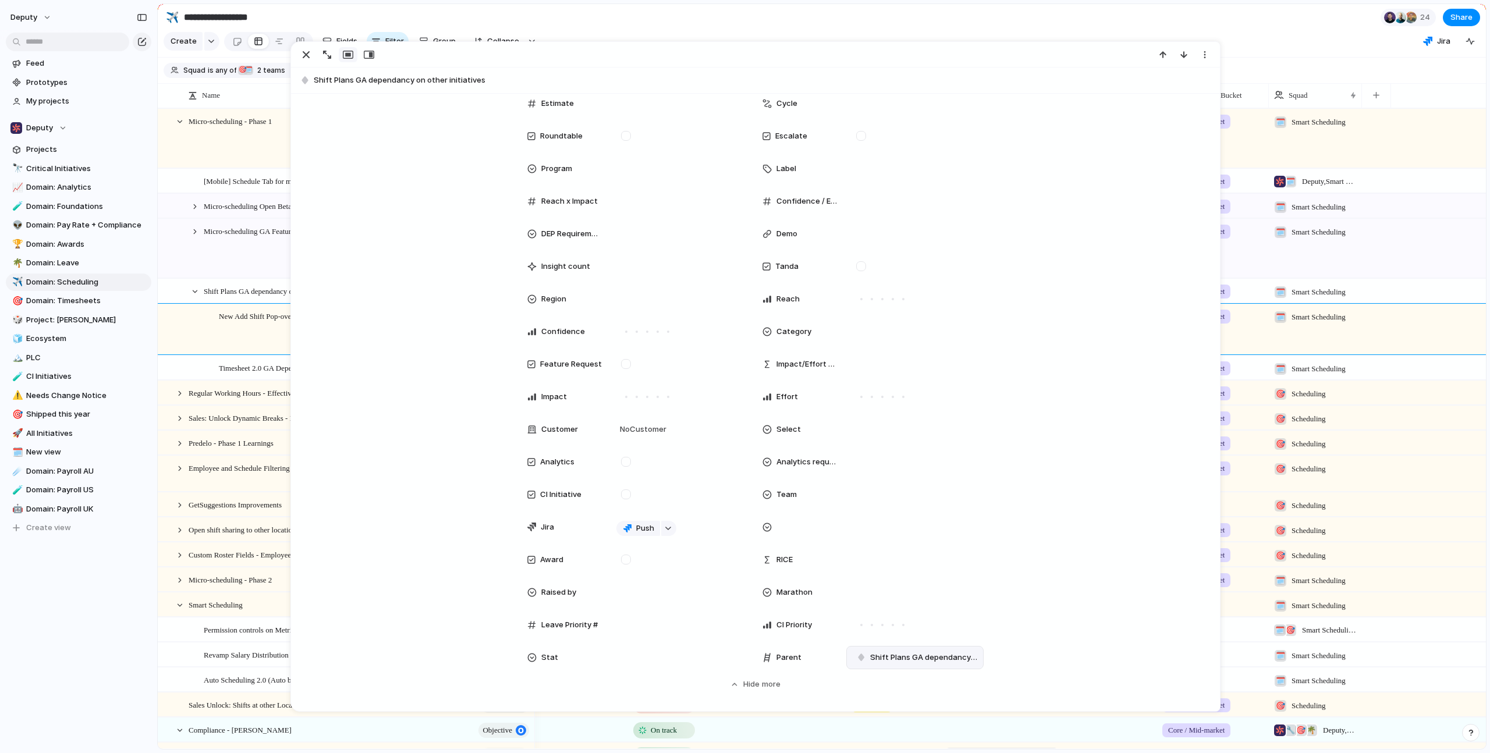
click at [973, 658] on span "Shift Plans GA dependancy on other initiatives" at bounding box center [924, 658] width 108 height 12
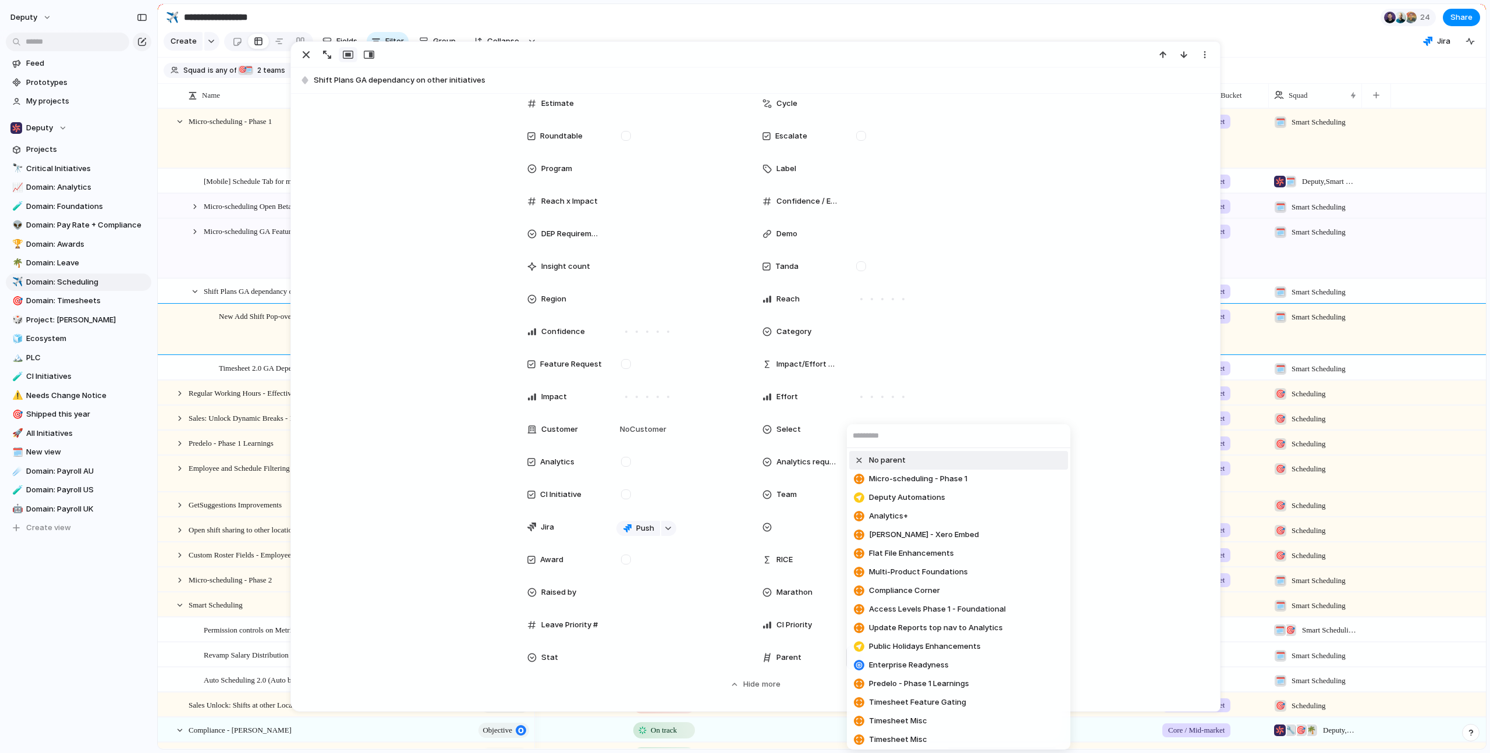
click at [861, 462] on div at bounding box center [859, 460] width 10 height 10
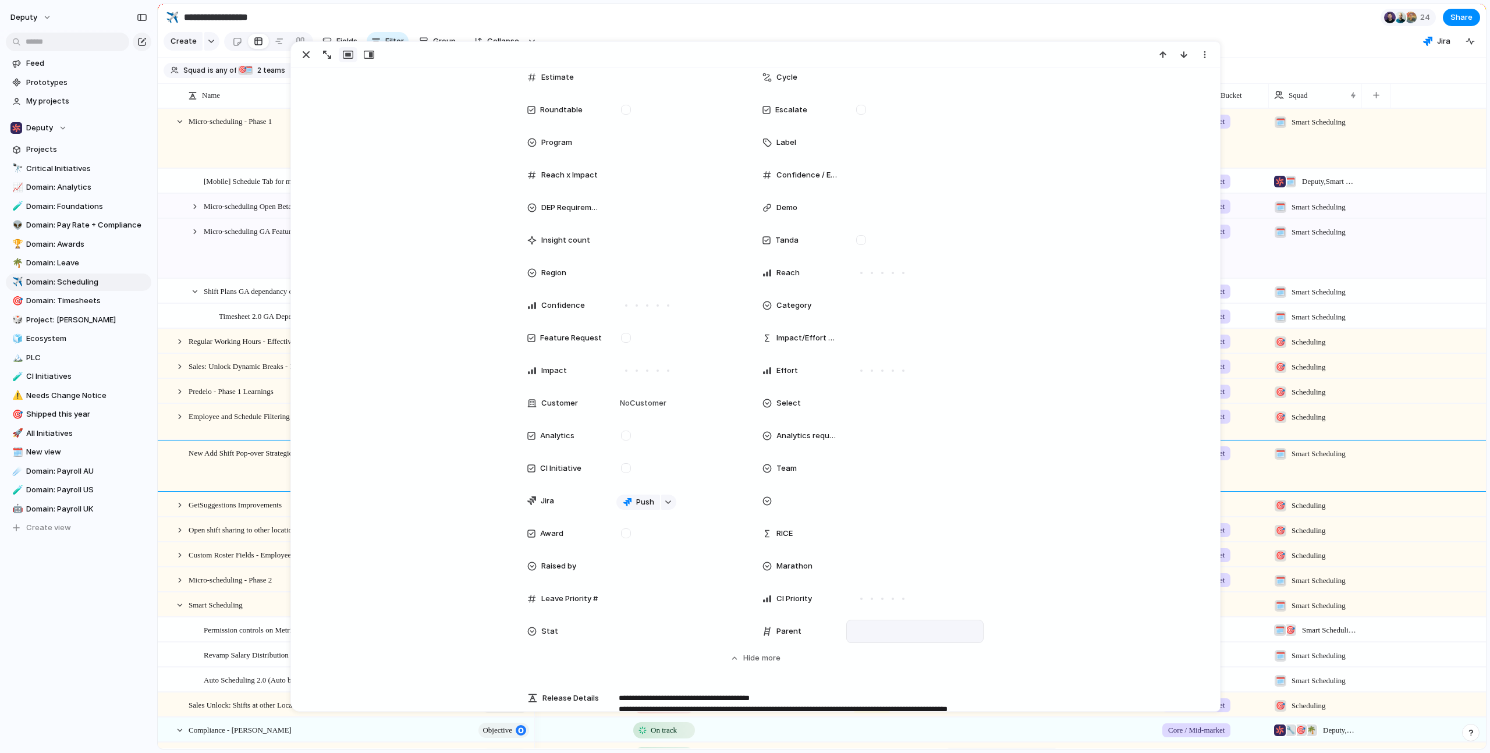
click at [118, 679] on div "deputy Feed Prototypes My projects Deputy Projects 🔭 Critical Initiatives 📈 Dom…" at bounding box center [78, 376] width 157 height 753
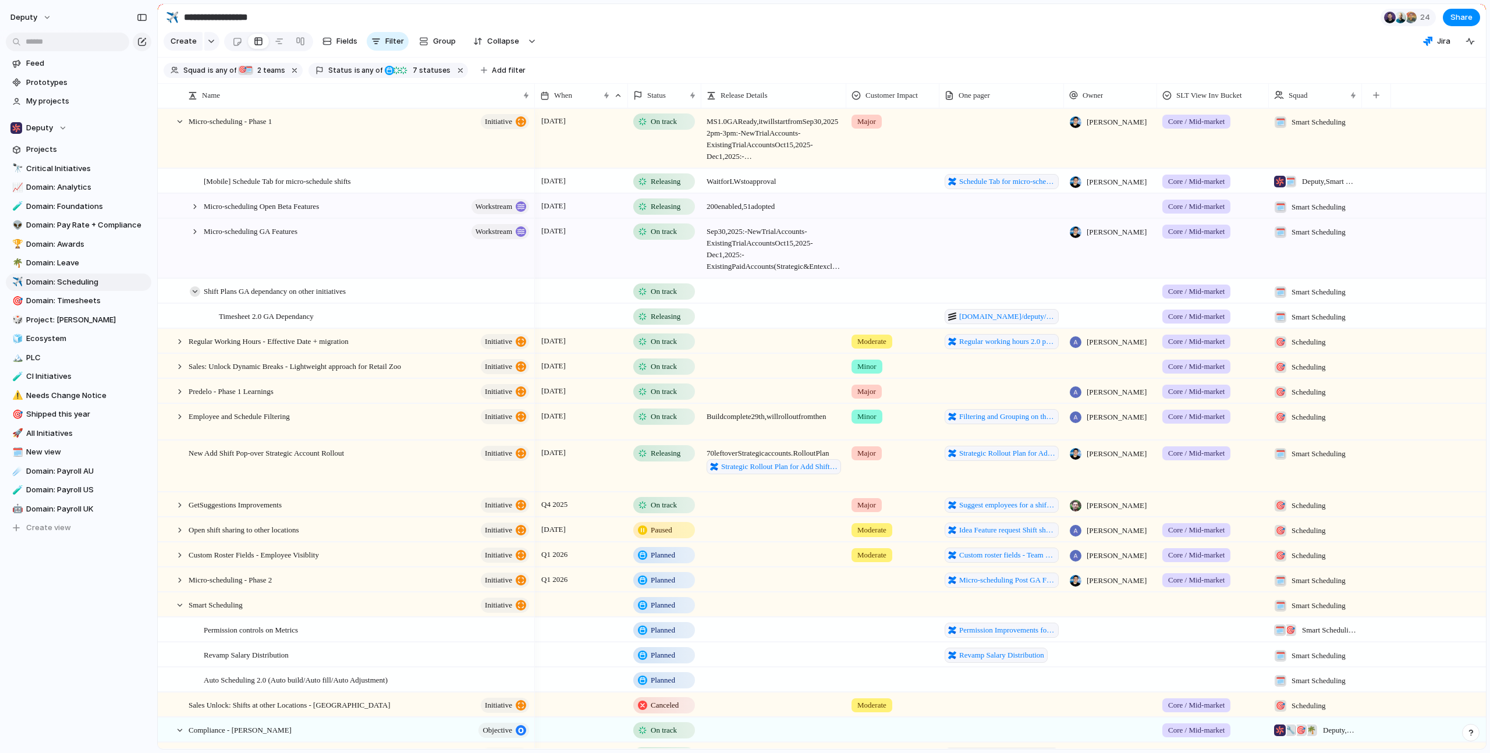
click at [197, 297] on div at bounding box center [195, 291] width 10 height 10
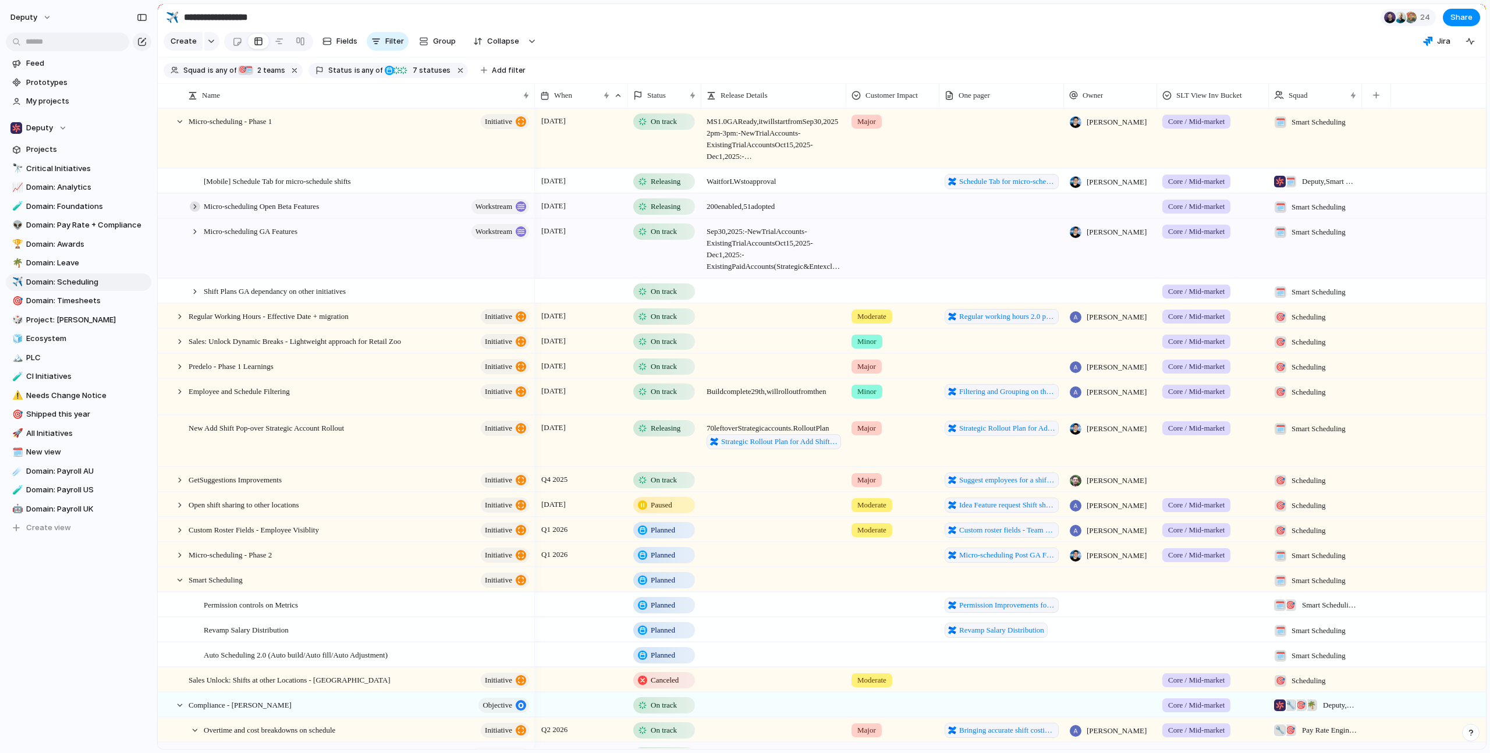
click at [197, 212] on div at bounding box center [195, 206] width 10 height 10
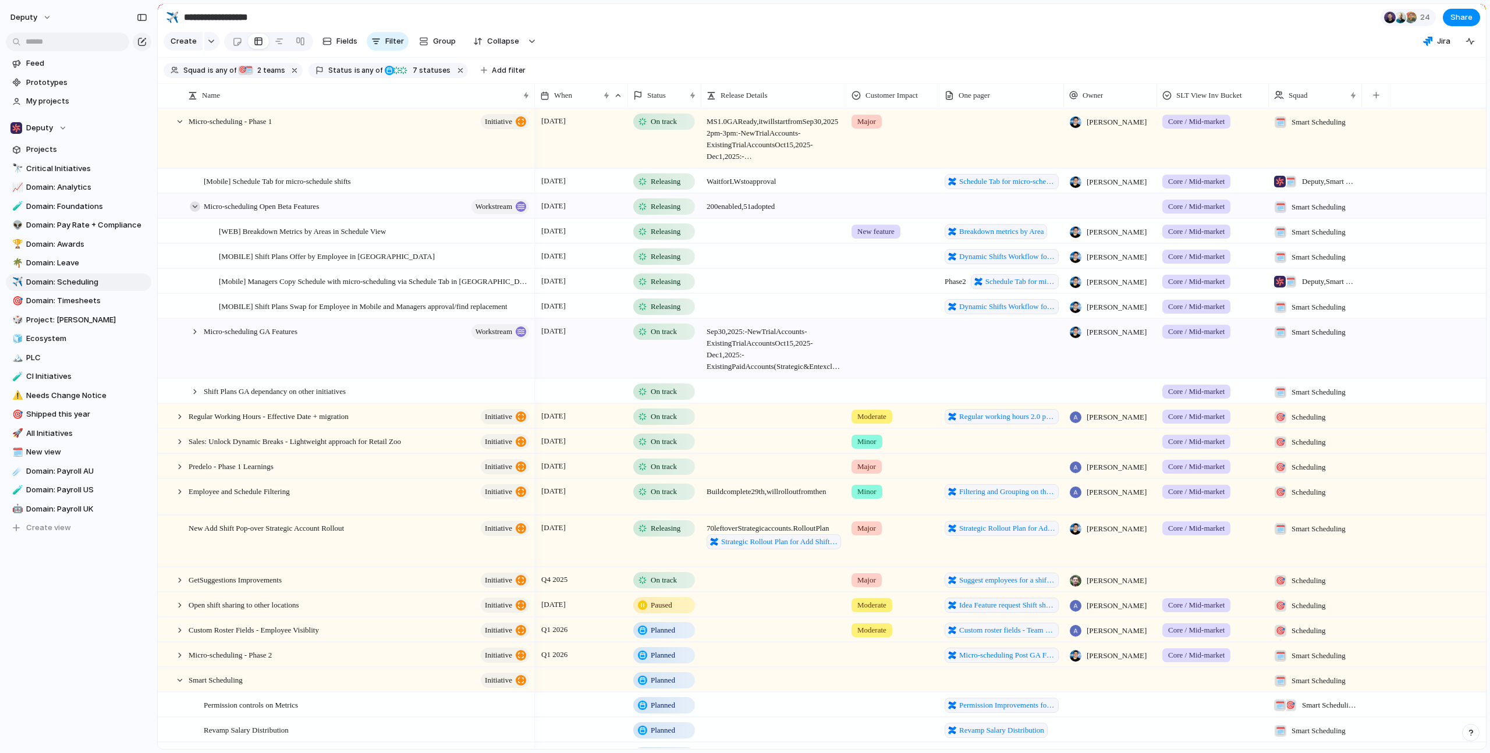
click at [197, 212] on div at bounding box center [195, 206] width 10 height 10
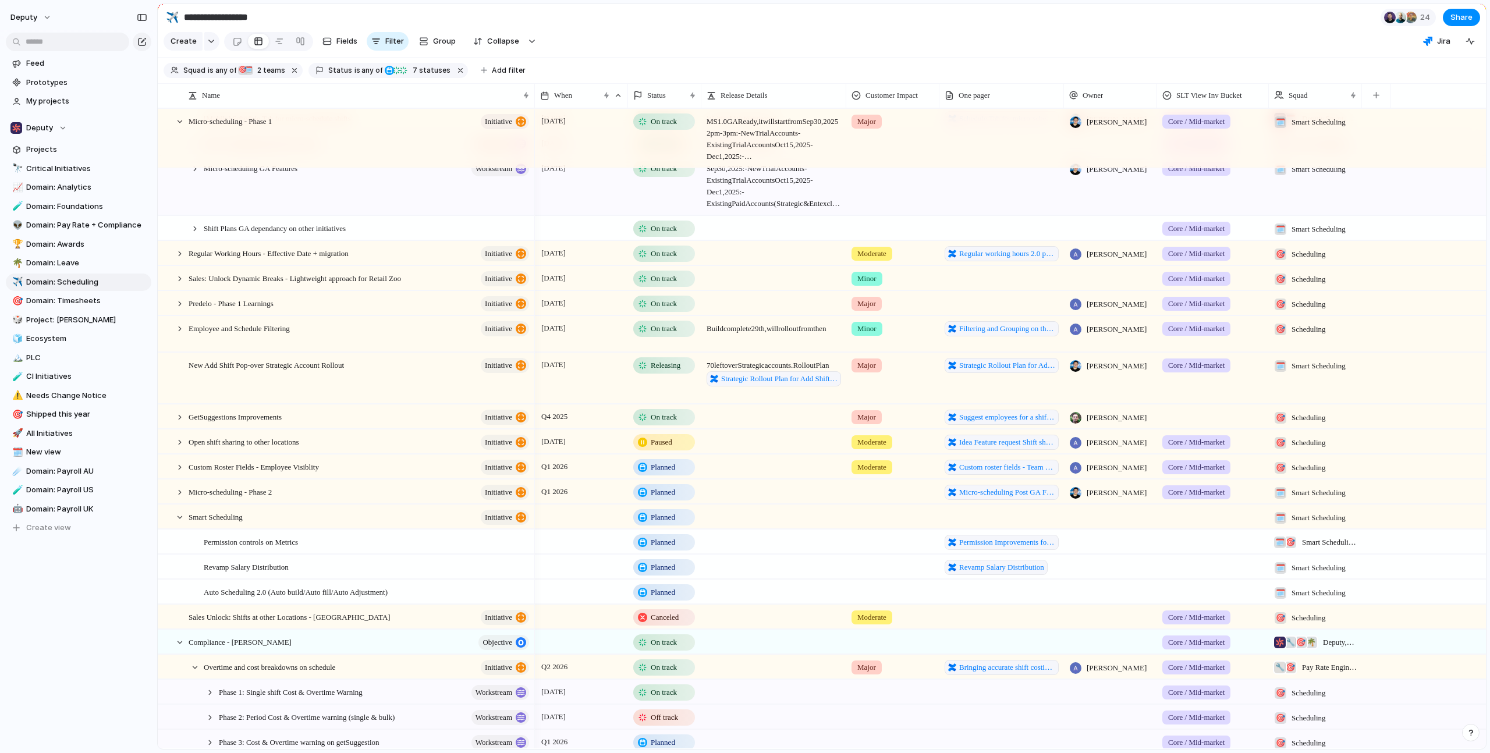
scroll to position [137, 0]
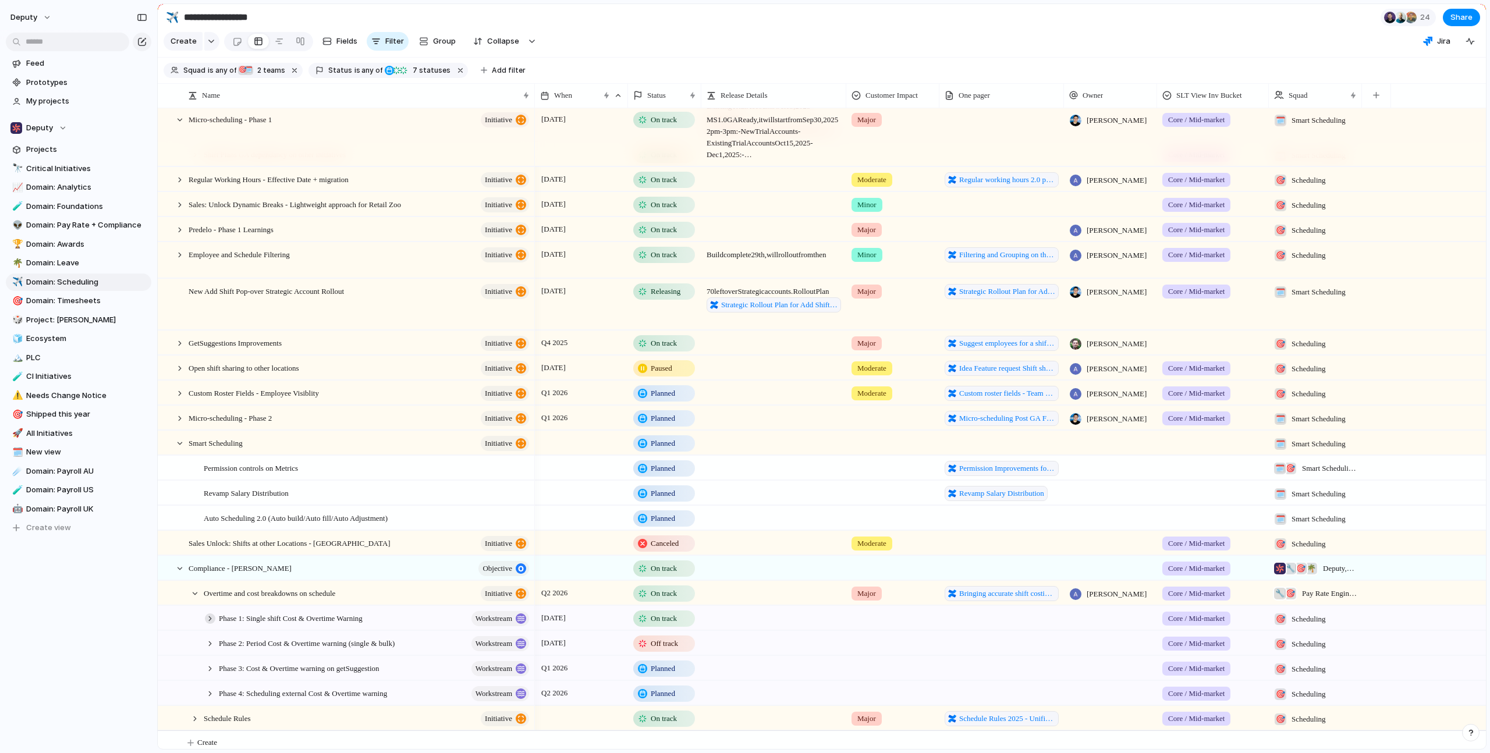
click at [213, 624] on div at bounding box center [210, 619] width 10 height 10
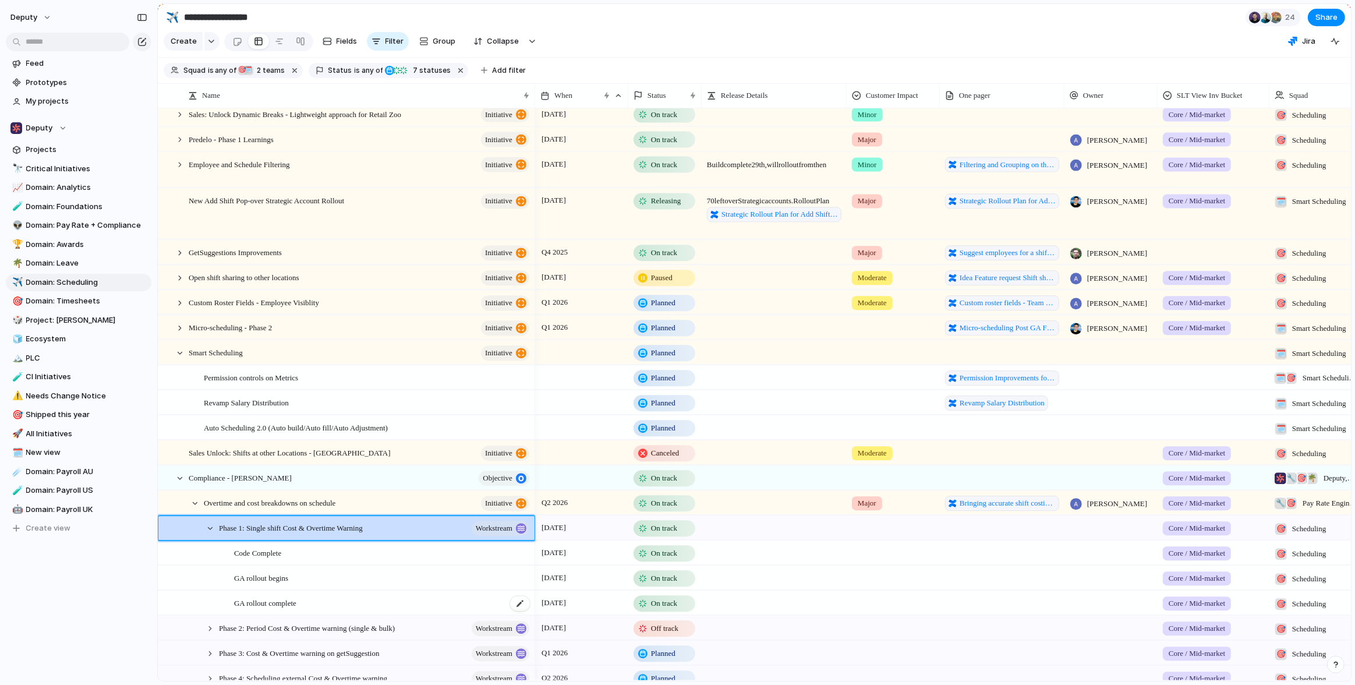
scroll to position [294, 0]
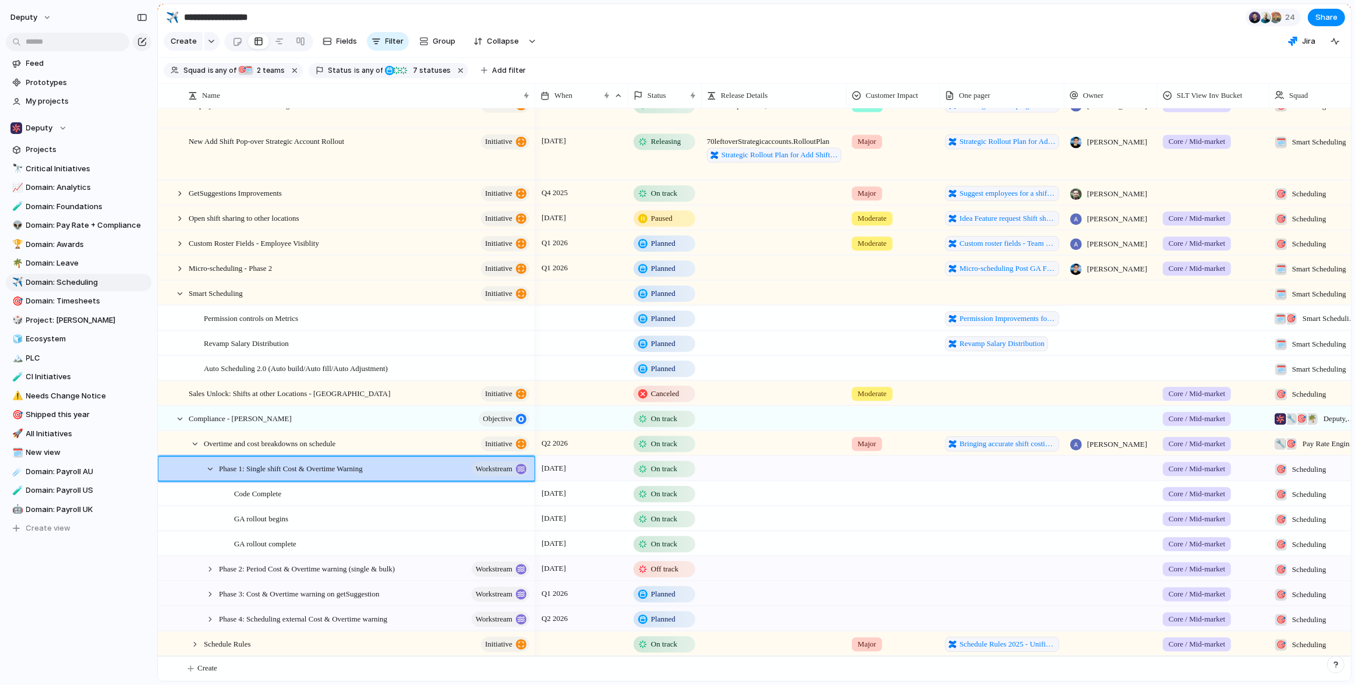
click at [211, 469] on div at bounding box center [210, 468] width 10 height 10
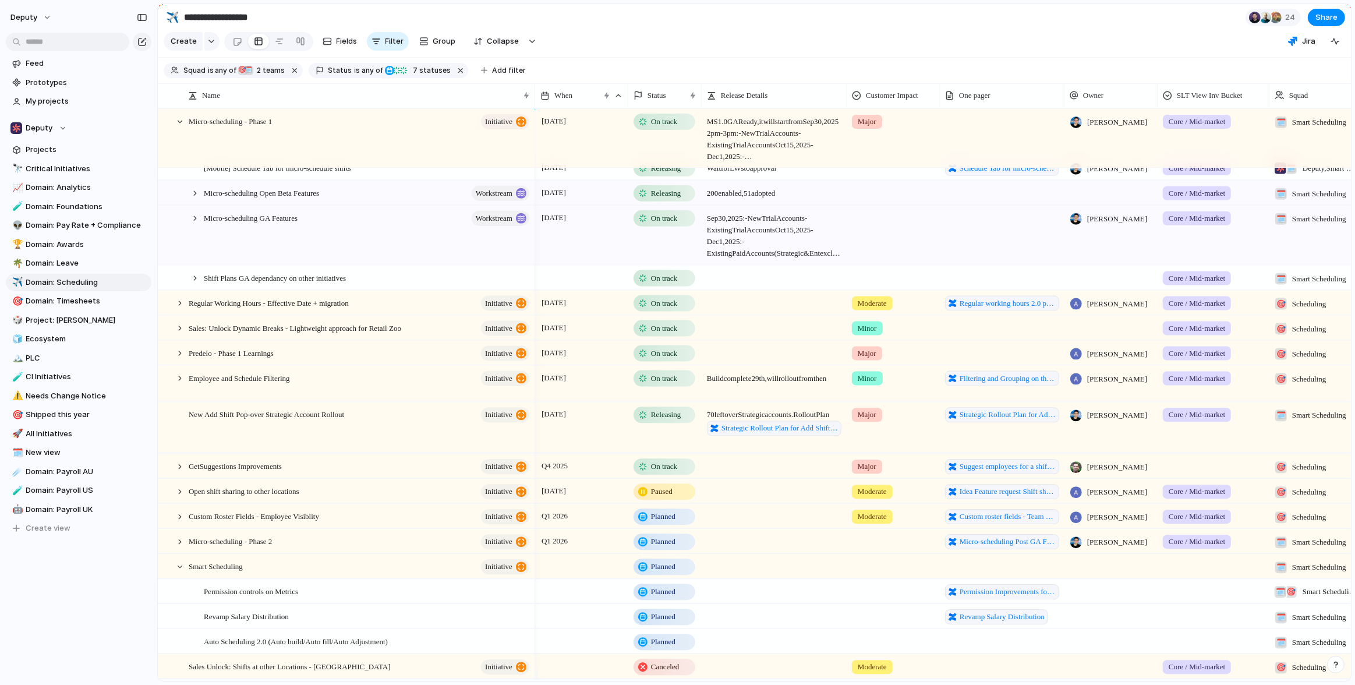
scroll to position [0, 0]
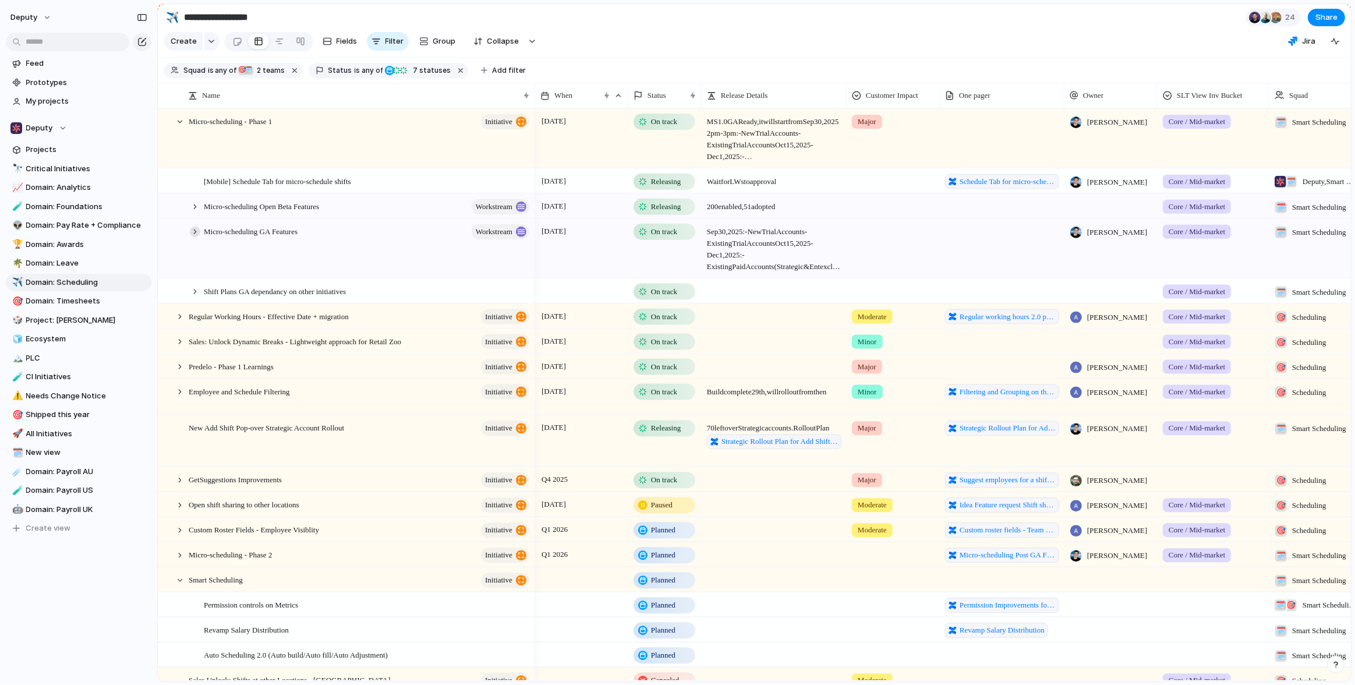
click at [194, 236] on div at bounding box center [195, 231] width 10 height 10
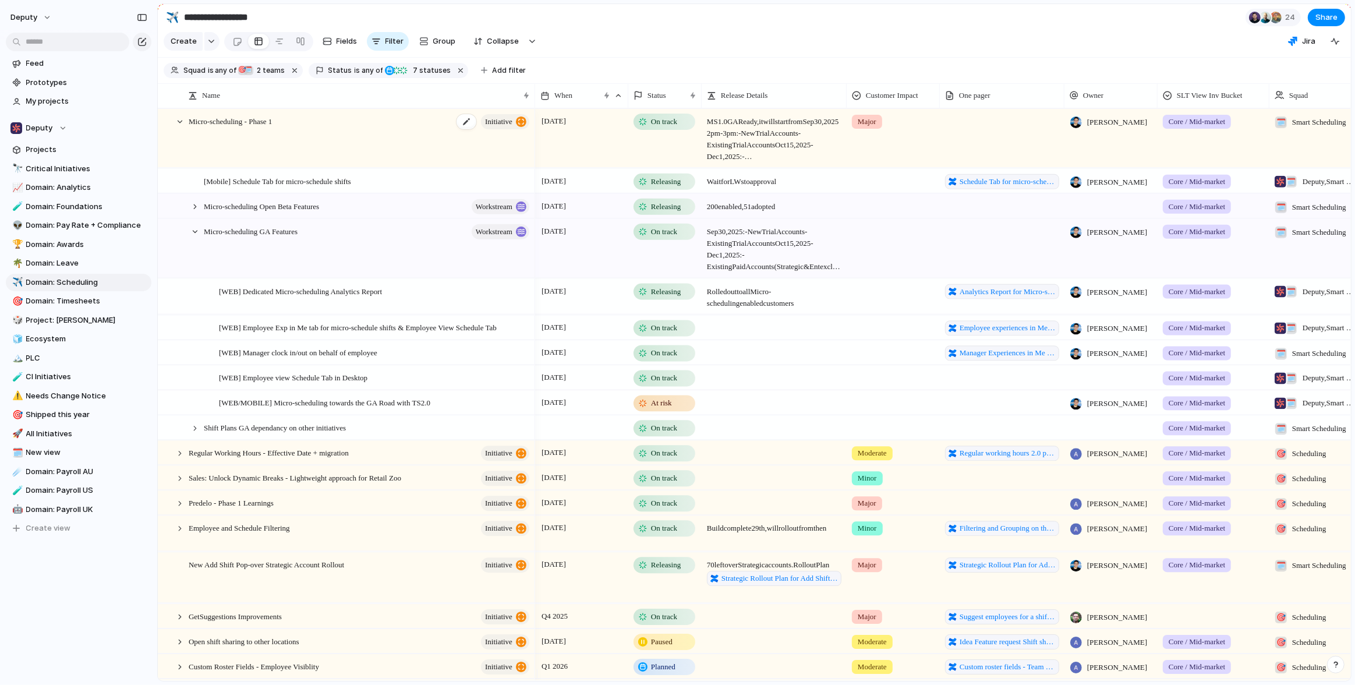
click at [300, 132] on div "Micro-scheduling - Phase 1 initiative" at bounding box center [360, 138] width 342 height 59
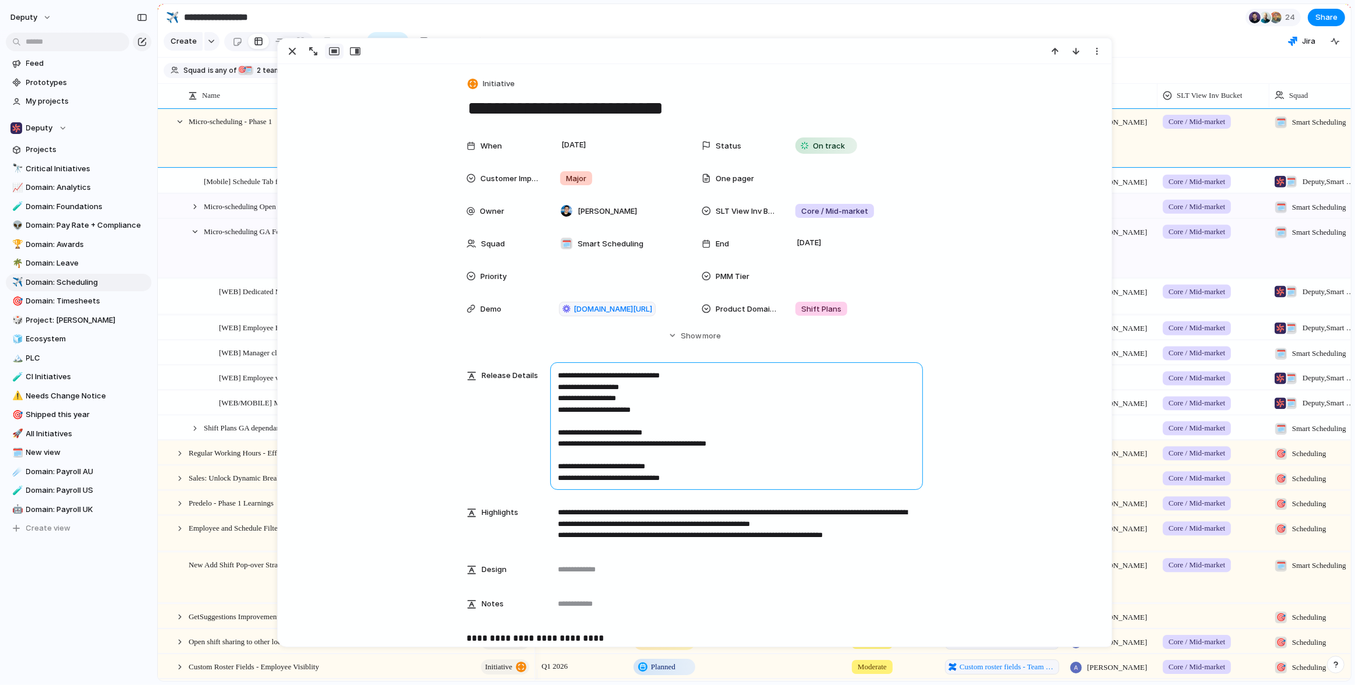
drag, startPoint x: 578, startPoint y: 376, endPoint x: 750, endPoint y: 475, distance: 199.0
click at [750, 475] on textarea "**********" at bounding box center [736, 426] width 373 height 128
drag, startPoint x: 708, startPoint y: 478, endPoint x: 581, endPoint y: 394, distance: 152.1
click at [580, 394] on textarea "**********" at bounding box center [736, 426] width 373 height 128
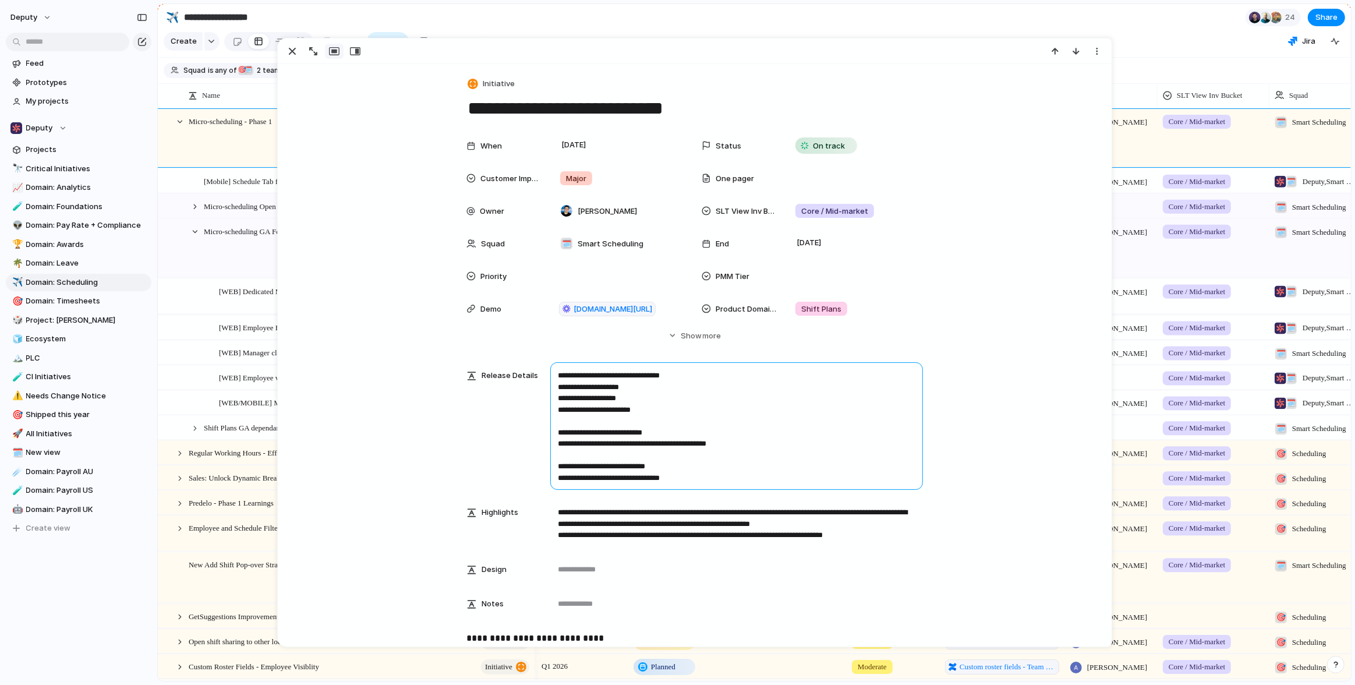
click at [690, 463] on textarea "**********" at bounding box center [736, 426] width 373 height 128
drag, startPoint x: 703, startPoint y: 479, endPoint x: 550, endPoint y: 377, distance: 183.9
click at [550, 377] on textarea "**********" at bounding box center [736, 426] width 373 height 128
click at [695, 458] on textarea "**********" at bounding box center [736, 426] width 373 height 128
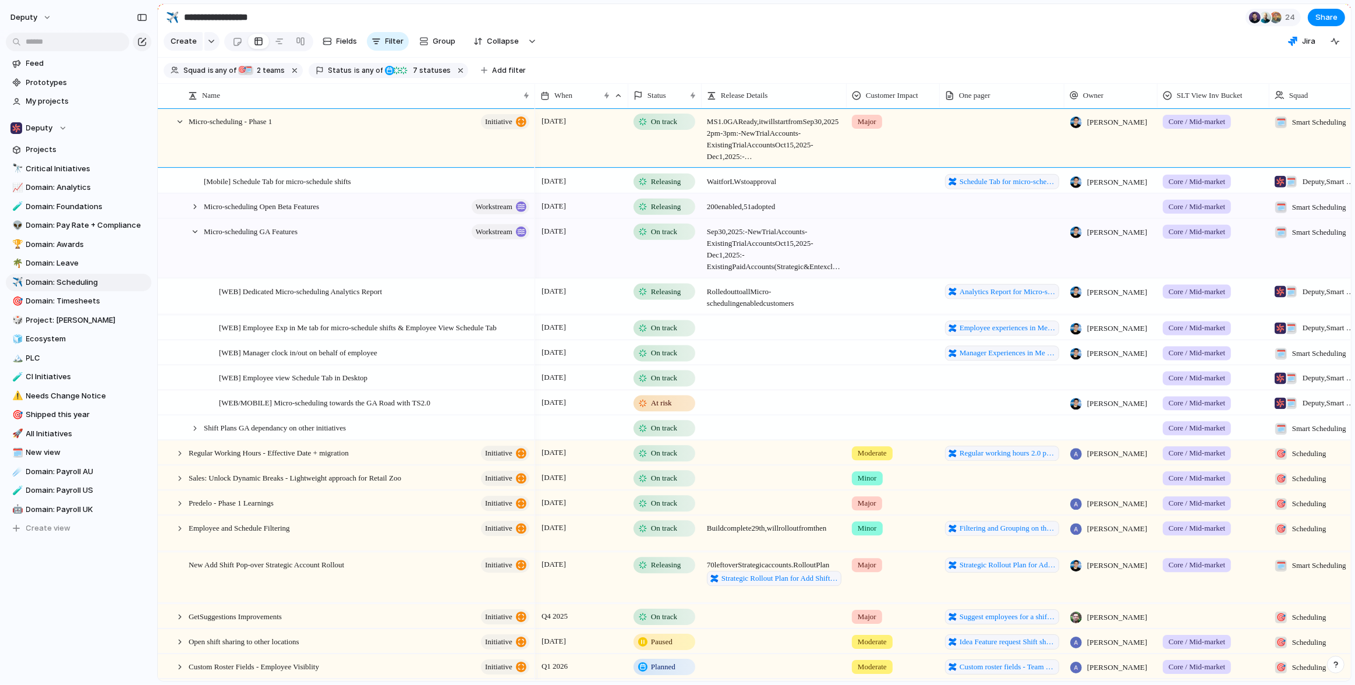
click at [204, 314] on div "[WEB] Dedicated Micro-scheduling Analytics Report" at bounding box center [369, 297] width 331 height 36
click at [196, 232] on div "Micro-scheduling GA Features workstream" at bounding box center [362, 248] width 346 height 59
click at [193, 236] on div at bounding box center [195, 231] width 10 height 10
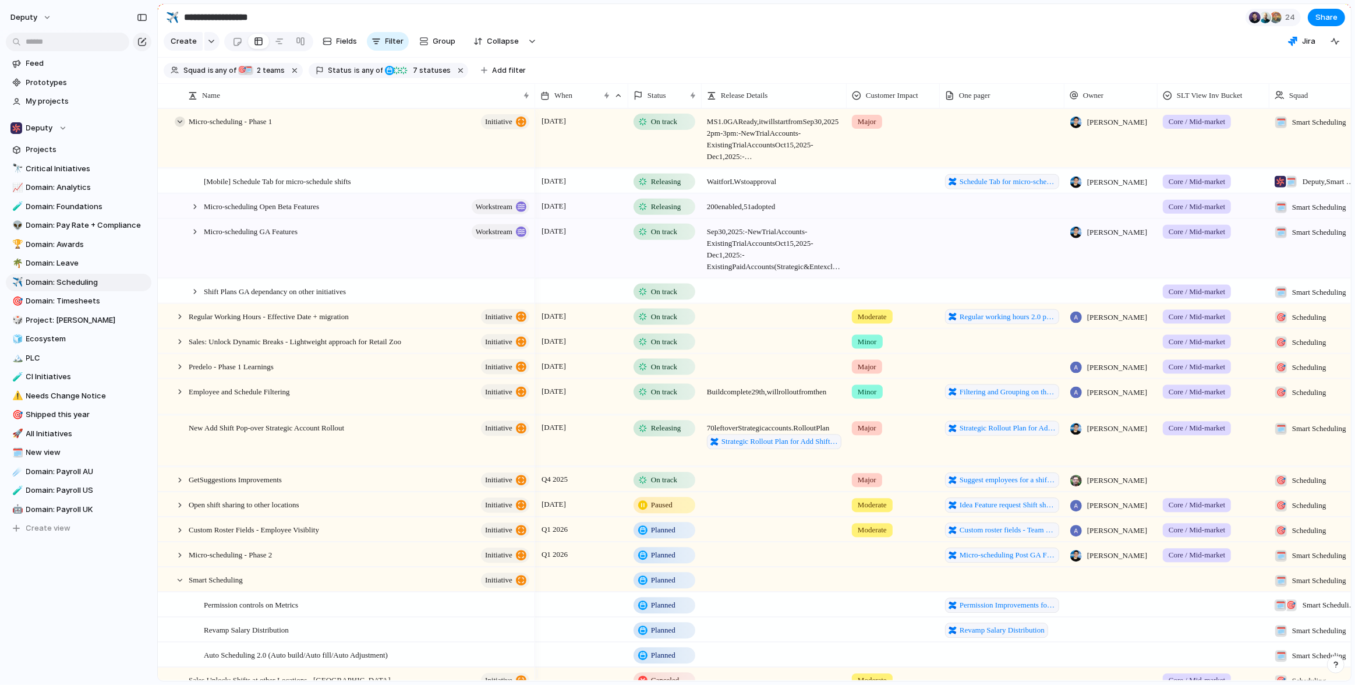
click at [181, 127] on div at bounding box center [180, 121] width 10 height 10
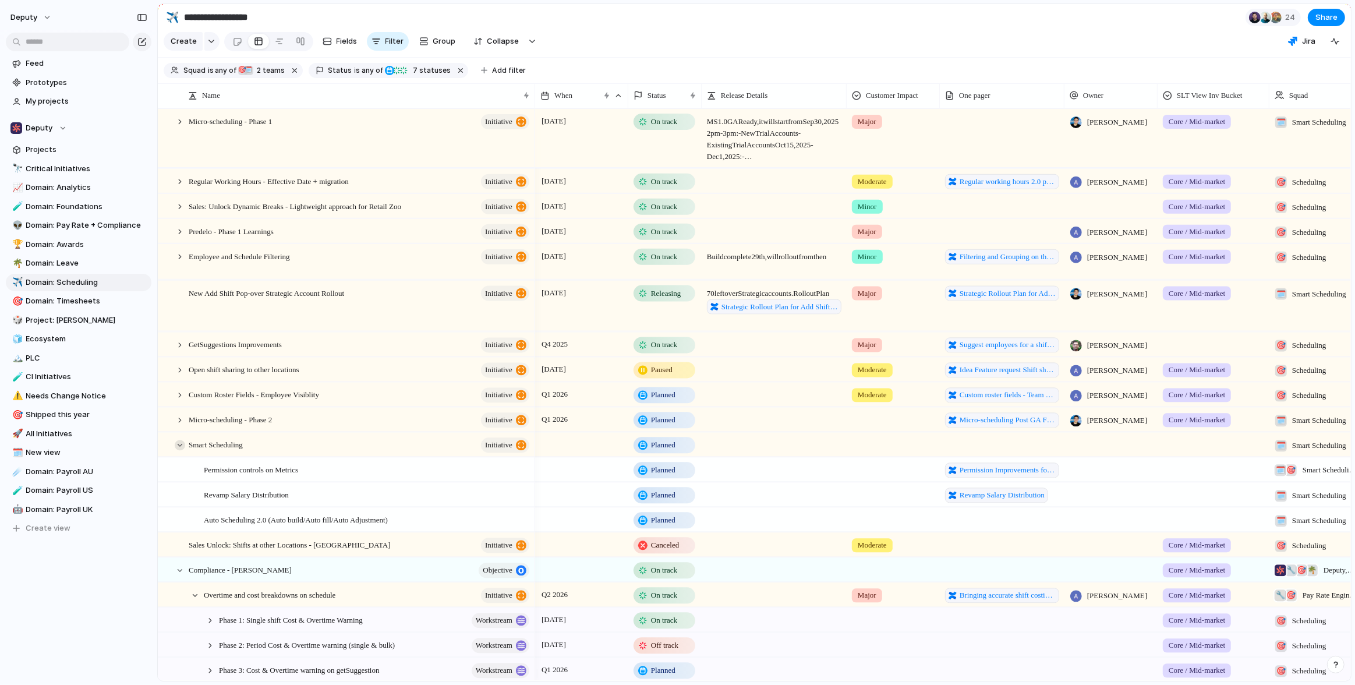
click at [175, 450] on div at bounding box center [180, 445] width 10 height 10
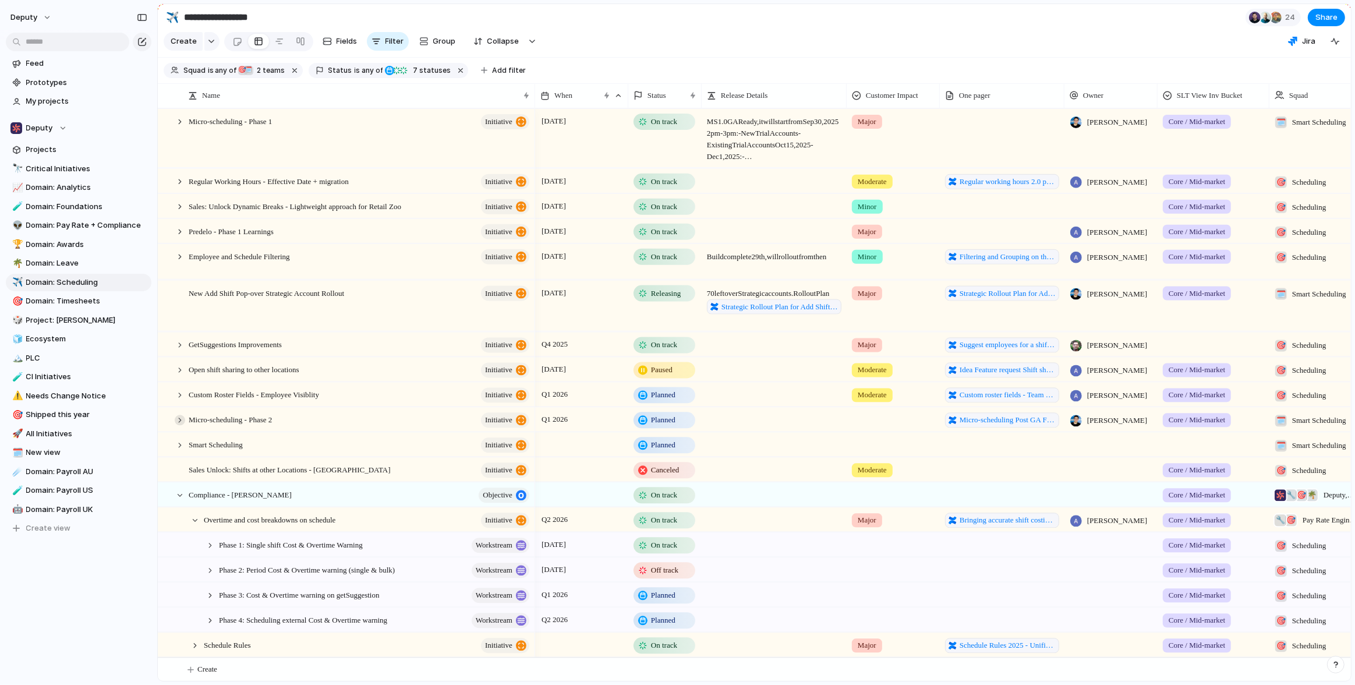
click at [182, 425] on div at bounding box center [180, 420] width 10 height 10
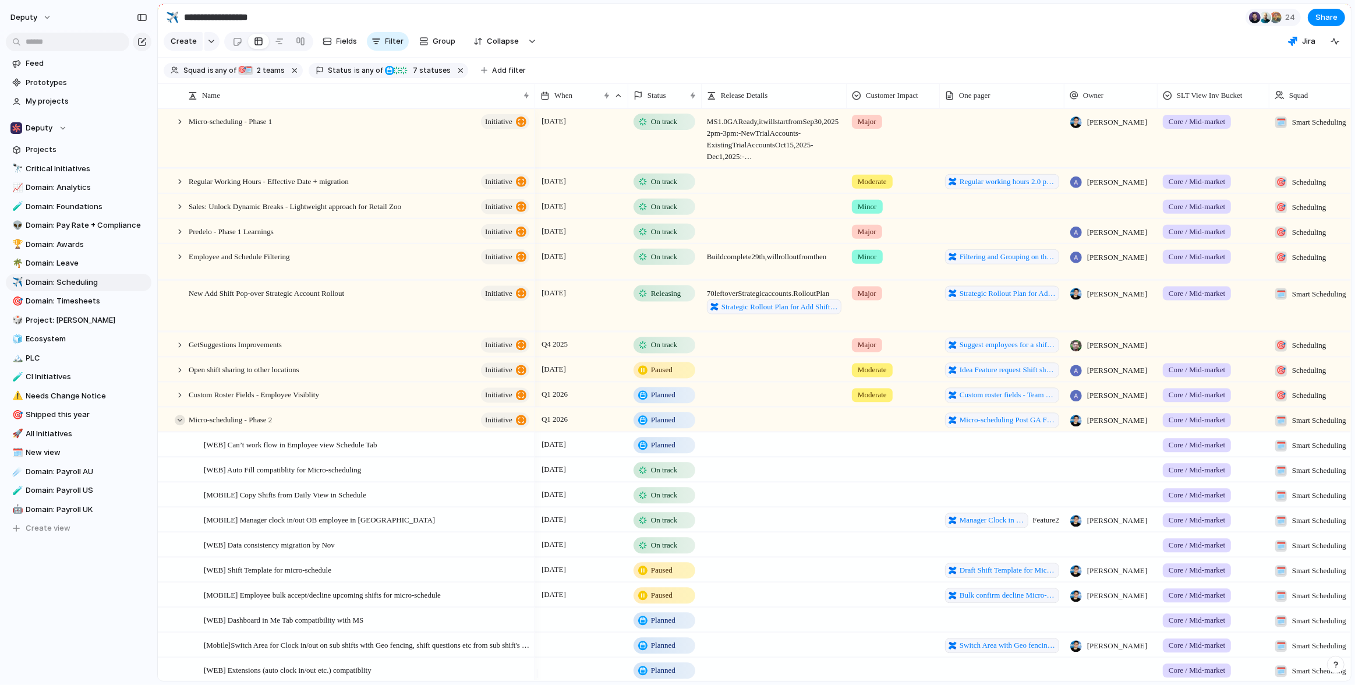
click at [178, 425] on div at bounding box center [180, 420] width 10 height 10
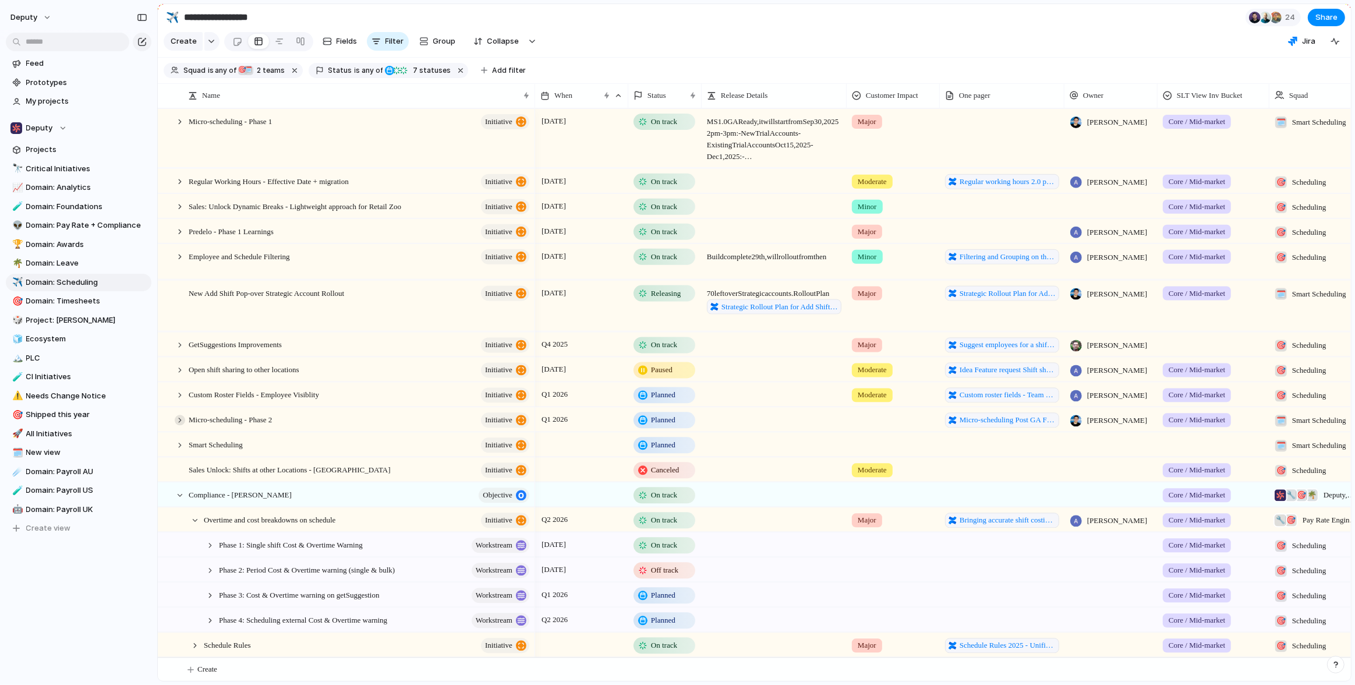
click at [178, 425] on div at bounding box center [180, 420] width 10 height 10
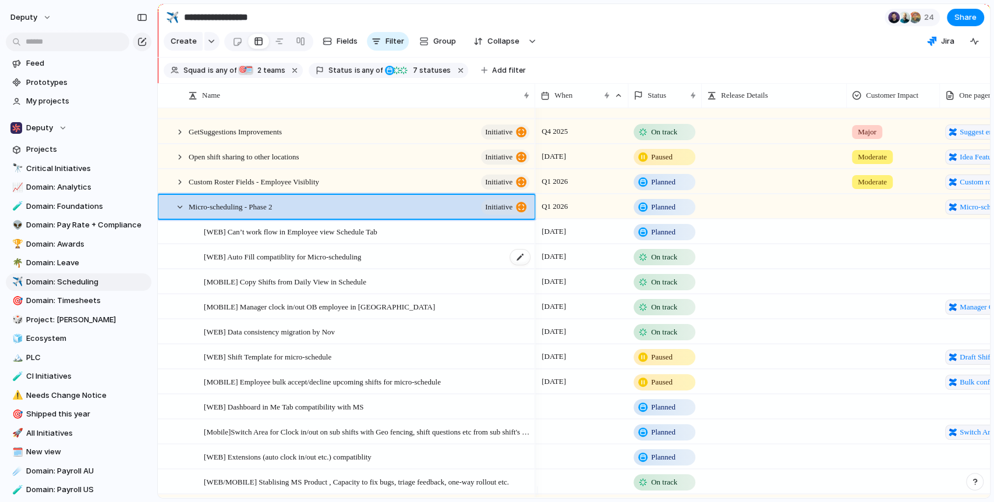
scroll to position [213, 0]
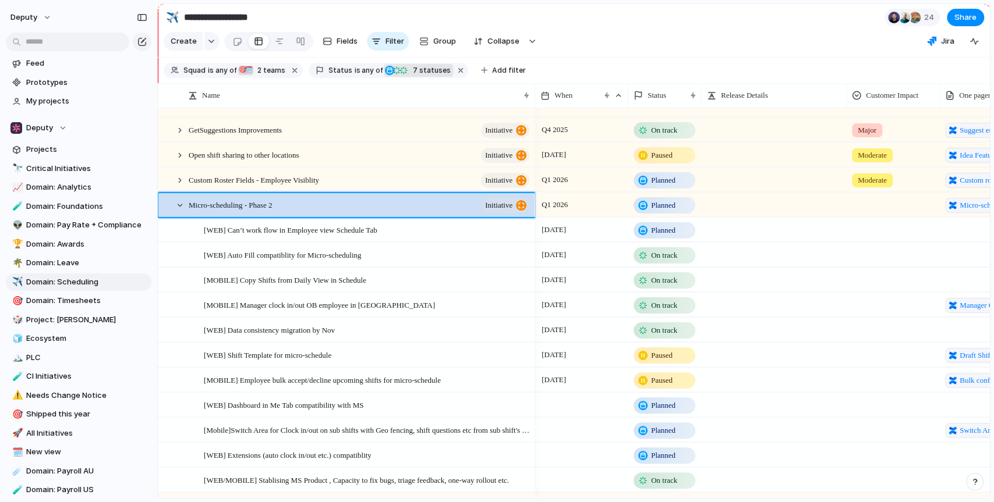
click at [418, 74] on span "7 statuses" at bounding box center [429, 70] width 41 height 10
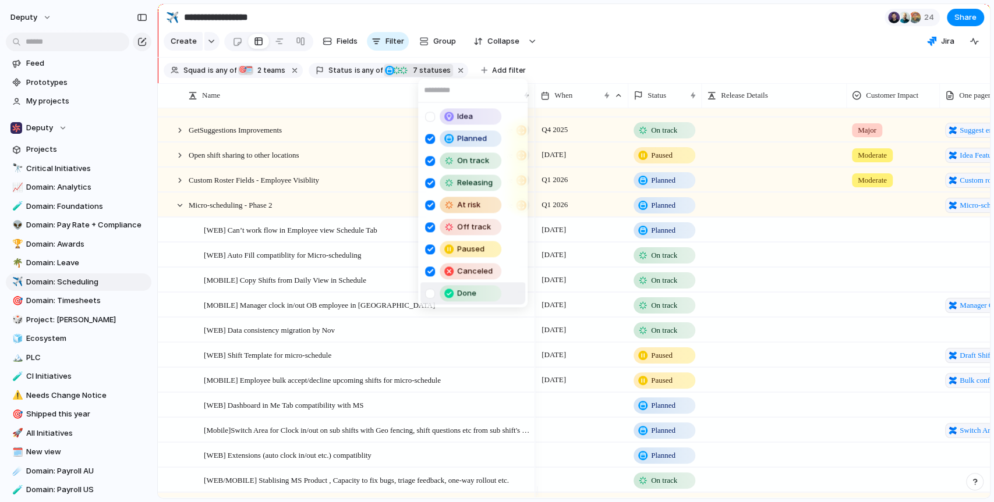
click at [473, 293] on span "Done" at bounding box center [466, 294] width 19 height 12
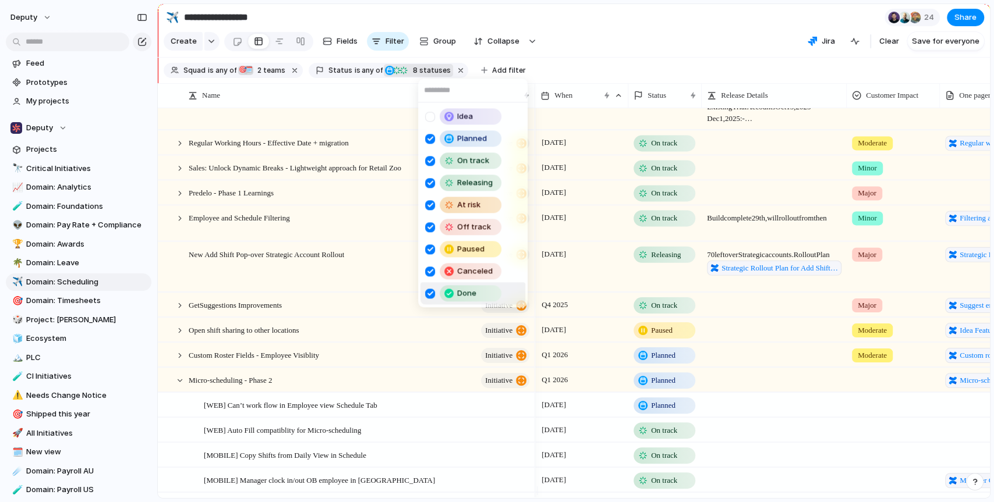
click at [433, 430] on div "Idea Planned On track Releasing At risk Off track Paused Canceled Done" at bounding box center [497, 251] width 994 height 502
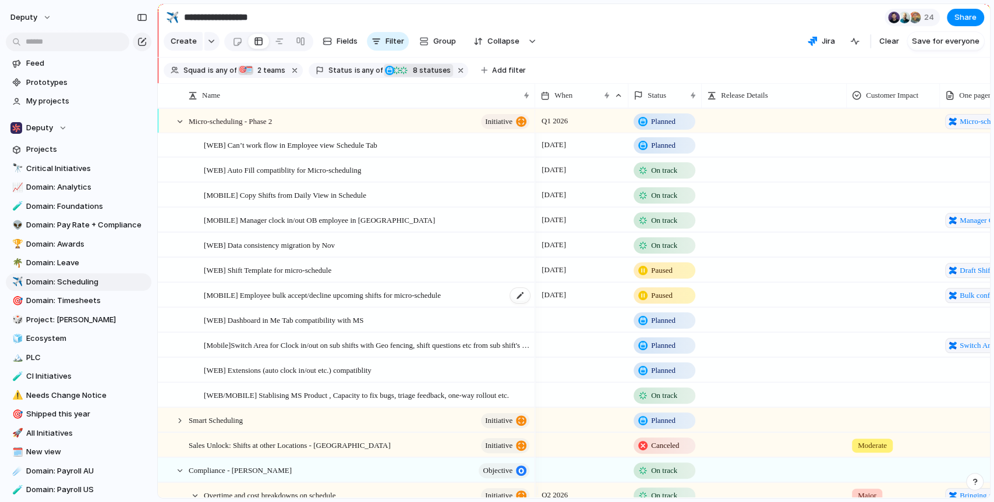
scroll to position [0, 0]
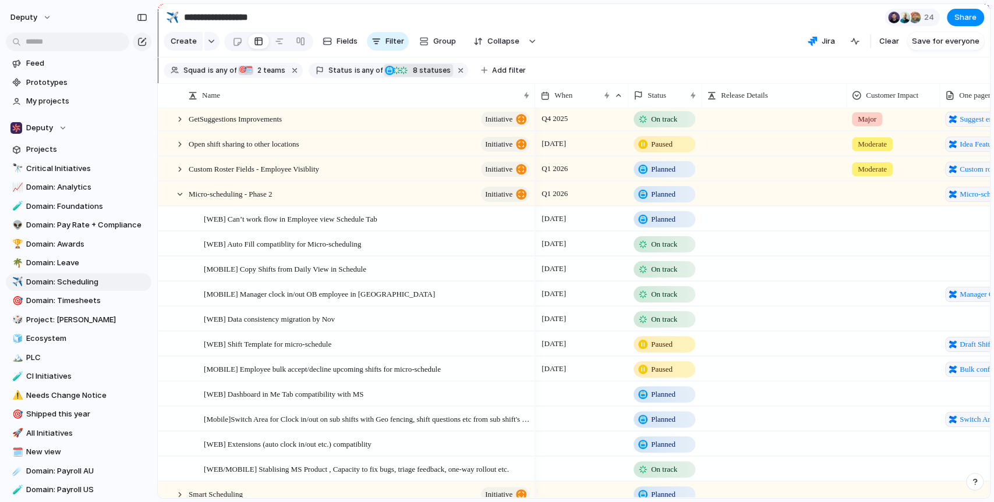
click at [899, 426] on div at bounding box center [893, 417] width 92 height 19
click at [904, 466] on li "Major" at bounding box center [896, 466] width 95 height 20
click at [670, 225] on span "Planned" at bounding box center [663, 220] width 24 height 12
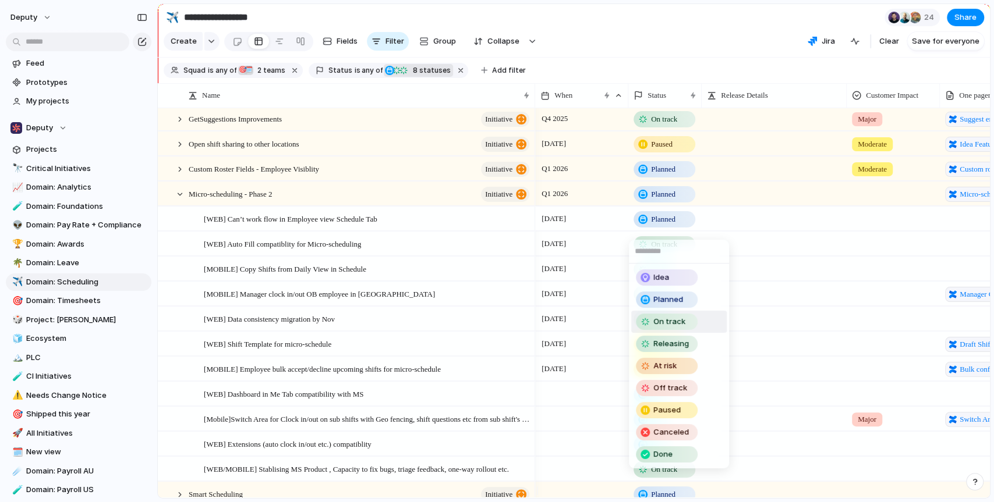
click at [701, 325] on div "On track" at bounding box center [669, 322] width 66 height 16
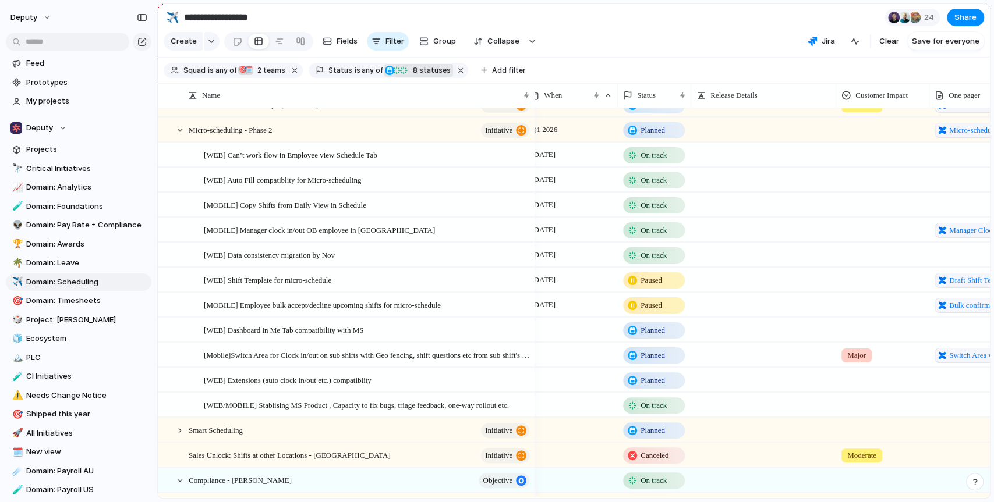
scroll to position [0, 13]
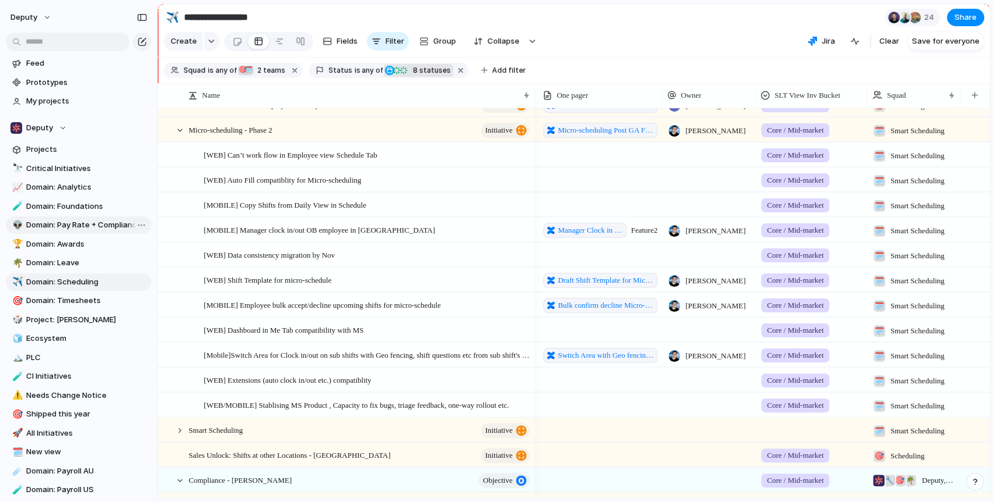
click at [121, 222] on span "Domain: Pay Rate + Compliance" at bounding box center [86, 225] width 121 height 12
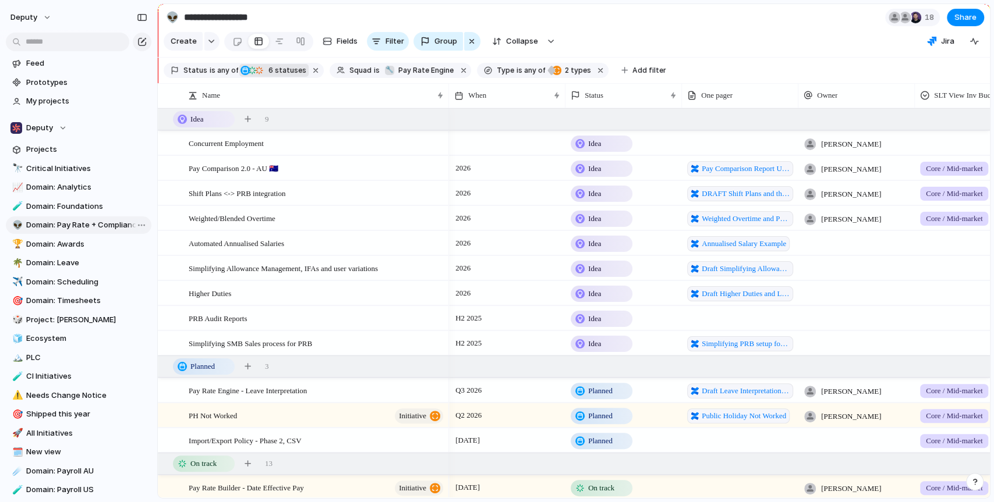
type input "**********"
click at [822, 47] on section "Create Fields Filter Group Zoom Collapse Jira Clear Save for everyone" at bounding box center [574, 44] width 832 height 28
type input "*"
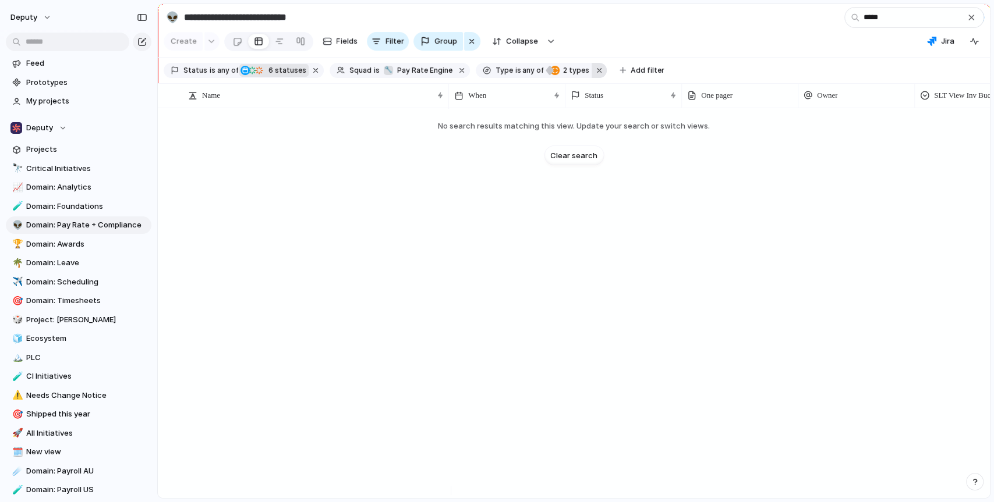
type input "*****"
click at [592, 76] on button "button" at bounding box center [599, 70] width 15 height 15
drag, startPoint x: 569, startPoint y: 267, endPoint x: 509, endPoint y: 236, distance: 67.7
click at [569, 266] on div at bounding box center [719, 303] width 541 height 390
click at [91, 284] on span "Domain: Scheduling" at bounding box center [86, 283] width 121 height 12
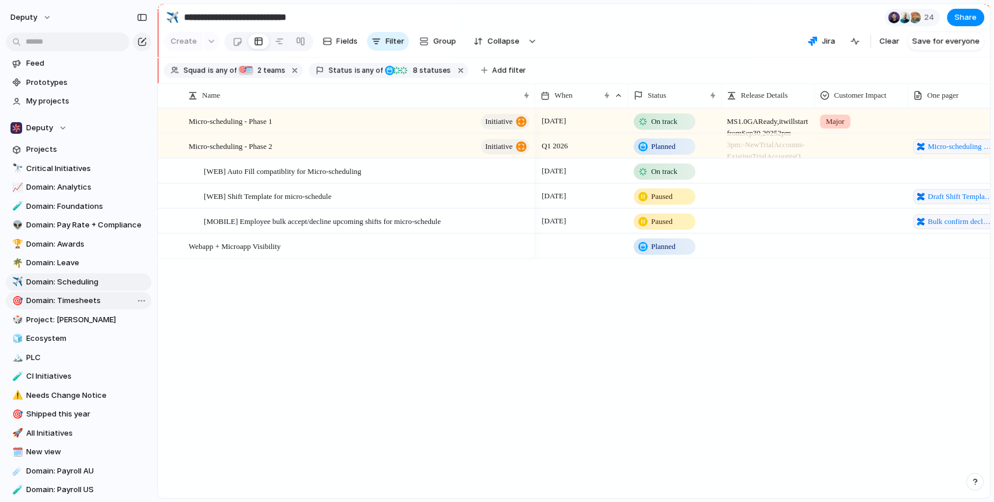
type input "**********"
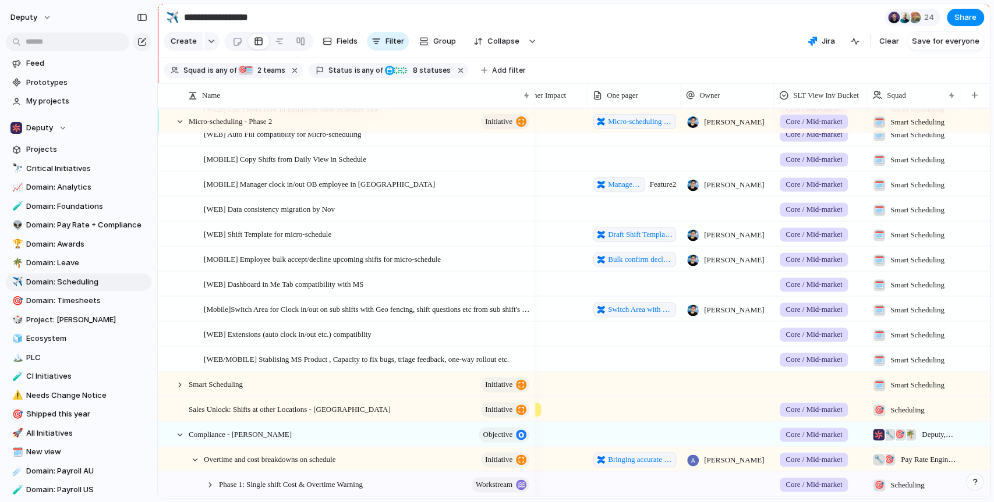
click at [967, 318] on div "Major Switch Area with Geo fencing and Shift questions for Micro-scheduling clo…" at bounding box center [602, 308] width 774 height 25
click at [949, 317] on div "🗓️ Smart Scheduling" at bounding box center [908, 307] width 81 height 19
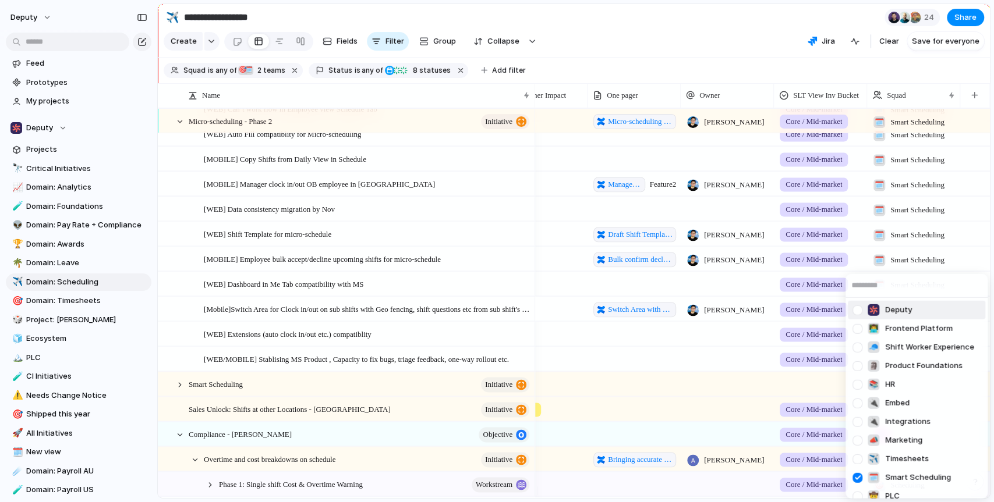
click at [907, 290] on input "text" at bounding box center [916, 285] width 142 height 23
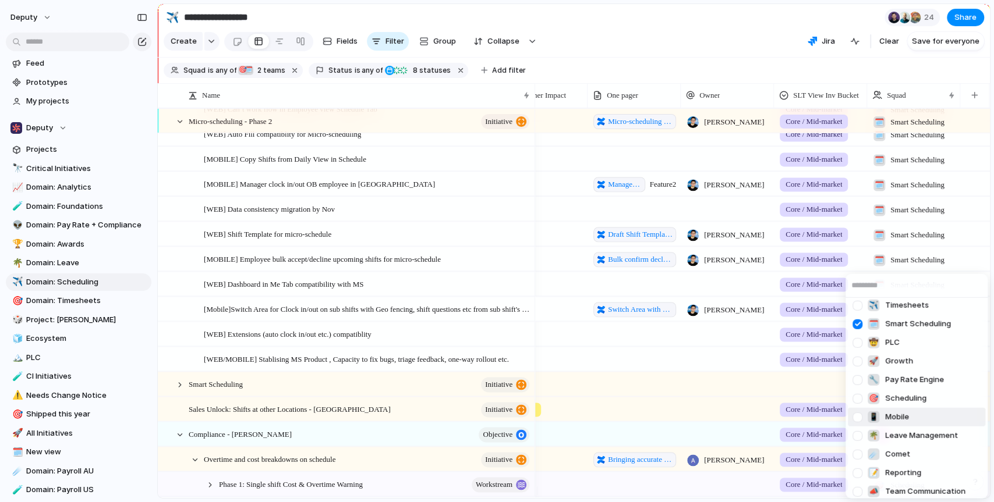
click at [597, 378] on div "Deputy 👨‍💻 Frontend Platform 🧢 Shift Worker Experience 🗿 Product Foundations 📚 …" at bounding box center [497, 251] width 994 height 502
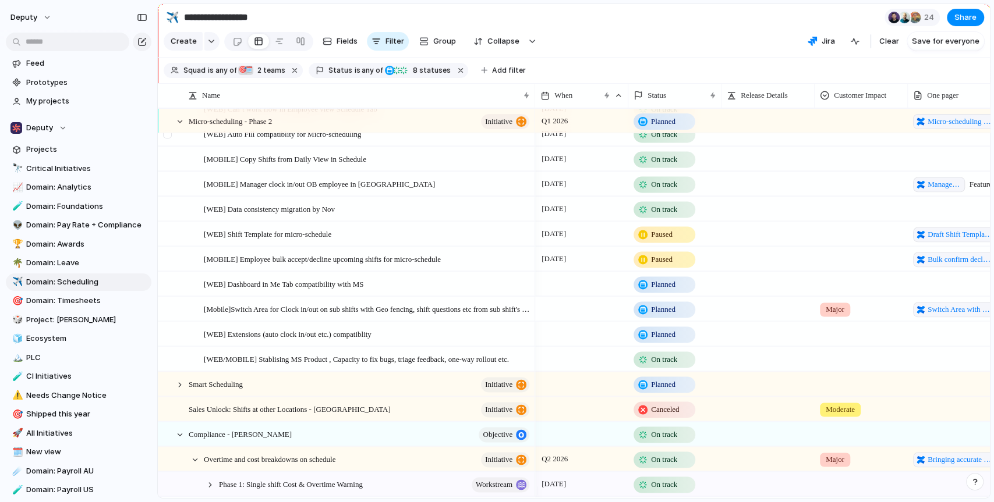
click at [178, 127] on div at bounding box center [180, 121] width 10 height 10
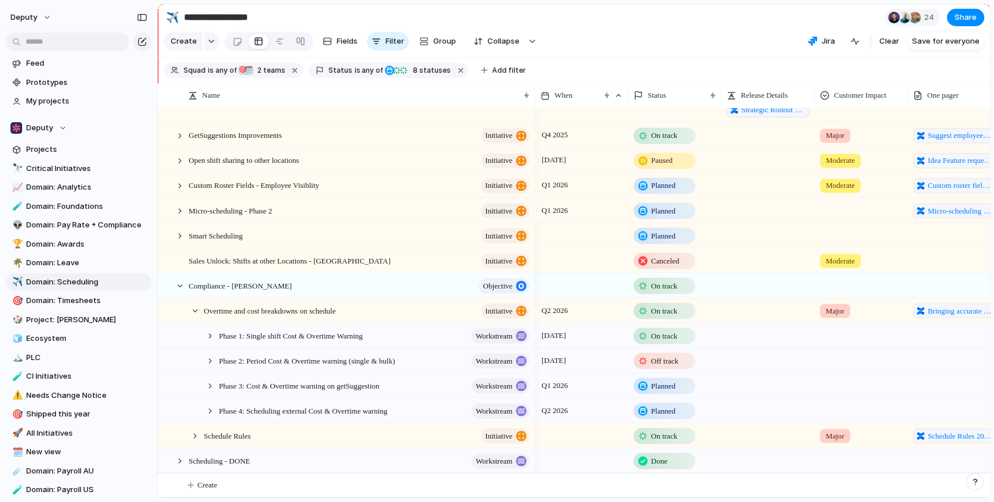
scroll to position [403, 0]
click at [182, 283] on div at bounding box center [180, 286] width 10 height 10
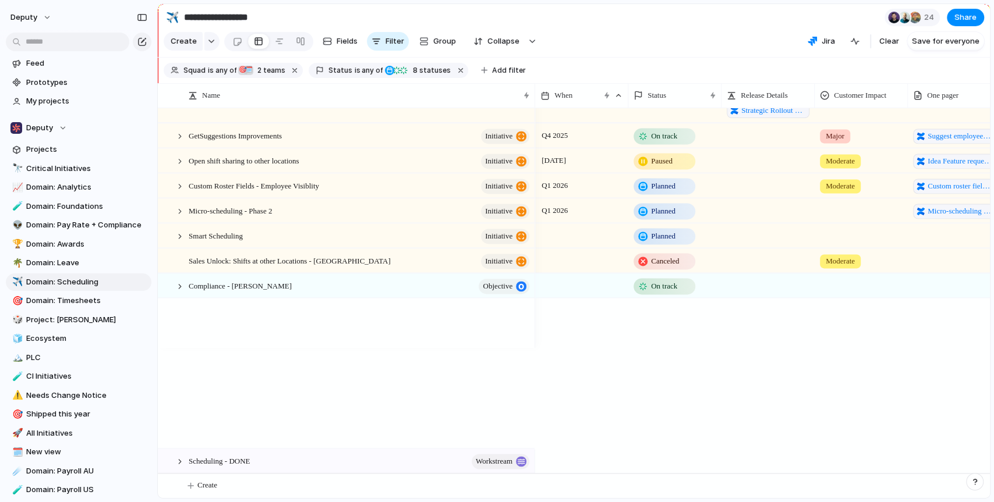
scroll to position [253, 0]
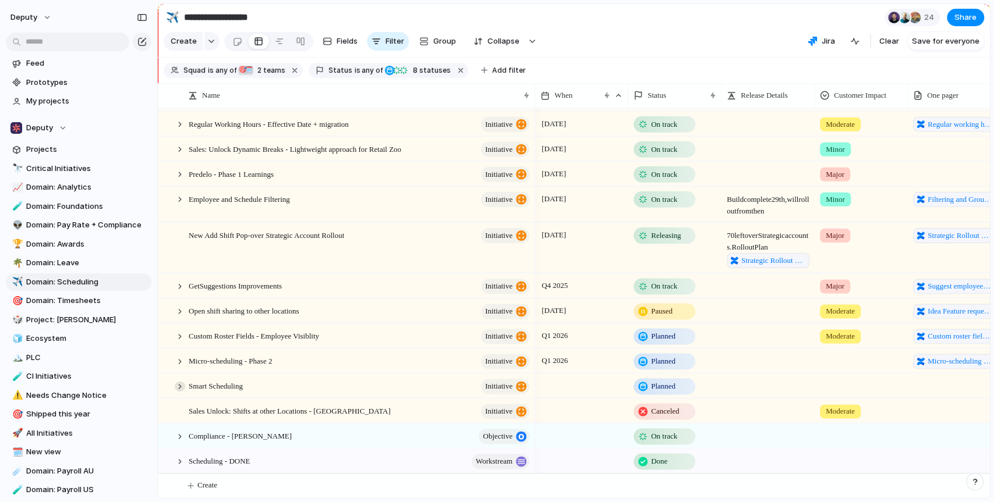
click at [175, 385] on div at bounding box center [180, 386] width 10 height 10
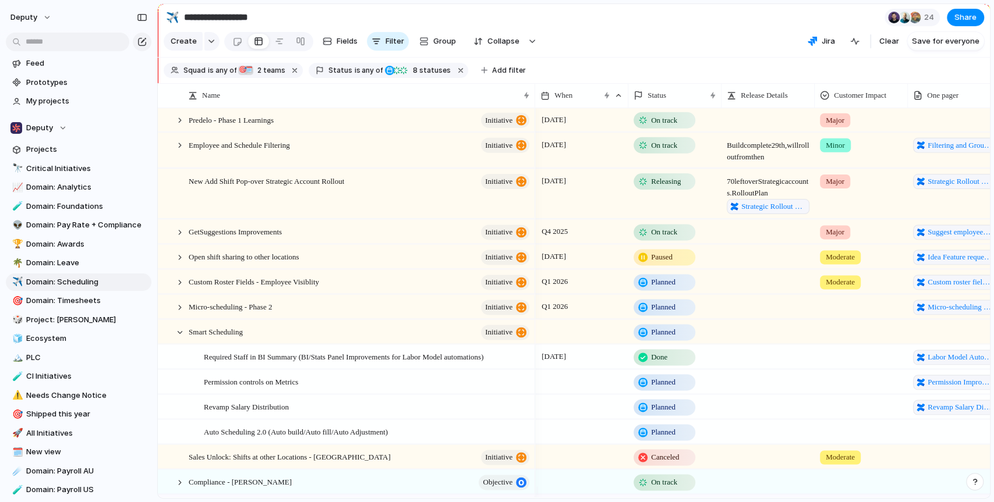
scroll to position [309, 0]
